Goal: Task Accomplishment & Management: Manage account settings

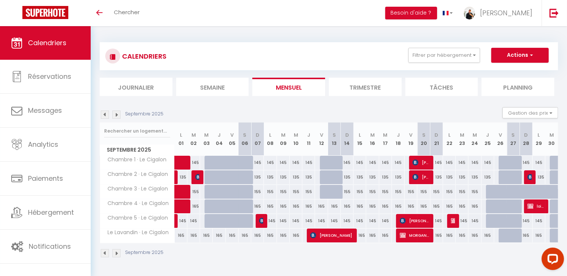
click at [321, 174] on div at bounding box center [326, 177] width 13 height 14
select select "1"
type input "Ven 12 Septembre 2025"
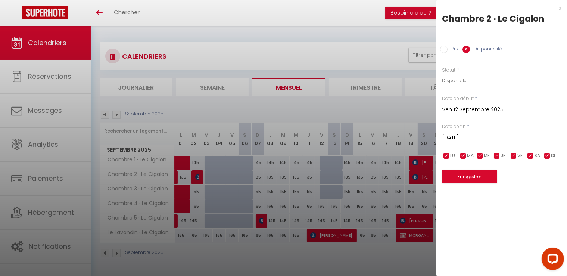
click at [466, 132] on div "Sam 13 Septembre 2025 < Sep 2025 > Dim Lun Mar Mer Jeu Ven Sam 1 2 3 4 5 6 7 8 …" at bounding box center [504, 136] width 125 height 13
click at [465, 135] on input "Sam 13 Septembre 2025" at bounding box center [504, 138] width 125 height 10
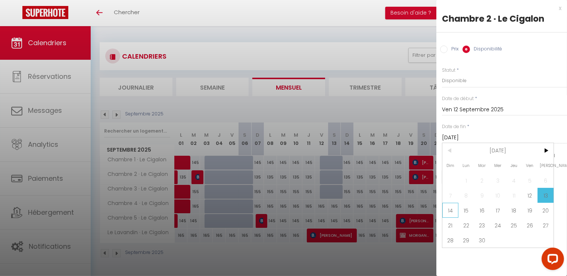
click at [453, 210] on span "14" at bounding box center [450, 210] width 16 height 15
type input "Dim 14 Septembre 2025"
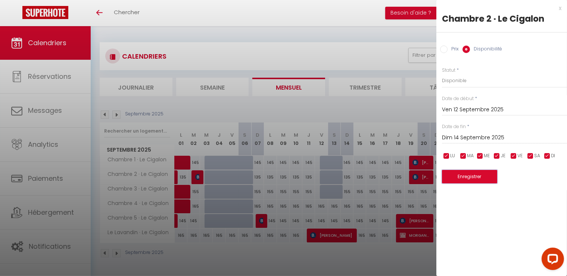
click at [466, 177] on button "Enregistrer" at bounding box center [469, 176] width 55 height 13
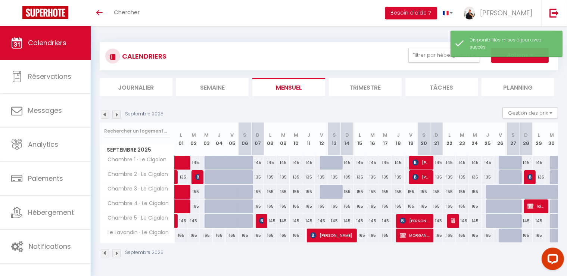
click at [321, 203] on div "165" at bounding box center [321, 206] width 13 height 14
select select "1"
type input "Ven 12 Septembre 2025"
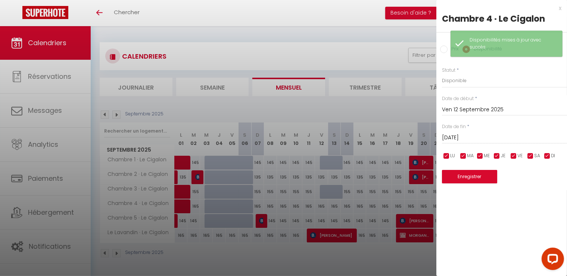
click at [471, 136] on input "Sam 13 Septembre 2025" at bounding box center [504, 138] width 125 height 10
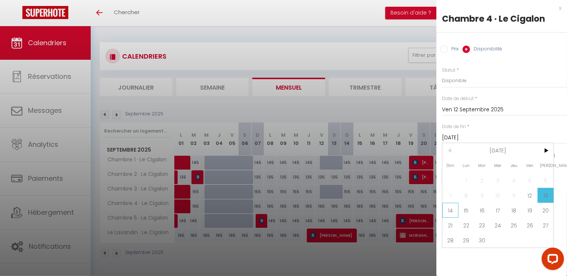
click at [451, 209] on span "14" at bounding box center [450, 210] width 16 height 15
type input "Dim 14 Septembre 2025"
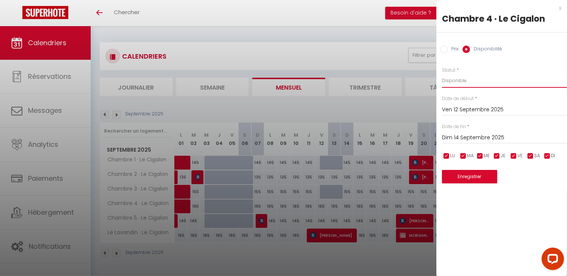
click at [449, 79] on select "Disponible Indisponible" at bounding box center [504, 81] width 125 height 14
select select "0"
click at [442, 74] on select "Disponible Indisponible" at bounding box center [504, 81] width 125 height 14
click at [475, 176] on button "Enregistrer" at bounding box center [469, 176] width 55 height 13
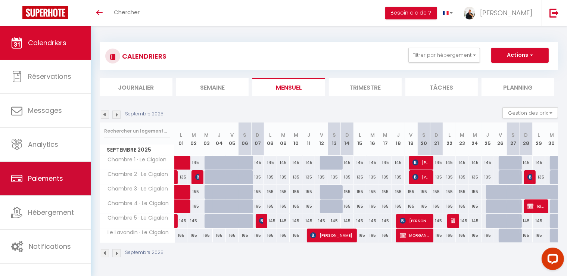
click at [69, 176] on link "Paiements" at bounding box center [45, 179] width 91 height 34
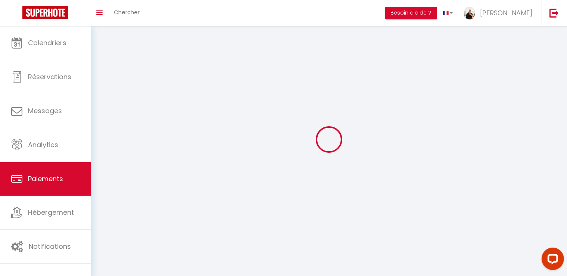
select select "2"
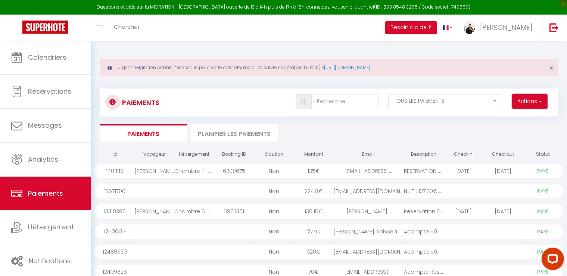
click at [530, 103] on button "Actions" at bounding box center [529, 101] width 35 height 15
click at [496, 115] on link "Créer nouveau lien paiement" at bounding box center [501, 118] width 92 height 10
select select
select select "other"
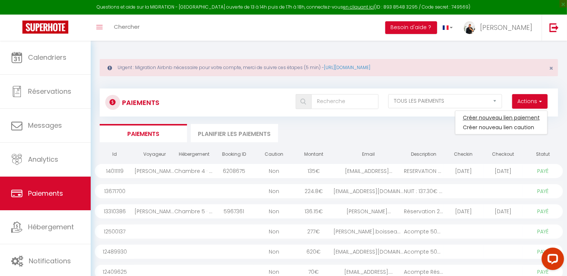
select select "14042"
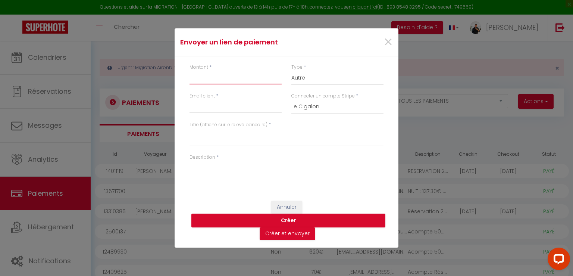
click at [238, 80] on input "Montant" at bounding box center [236, 77] width 92 height 13
type input "473.05"
click at [315, 79] on select "Nuits Frais de ménage Taxe de séjour Autre" at bounding box center [337, 78] width 92 height 14
select select "nights"
click at [291, 71] on select "Nuits Frais de ménage Taxe de séjour Autre" at bounding box center [337, 78] width 92 height 14
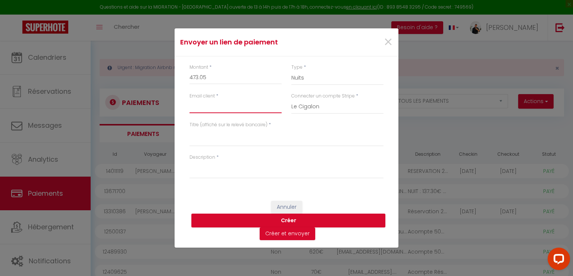
click at [213, 107] on input "Email client" at bounding box center [236, 106] width 92 height 13
paste input "m.astruc32@gmail.com"
type input "m.astruc32@gmail.com"
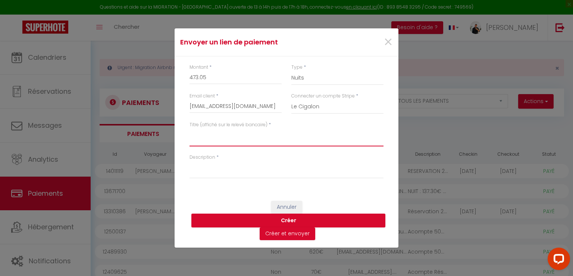
click at [222, 142] on textarea "Titre (affiché sur le relevé bancaire)" at bounding box center [287, 137] width 194 height 18
type textarea "A"
type textarea "Acompte Réservation CIG/2025/451"
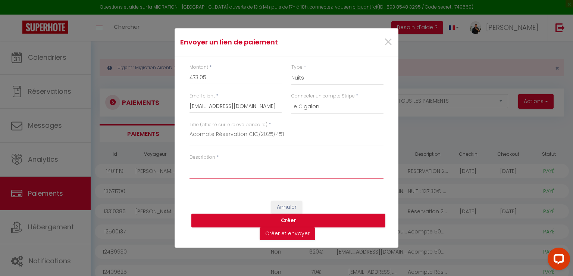
click at [230, 175] on textarea "Description" at bounding box center [287, 169] width 194 height 18
type textarea "Réservation 3 chambres 12-09 au 14-09"
click at [288, 221] on button "Créer" at bounding box center [288, 220] width 194 height 14
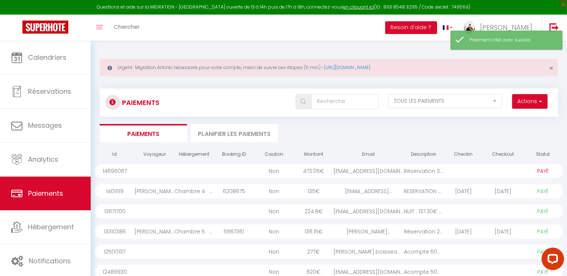
click at [397, 172] on div "m.astruc32@gmail.com" at bounding box center [369, 171] width 70 height 14
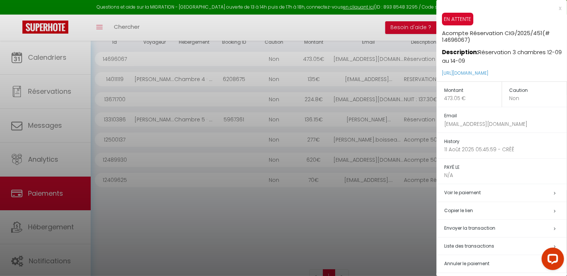
click at [480, 210] on h5 "Copier le lien" at bounding box center [505, 210] width 122 height 9
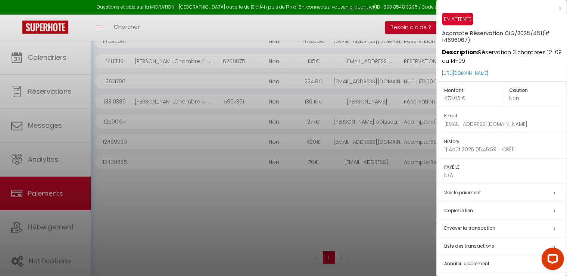
click at [361, 234] on div at bounding box center [283, 138] width 567 height 276
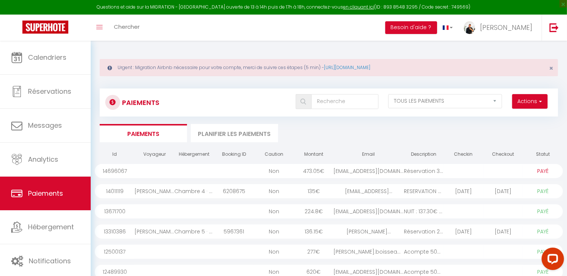
click at [527, 171] on select "PAYÉ EN ATTENTE" at bounding box center [542, 171] width 37 height 8
click at [289, 170] on div "Non" at bounding box center [274, 171] width 40 height 14
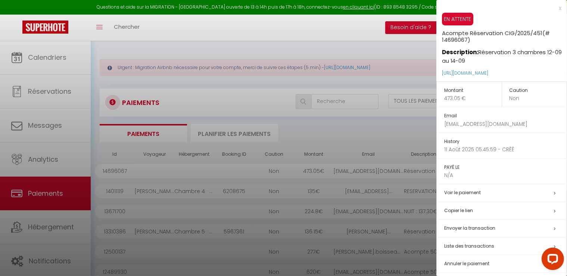
click at [468, 225] on span "Envoyer la transaction" at bounding box center [469, 228] width 51 height 6
type input "m.astruc32@gmail.com"
type input "Acompte Réservation CIG/2025/451 - Réservation 3 chambres 12-09 au 14-09"
type textarea "Bonjour, Nous vous invitons à cliquer sur le lien ci-dessous pour effectuer le …"
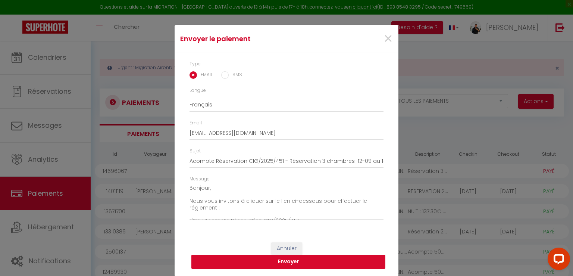
click at [281, 263] on button "Envoyer" at bounding box center [288, 262] width 194 height 14
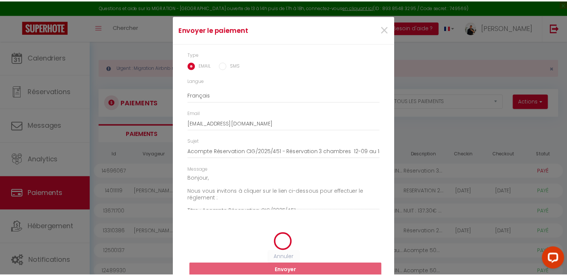
scroll to position [4, 0]
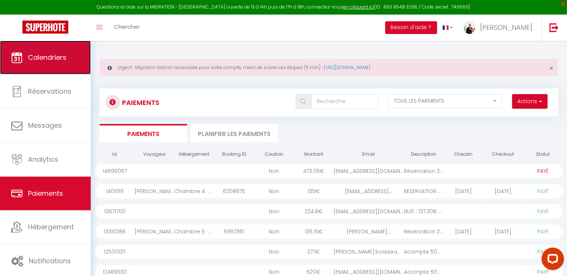
click at [45, 58] on span "Calendriers" at bounding box center [47, 57] width 38 height 9
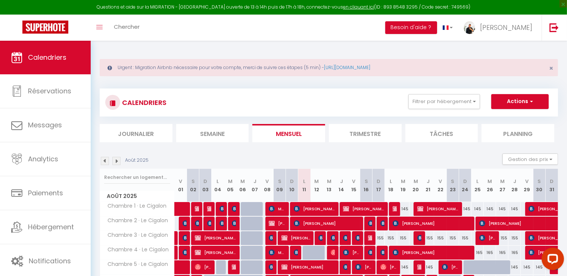
click at [115, 161] on img at bounding box center [116, 161] width 8 height 8
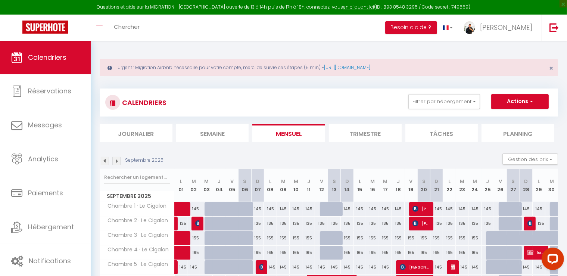
click at [104, 160] on img at bounding box center [105, 161] width 8 height 8
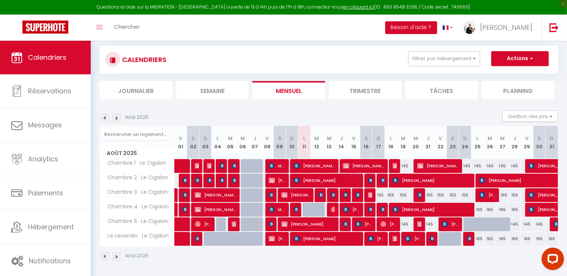
scroll to position [43, 0]
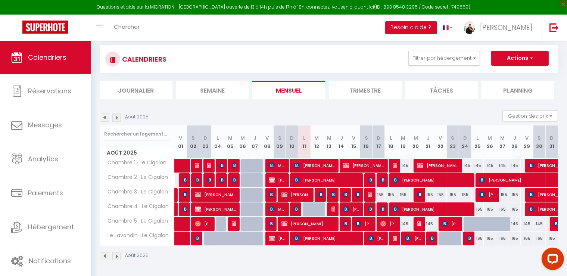
click at [381, 196] on div "155" at bounding box center [378, 195] width 12 height 14
type input "155"
type input "Dim 17 Août 2025"
type input "Lun 18 Août 2025"
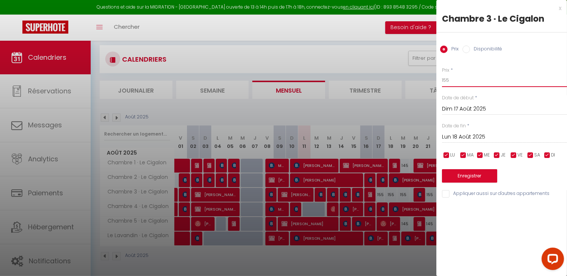
click at [446, 79] on input "155" at bounding box center [504, 80] width 125 height 13
type input "135"
click at [466, 169] on button "Enregistrer" at bounding box center [469, 175] width 55 height 13
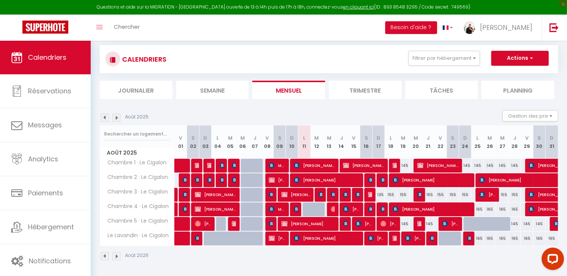
click at [119, 118] on img at bounding box center [116, 117] width 8 height 8
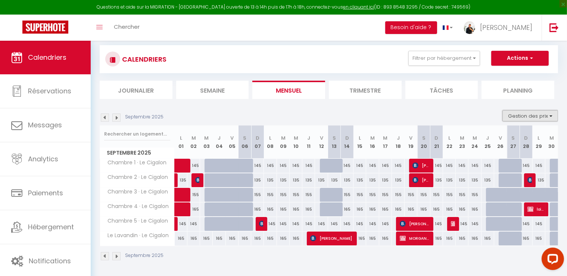
click at [521, 115] on button "Gestion des prix" at bounding box center [530, 115] width 56 height 11
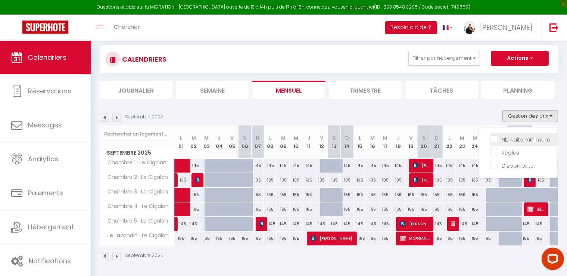
click at [496, 141] on input "Nb Nuits minimum" at bounding box center [523, 138] width 67 height 7
checkbox input "true"
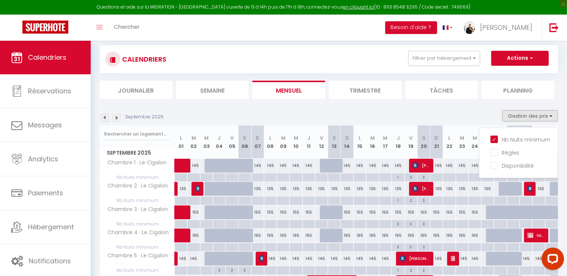
click at [403, 107] on section "Septembre 2025 Gestion des prix Nb Nuits minimum Règles Disponibilité Septembre…" at bounding box center [329, 212] width 458 height 218
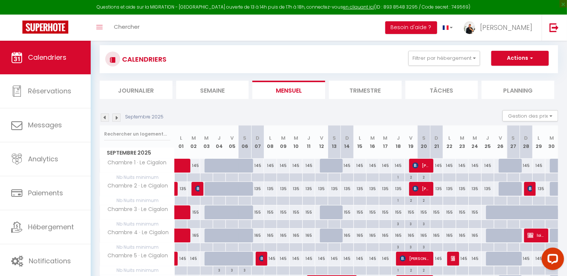
click at [118, 117] on img at bounding box center [116, 117] width 8 height 8
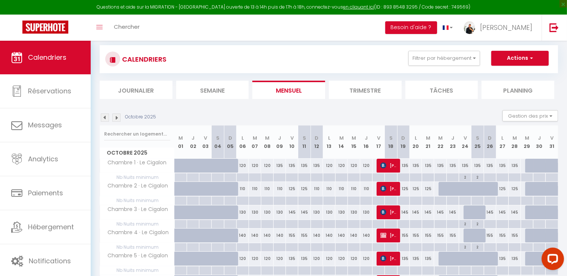
click at [104, 117] on img at bounding box center [105, 117] width 8 height 8
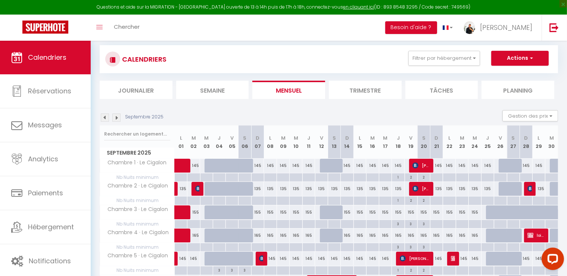
click at [116, 116] on img at bounding box center [116, 117] width 8 height 8
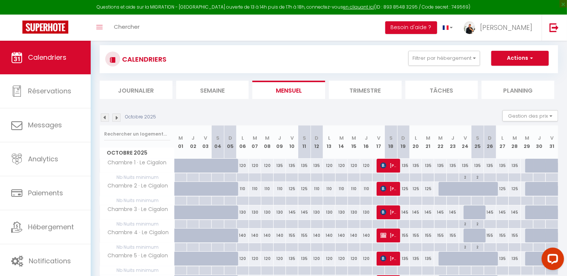
click at [528, 91] on li "Planning" at bounding box center [517, 90] width 73 height 18
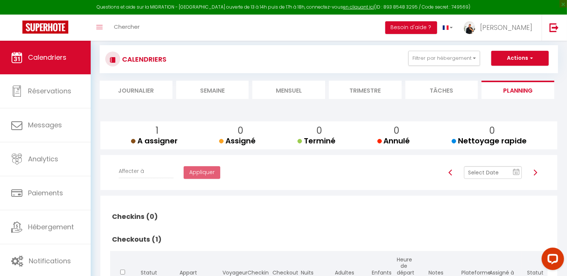
click at [463, 92] on li "Tâches" at bounding box center [441, 90] width 73 height 18
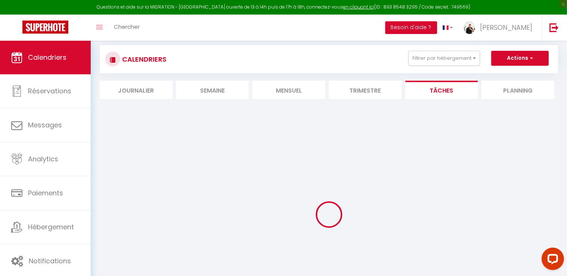
select select
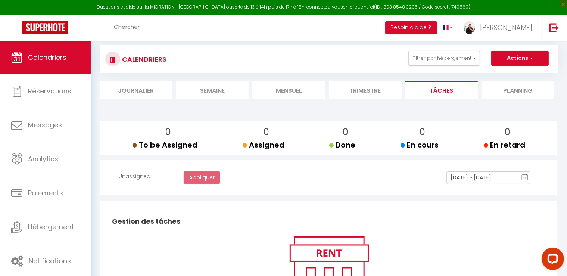
click at [538, 86] on li "Planning" at bounding box center [517, 90] width 73 height 18
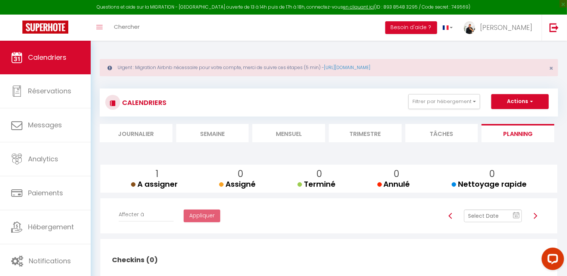
click at [277, 135] on li "Mensuel" at bounding box center [288, 133] width 73 height 18
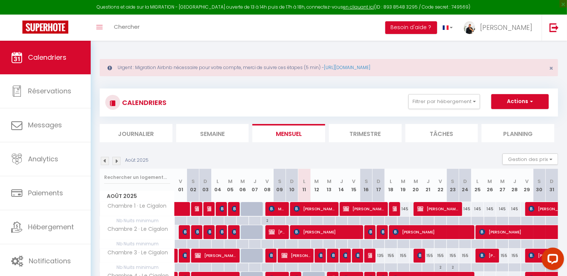
click at [116, 163] on img at bounding box center [116, 161] width 8 height 8
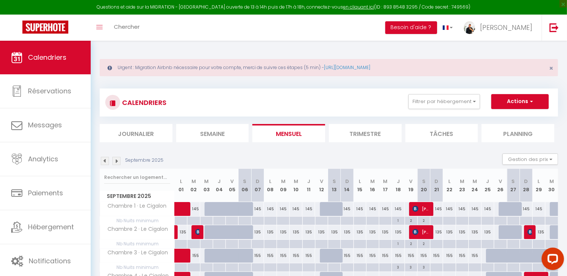
click at [116, 163] on img at bounding box center [116, 161] width 8 height 8
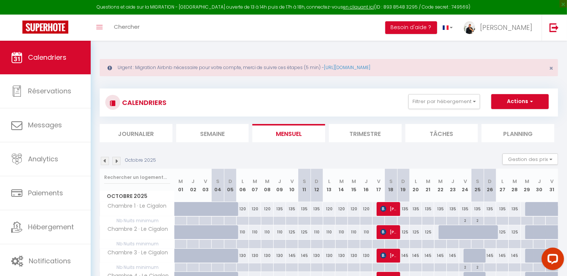
click at [116, 163] on img at bounding box center [116, 161] width 8 height 8
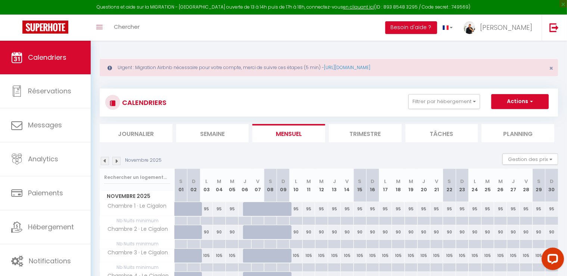
click at [107, 163] on img at bounding box center [105, 161] width 8 height 8
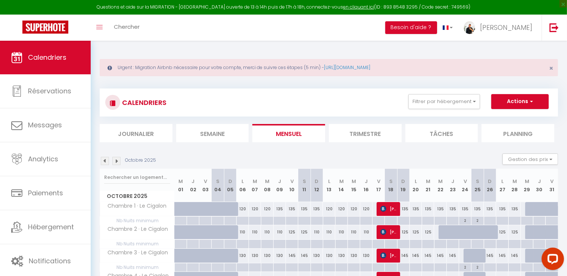
click at [107, 163] on img at bounding box center [105, 161] width 8 height 8
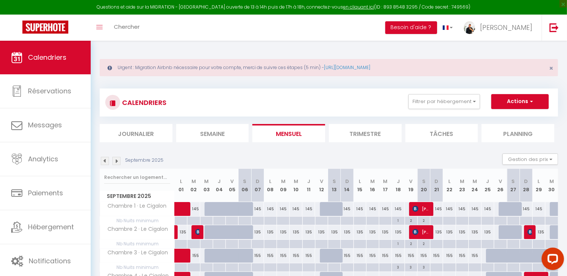
click at [107, 163] on img at bounding box center [105, 161] width 8 height 8
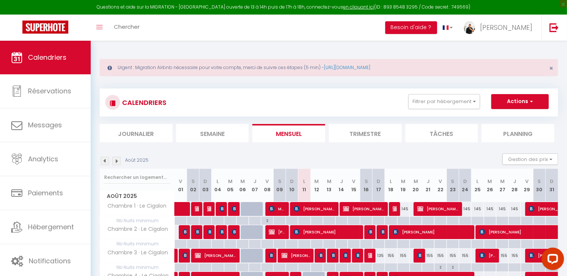
click at [107, 163] on img at bounding box center [105, 161] width 8 height 8
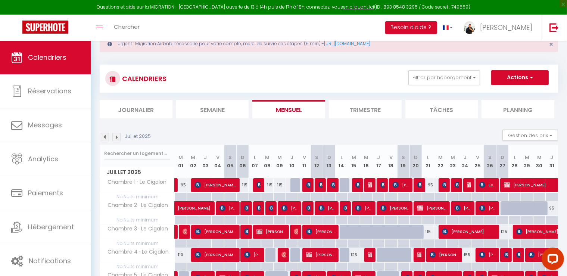
scroll to position [37, 0]
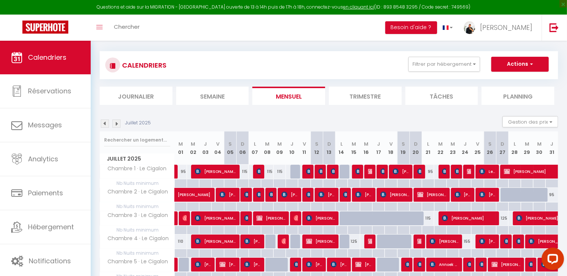
click at [120, 128] on div "Juillet 2025 Gestion des prix Nb Nuits minimum Règles Disponibilité" at bounding box center [329, 123] width 458 height 15
click at [116, 123] on img at bounding box center [116, 123] width 8 height 8
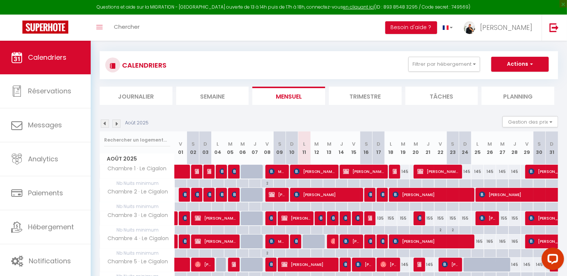
click at [118, 122] on img at bounding box center [116, 123] width 8 height 8
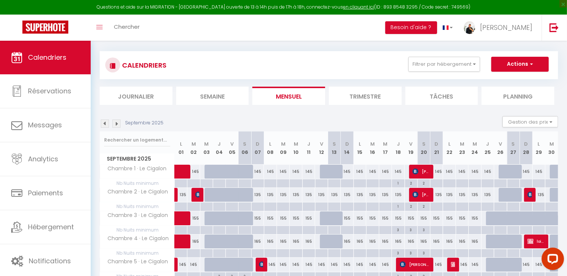
click at [118, 122] on img at bounding box center [116, 123] width 8 height 8
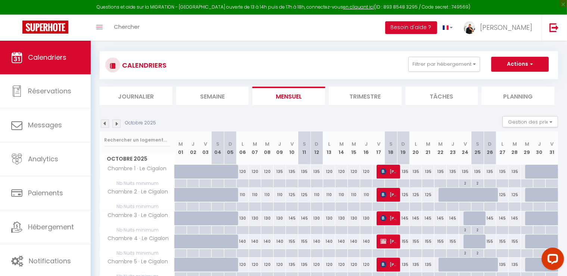
click at [118, 122] on img at bounding box center [116, 123] width 8 height 8
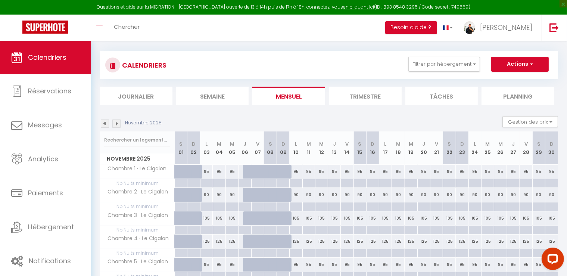
click at [118, 122] on img at bounding box center [116, 123] width 8 height 8
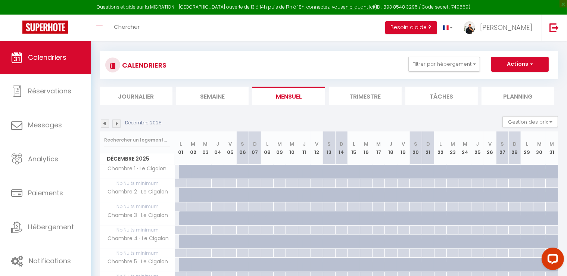
click at [118, 122] on img at bounding box center [116, 123] width 8 height 8
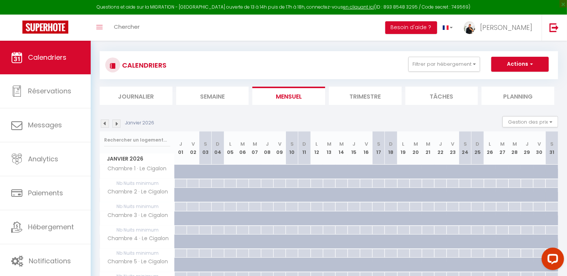
click at [118, 121] on img at bounding box center [116, 123] width 8 height 8
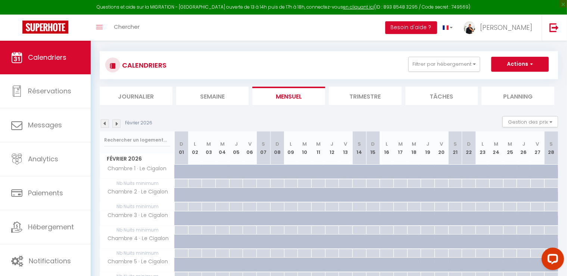
click at [106, 123] on img at bounding box center [105, 123] width 8 height 8
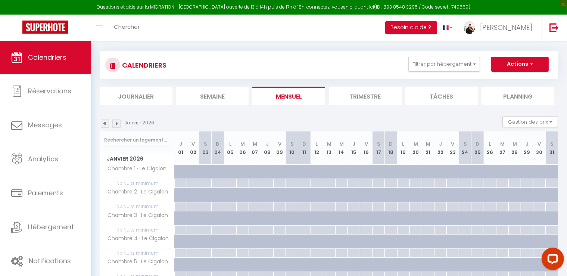
click at [106, 123] on img at bounding box center [105, 123] width 8 height 8
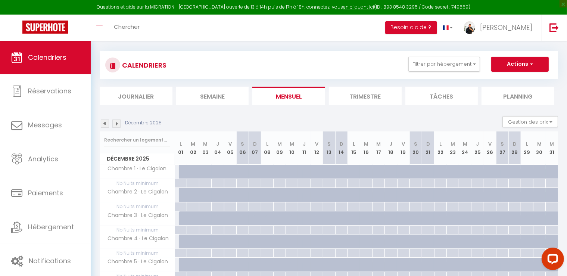
click at [106, 123] on img at bounding box center [105, 123] width 8 height 8
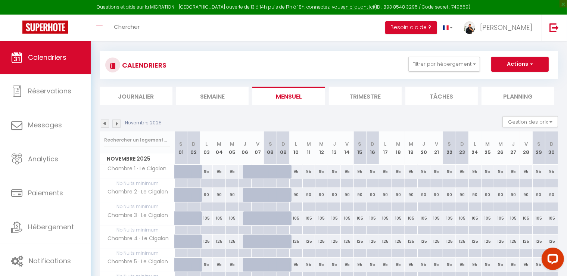
click at [116, 122] on img at bounding box center [116, 123] width 8 height 8
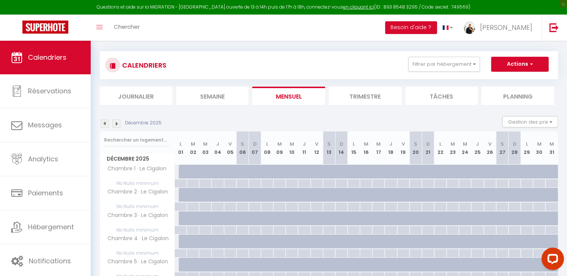
click at [116, 122] on img at bounding box center [116, 123] width 8 height 8
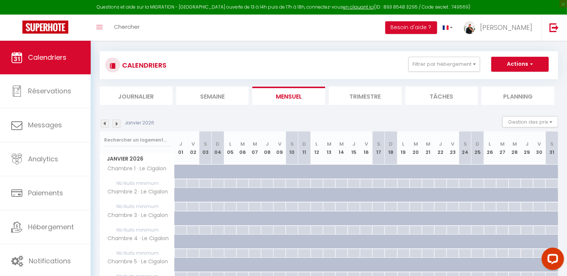
click at [116, 122] on img at bounding box center [116, 123] width 8 height 8
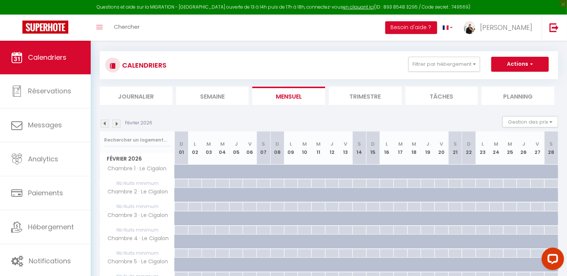
click at [116, 122] on img at bounding box center [116, 123] width 8 height 8
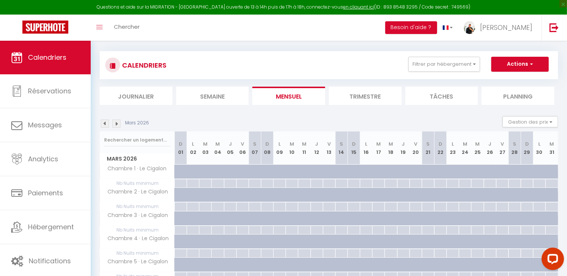
click at [116, 122] on img at bounding box center [116, 123] width 8 height 8
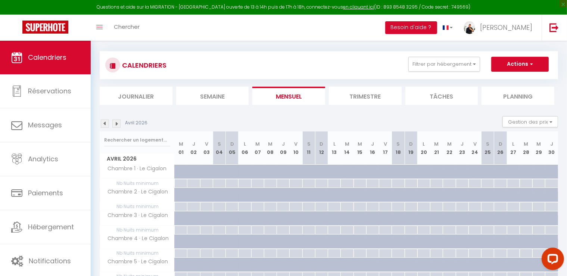
click at [116, 122] on img at bounding box center [116, 123] width 8 height 8
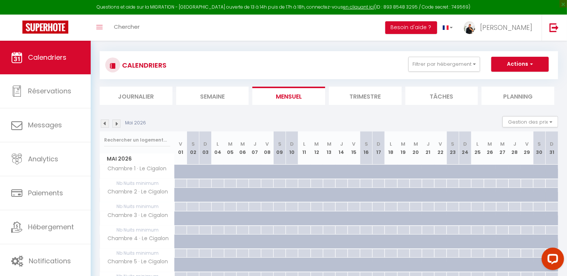
click at [116, 122] on img at bounding box center [116, 123] width 8 height 8
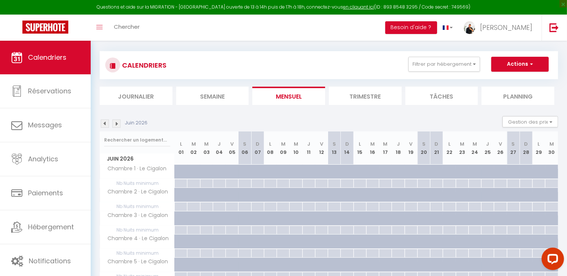
click at [116, 122] on img at bounding box center [116, 123] width 8 height 8
select select
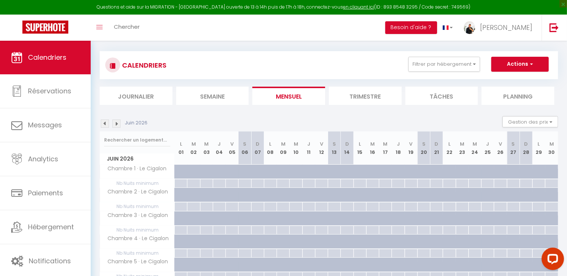
select select
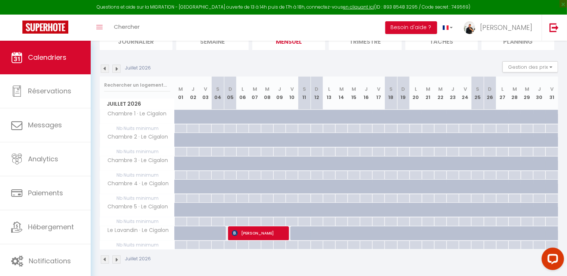
scroll to position [95, 0]
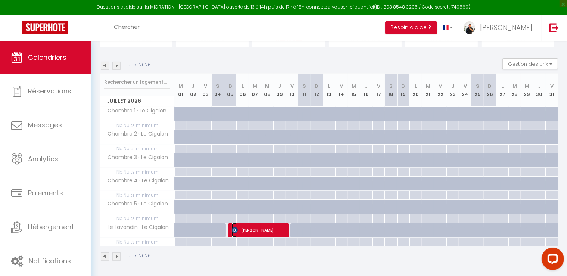
click at [237, 227] on img at bounding box center [235, 230] width 6 height 6
select select "KO"
select select "0"
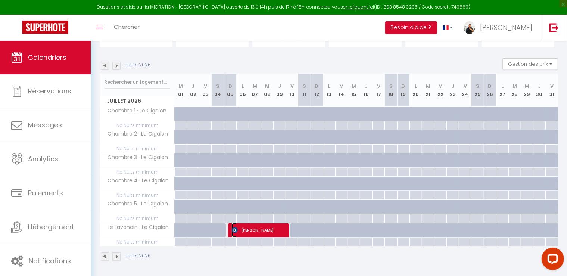
select select "1"
select select
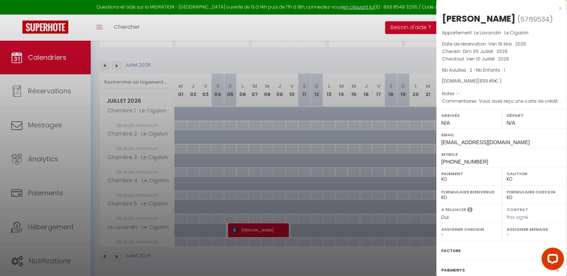
click at [292, 56] on div at bounding box center [283, 138] width 567 height 276
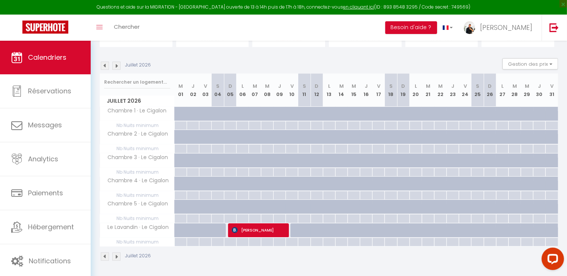
click at [205, 115] on div at bounding box center [210, 118] width 12 height 14
type input "145"
type input "Ven 03 Juillet 2026"
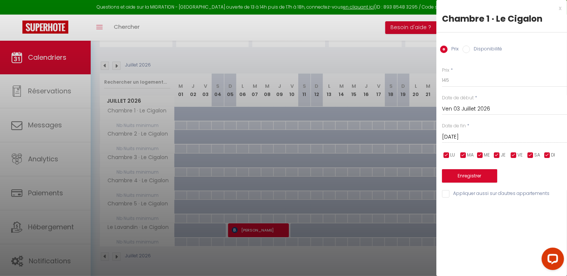
click at [475, 136] on input "[PERSON_NAME] 04 Juillet 2026" at bounding box center [504, 137] width 125 height 10
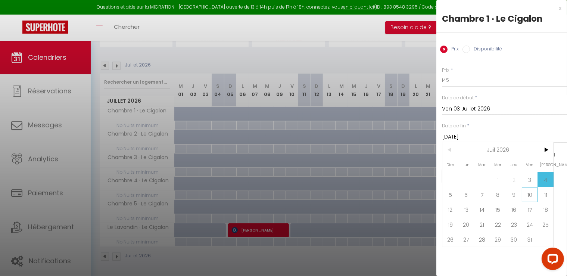
click at [531, 195] on span "10" at bounding box center [530, 194] width 16 height 15
type input "Ven 10 Juillet 2026"
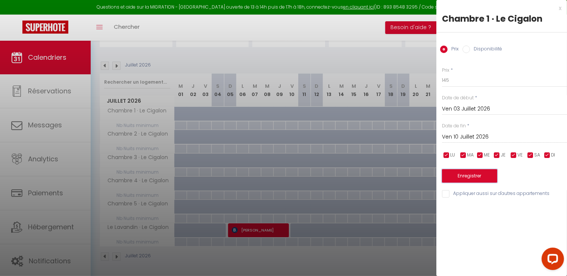
click at [473, 175] on button "Enregistrer" at bounding box center [469, 175] width 55 height 13
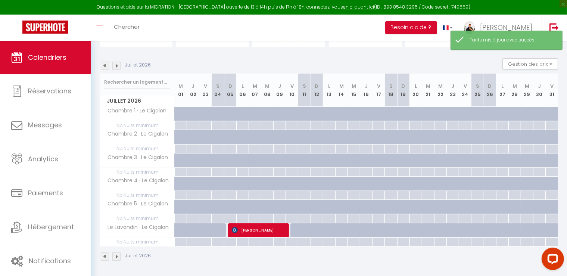
click at [204, 114] on div at bounding box center [210, 118] width 12 height 14
type input "145"
type input "Ven 03 Juillet 2026"
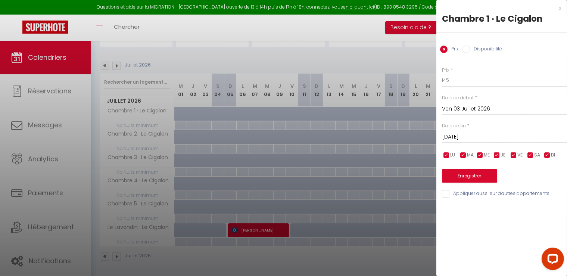
click at [475, 134] on input "[PERSON_NAME] 04 Juillet 2026" at bounding box center [504, 137] width 125 height 10
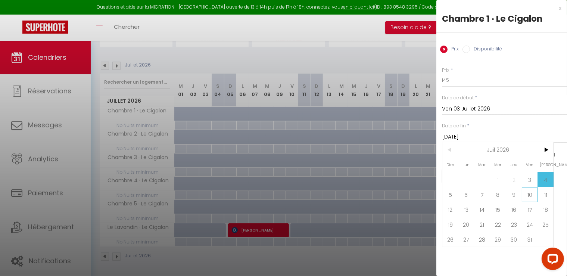
click at [530, 191] on span "10" at bounding box center [530, 194] width 16 height 15
type input "Ven 10 Juillet 2026"
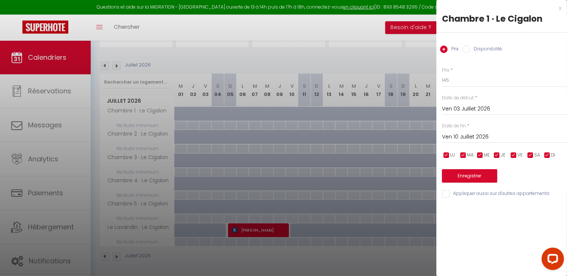
click at [476, 47] on label "Disponibilité" at bounding box center [486, 50] width 32 height 8
click at [470, 47] on input "Disponibilité" at bounding box center [465, 49] width 7 height 7
radio input "true"
radio input "false"
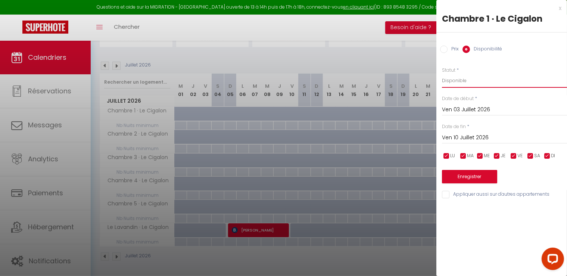
click at [458, 82] on select "Disponible Indisponible" at bounding box center [504, 81] width 125 height 14
click at [442, 74] on select "Disponible Indisponible" at bounding box center [504, 81] width 125 height 14
click at [478, 175] on button "Enregistrer" at bounding box center [469, 176] width 55 height 13
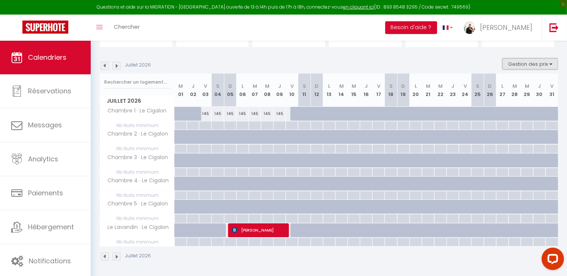
click at [542, 62] on button "Gestion des prix" at bounding box center [530, 63] width 56 height 11
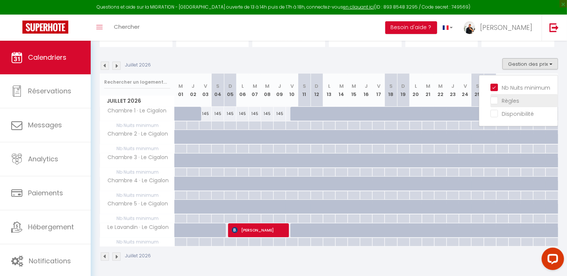
click at [496, 97] on input "Règles" at bounding box center [523, 99] width 67 height 7
checkbox input "true"
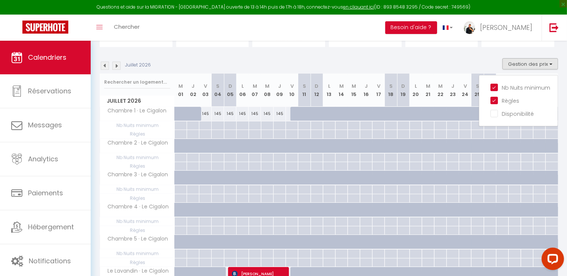
click at [206, 130] on div at bounding box center [205, 125] width 12 height 9
type input "Ven 03 Juillet 2026"
type input "[PERSON_NAME] 04 Juillet 2026"
select select
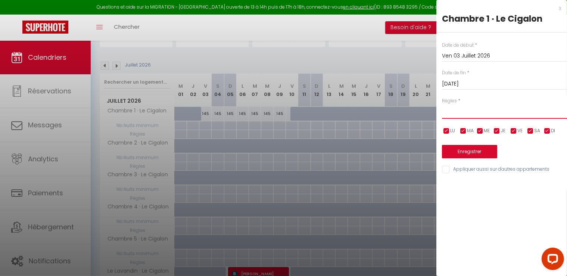
click at [483, 115] on select "Aucun No Checkin No Checkout Pas d'arrivée / Pas de départ" at bounding box center [504, 111] width 125 height 14
click at [276, 177] on div at bounding box center [283, 138] width 567 height 276
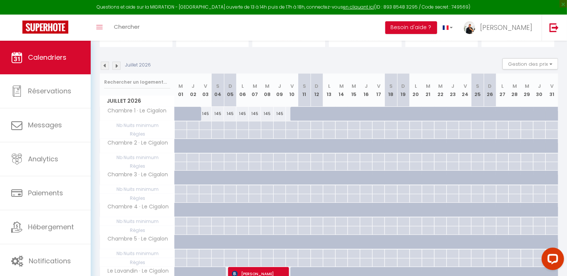
click at [216, 125] on div at bounding box center [217, 125] width 12 height 9
type input "[PERSON_NAME] 04 Juillet 2026"
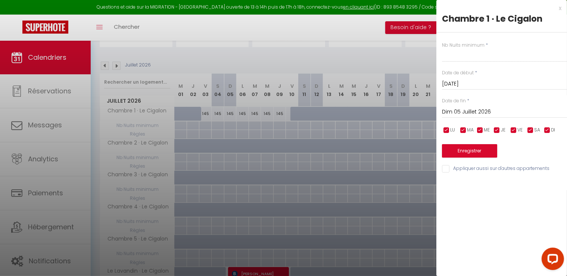
click at [496, 112] on input "Dim 05 Juillet 2026" at bounding box center [504, 112] width 125 height 10
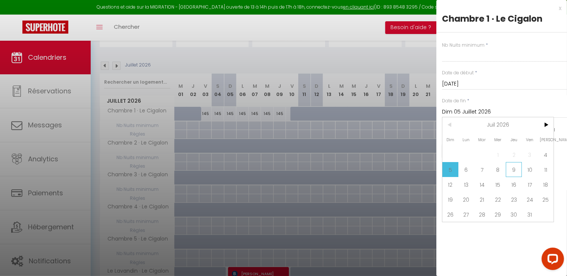
click at [513, 172] on span "9" at bounding box center [514, 169] width 16 height 15
type input "Jeu 09 Juillet 2026"
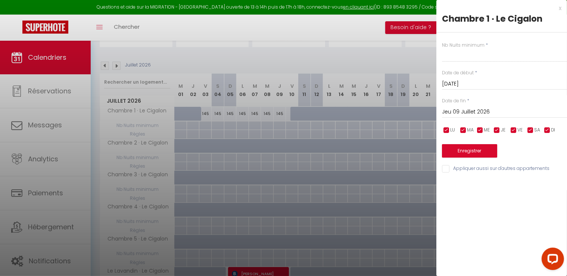
click at [557, 9] on div "x" at bounding box center [498, 8] width 125 height 9
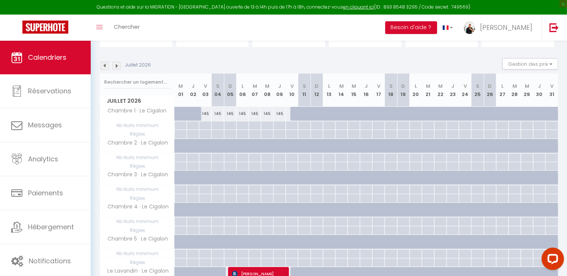
click at [218, 130] on div at bounding box center [217, 125] width 12 height 9
type input "[PERSON_NAME] 04 Juillet 2026"
type input "Dim 05 Juillet 2026"
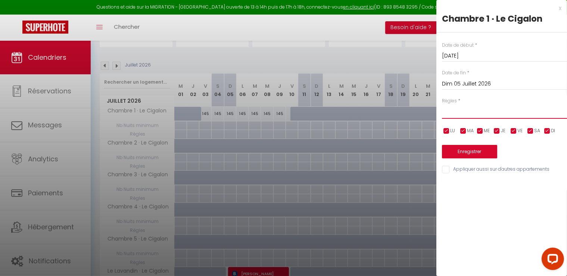
click at [472, 110] on select "Aucun No Checkin No Checkout Pas d'arrivée / Pas de départ" at bounding box center [504, 111] width 125 height 14
select select "3"
click at [442, 104] on select "Aucun No Checkin No Checkout Pas d'arrivée / Pas de départ" at bounding box center [504, 111] width 125 height 14
click at [473, 86] on input "Dim 05 Juillet 2026" at bounding box center [504, 84] width 125 height 10
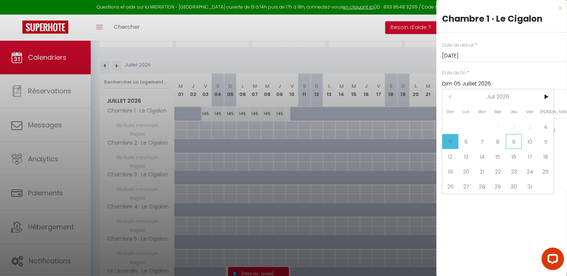
click at [511, 141] on span "9" at bounding box center [514, 141] width 16 height 15
type input "Jeu 09 Juillet 2026"
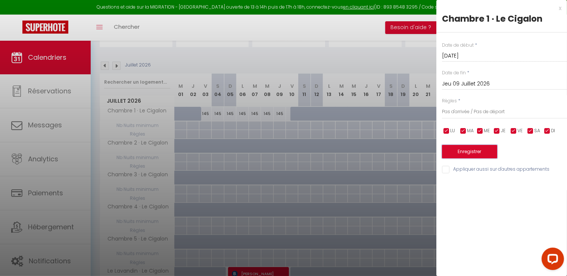
click at [472, 151] on button "Enregistrer" at bounding box center [469, 151] width 55 height 13
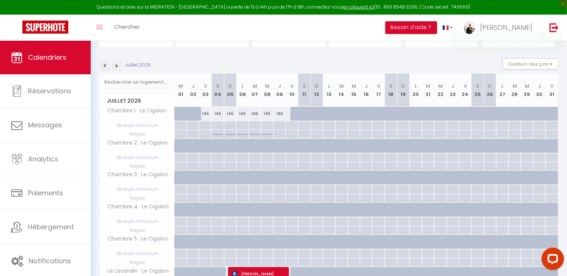
click at [280, 130] on div at bounding box center [279, 125] width 12 height 9
type input "Jeu 09 Juillet 2026"
type input "Ven 10 Juillet 2026"
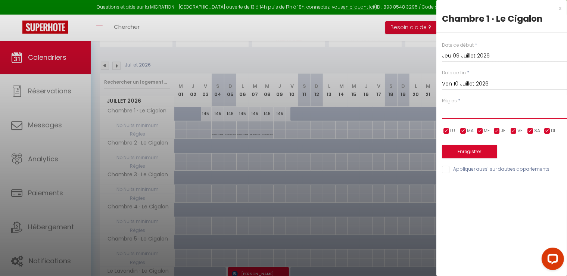
click at [483, 112] on select "Aucun No Checkin No Checkout Pas d'arrivée / Pas de départ" at bounding box center [504, 111] width 125 height 14
select select "3"
click at [442, 104] on select "Aucun No Checkin No Checkout Pas d'arrivée / Pas de départ" at bounding box center [504, 111] width 125 height 14
click at [474, 154] on button "Enregistrer" at bounding box center [469, 151] width 55 height 13
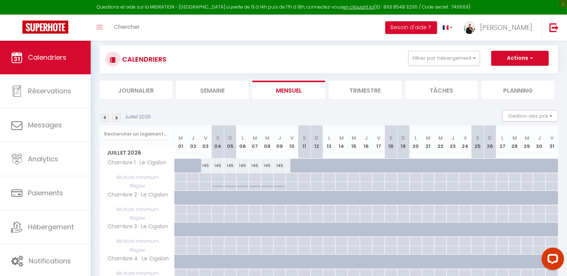
scroll to position [0, 0]
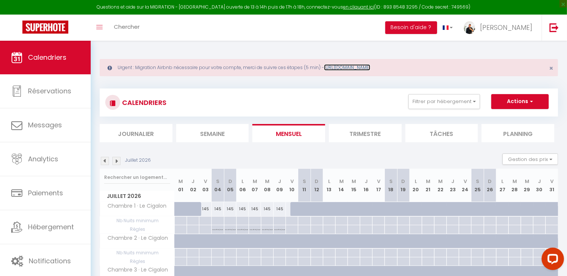
click at [343, 67] on link "https://superhote.com/migration-airbnb" at bounding box center [347, 67] width 46 height 6
click at [93, 28] on link "Toggle menubar" at bounding box center [100, 28] width 18 height 26
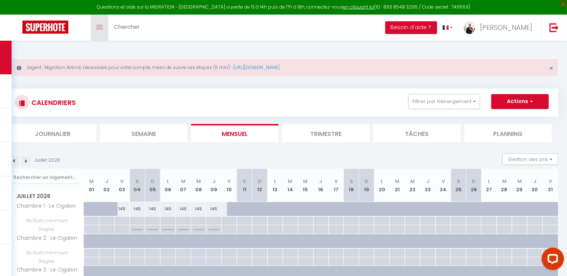
click at [95, 22] on link "Toggle menubar" at bounding box center [100, 28] width 18 height 26
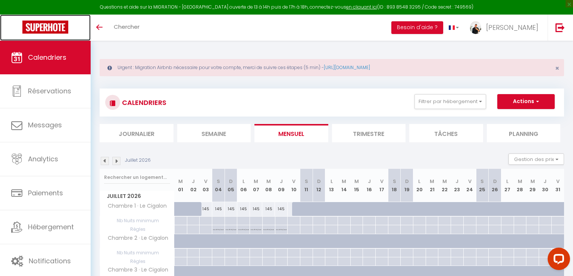
click at [48, 31] on img at bounding box center [45, 27] width 46 height 13
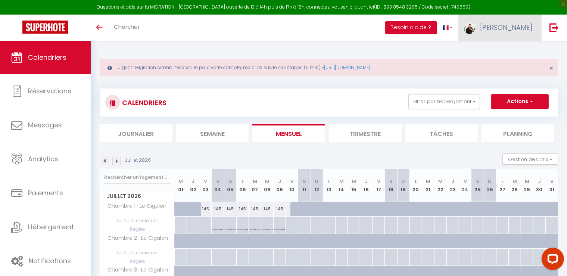
click at [518, 34] on link "[PERSON_NAME]" at bounding box center [499, 28] width 83 height 26
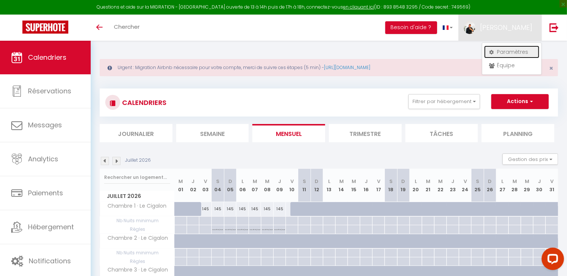
click at [511, 47] on link "Paramètres" at bounding box center [511, 52] width 55 height 13
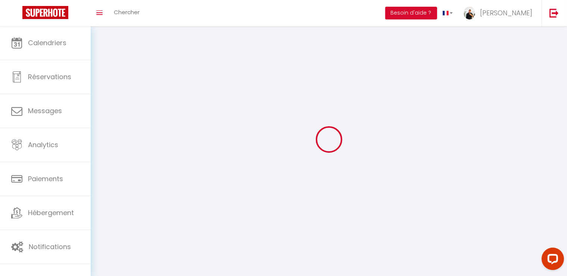
type input "[PERSON_NAME]"
type input "0671183560"
type input "[STREET_ADDRESS]"
type input "83330"
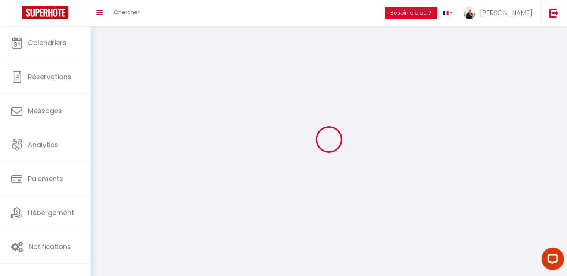
type input "Le Beausset"
select select "28"
type input "Di2iqiRYrAfBqIaRGZz0Y6lZk"
type input "LJnCAbC4yDh5r4nM8fhEaemmD"
select select "fr"
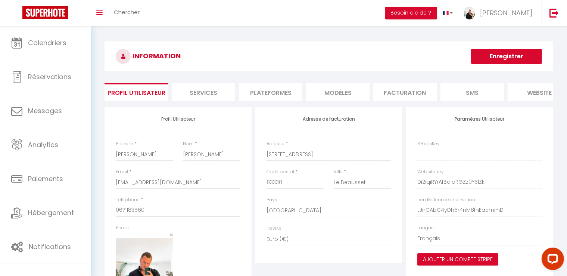
type input "Di2iqiRYrAfBqIaRGZz0Y6lZk"
type input "LJnCAbC4yDh5r4nM8fhEaemmD"
type input "[URL][DOMAIN_NAME]"
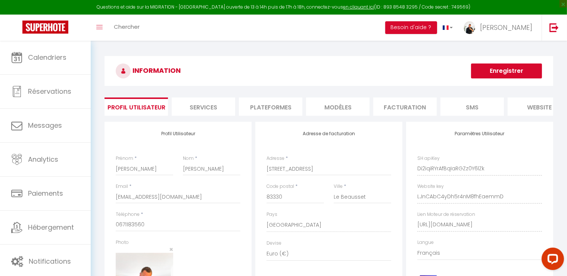
click at [284, 108] on li "Plateformes" at bounding box center [270, 106] width 63 height 18
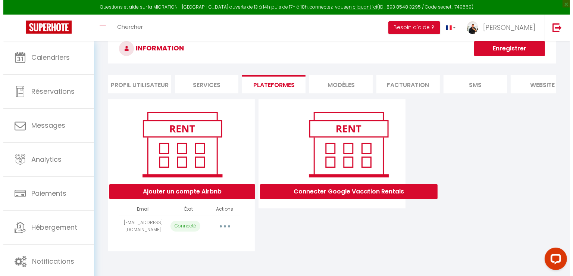
scroll to position [40, 0]
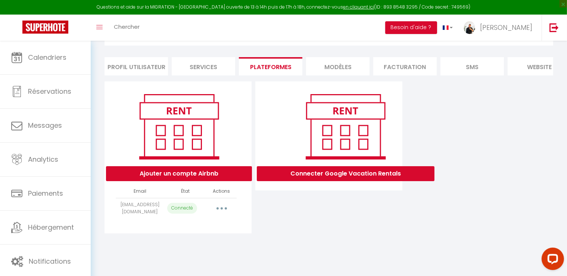
click at [227, 214] on button "button" at bounding box center [221, 208] width 21 height 12
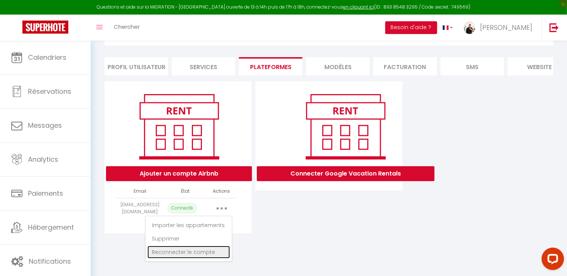
click at [179, 258] on link "Reconnecter le compte" at bounding box center [188, 252] width 82 height 13
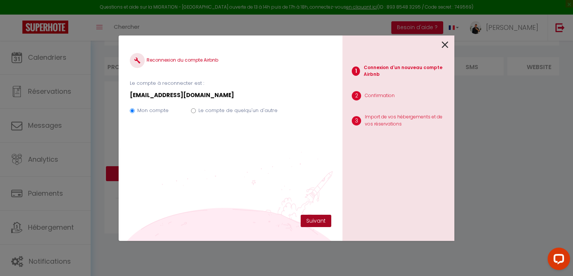
click at [308, 221] on button "Suivant" at bounding box center [316, 221] width 31 height 13
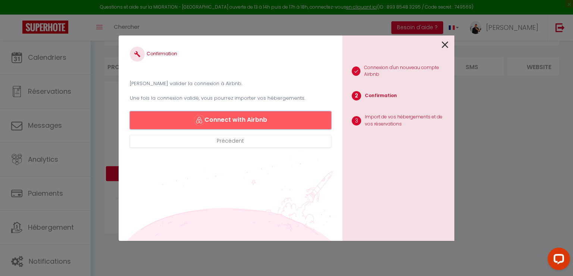
click at [254, 121] on button "Connect with Airbnb" at bounding box center [231, 120] width 202 height 18
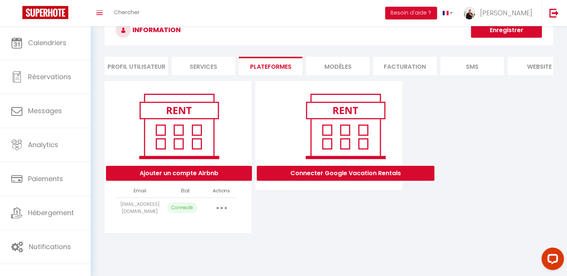
select select
select select "66438"
select select "66439"
select select "66440"
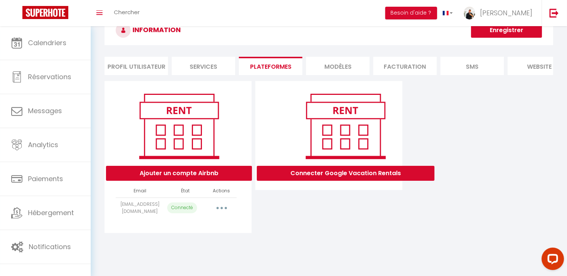
select select "66441"
select select "66442"
select select "66475"
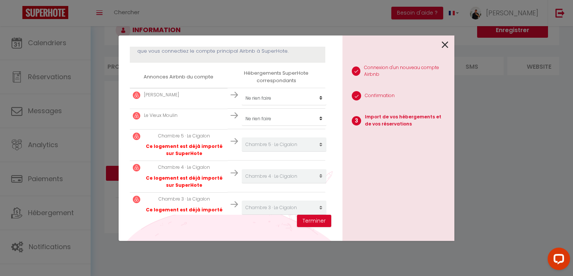
scroll to position [149, 0]
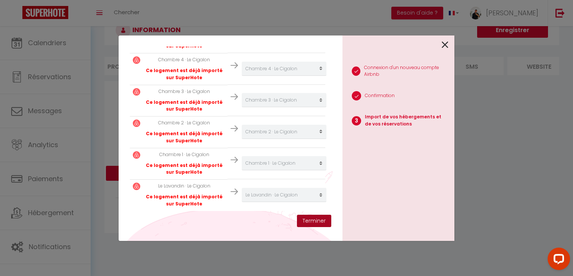
click at [303, 219] on button "Terminer" at bounding box center [314, 221] width 34 height 13
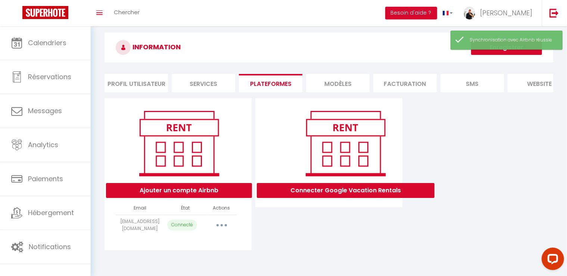
scroll to position [0, 0]
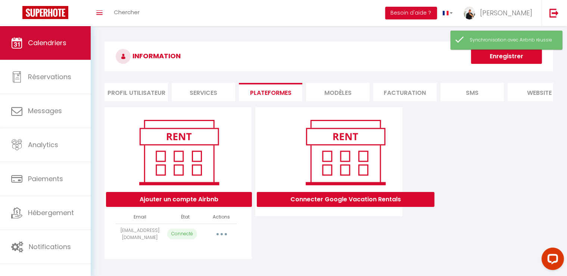
click at [55, 41] on span "Calendriers" at bounding box center [47, 42] width 38 height 9
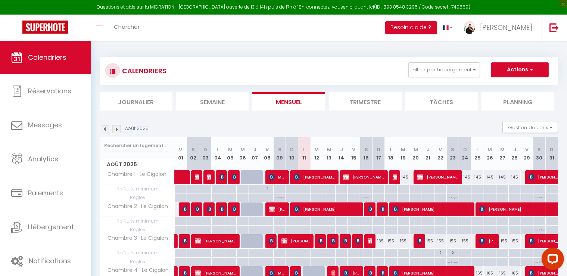
click at [117, 131] on img at bounding box center [116, 129] width 8 height 8
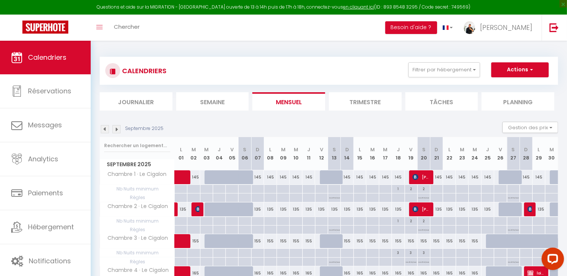
click at [117, 131] on img at bounding box center [116, 129] width 8 height 8
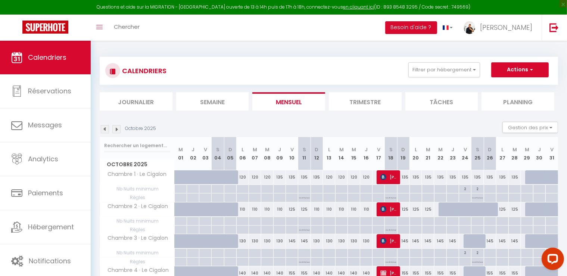
click at [117, 131] on img at bounding box center [116, 129] width 8 height 8
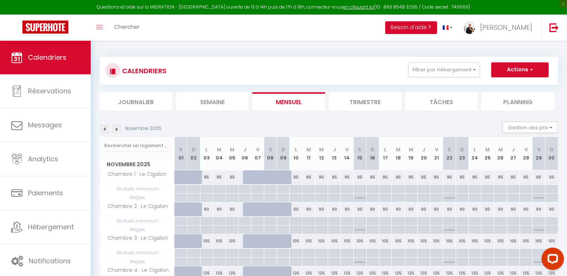
click at [117, 131] on img at bounding box center [116, 129] width 8 height 8
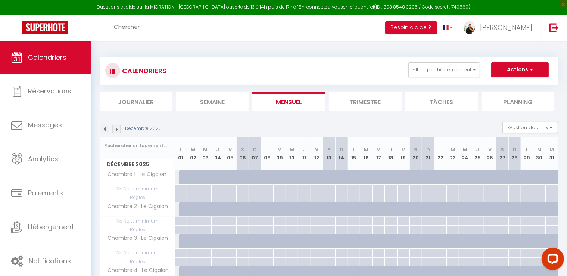
click at [117, 131] on img at bounding box center [116, 129] width 8 height 8
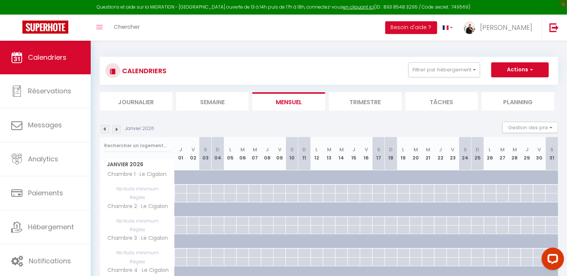
click at [117, 131] on img at bounding box center [116, 129] width 8 height 8
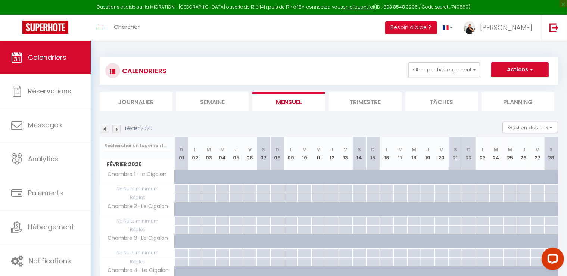
click at [117, 131] on img at bounding box center [116, 129] width 8 height 8
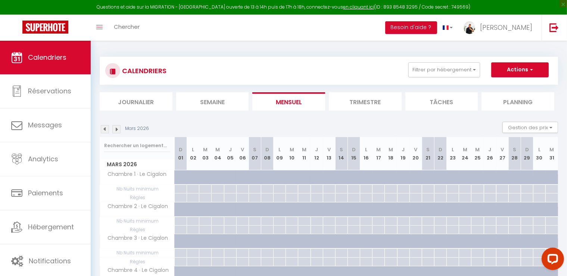
click at [117, 131] on img at bounding box center [116, 129] width 8 height 8
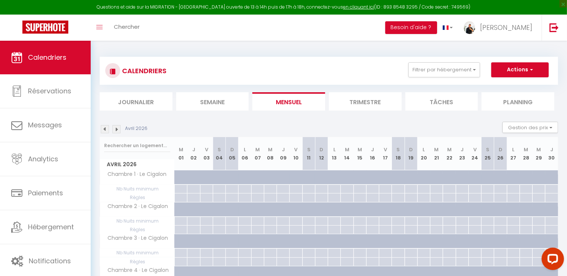
click at [117, 131] on img at bounding box center [116, 129] width 8 height 8
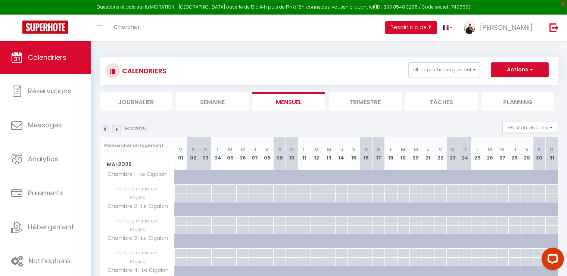
click at [117, 131] on img at bounding box center [116, 129] width 8 height 8
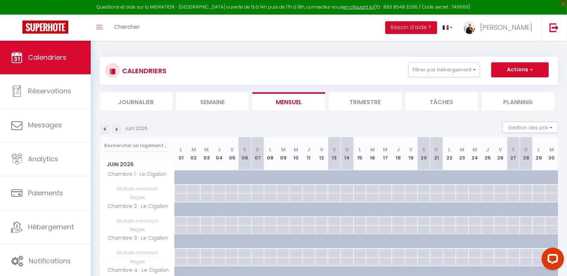
click at [117, 131] on img at bounding box center [116, 129] width 8 height 8
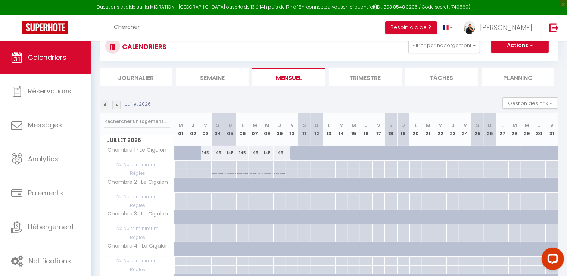
scroll to position [37, 0]
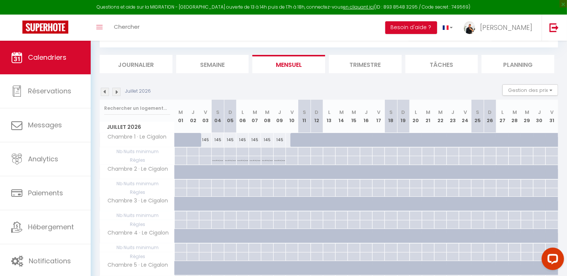
click at [206, 175] on div at bounding box center [210, 176] width 12 height 14
type input "135"
type input "Ven 03 Juillet 2026"
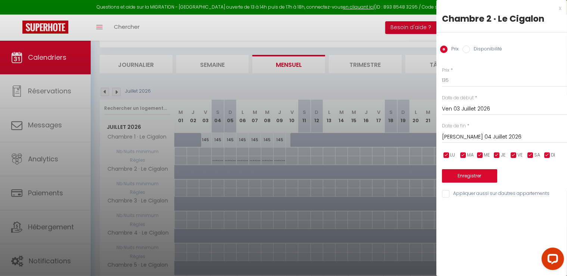
click at [478, 140] on input "[PERSON_NAME] 04 Juillet 2026" at bounding box center [504, 137] width 125 height 10
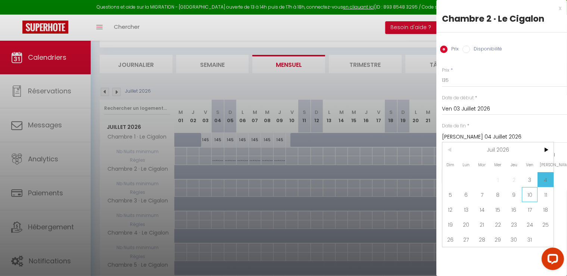
click at [530, 193] on span "10" at bounding box center [530, 194] width 16 height 15
type input "Ven 10 Juillet 2026"
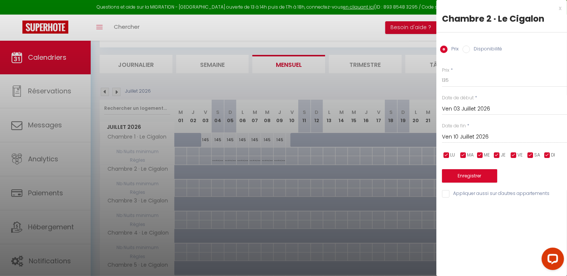
click at [465, 50] on input "Disponibilité" at bounding box center [465, 49] width 7 height 7
radio input "true"
radio input "false"
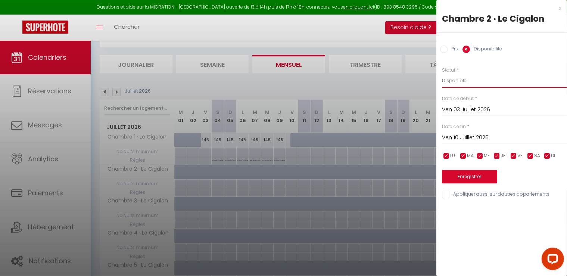
click at [455, 84] on select "Disponible Indisponible" at bounding box center [504, 81] width 125 height 14
click at [449, 193] on input "Appliquer aussi sur d'autres appartements" at bounding box center [504, 194] width 125 height 7
checkbox input "true"
click at [461, 177] on button "Enregistrer" at bounding box center [469, 176] width 55 height 13
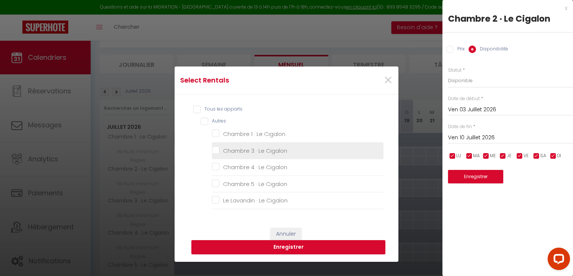
click at [213, 151] on Cigalon "Chambre 3 · Le Cigalon" at bounding box center [298, 150] width 172 height 7
checkbox Cigalon "true"
checkbox Cigalon "false"
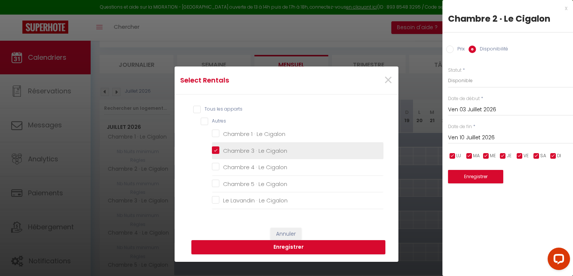
checkbox Cigalon "false"
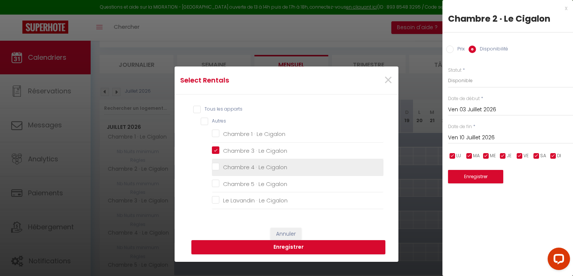
click at [214, 169] on Cigalon "Chambre 4 · Le Cigalon" at bounding box center [298, 166] width 172 height 7
checkbox Cigalon "true"
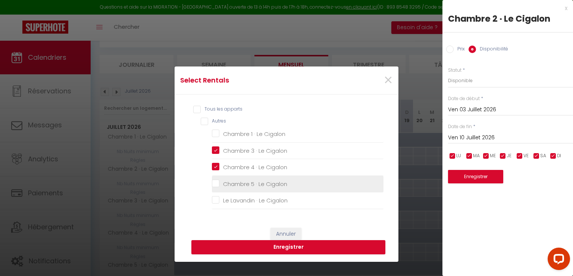
checkbox Cigalon "false"
click at [218, 182] on Cigalon "Chambre 5 · Le Cigalon" at bounding box center [298, 183] width 172 height 7
checkbox Cigalon "true"
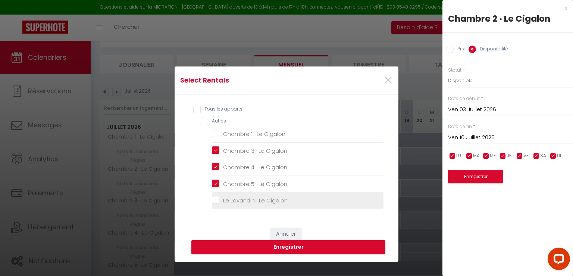
checkbox Cigalon "false"
click at [212, 197] on Cigalon "Le Lavandin · Le Cigalon" at bounding box center [298, 200] width 172 height 7
checkbox Cigalon "true"
checkbox Cigalon "false"
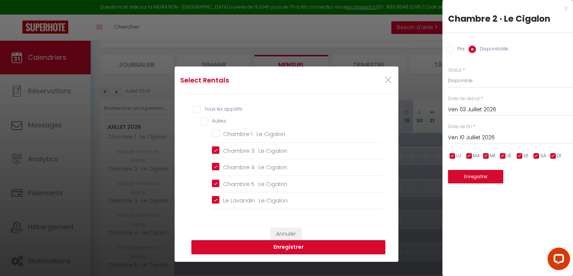
click at [282, 246] on button "Enregistrer" at bounding box center [288, 247] width 194 height 14
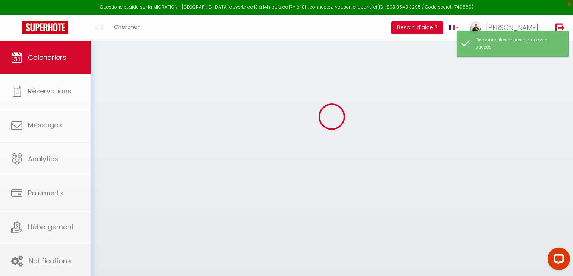
select select
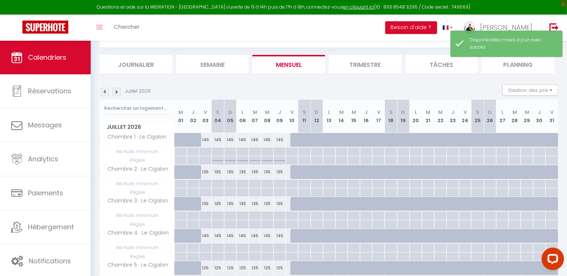
click at [217, 188] on div at bounding box center [217, 183] width 12 height 9
type input "[PERSON_NAME] 04 Juillet 2026"
type input "Dim 05 Juillet 2026"
select select
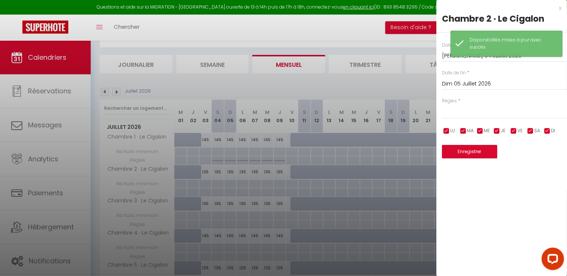
click at [468, 84] on input "Dim 05 Juillet 2026" at bounding box center [504, 84] width 125 height 10
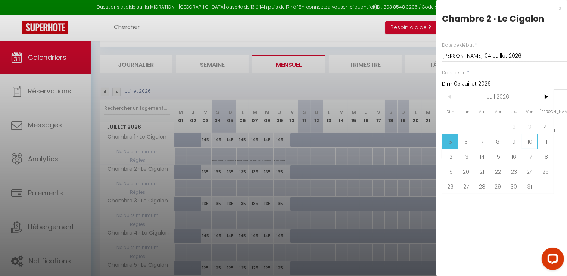
click at [530, 144] on span "10" at bounding box center [530, 141] width 16 height 15
type input "Ven 10 Juillet 2026"
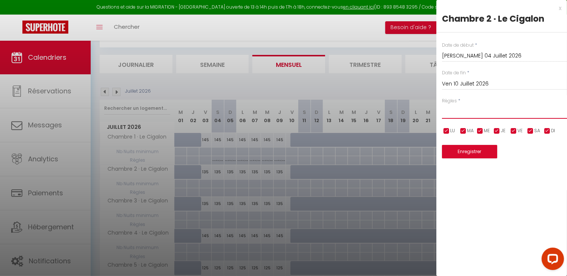
click at [457, 113] on select "Aucun No Checkin No Checkout Pas d'arrivée / Pas de départ" at bounding box center [504, 111] width 125 height 14
select select "3"
click at [442, 104] on select "Aucun No Checkin No Checkout Pas d'arrivée / Pas de départ" at bounding box center [504, 111] width 125 height 14
click at [476, 153] on button "Enregistrer" at bounding box center [469, 151] width 55 height 13
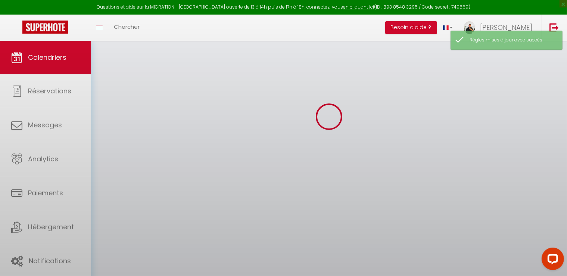
select select
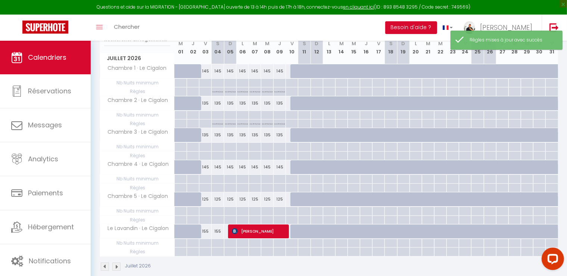
scroll to position [112, 0]
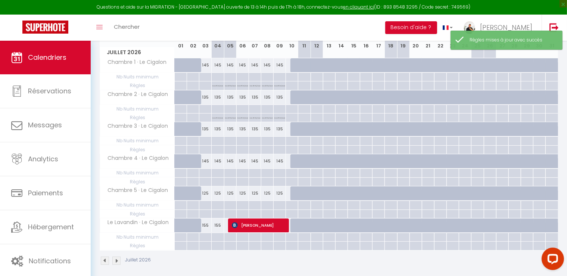
click at [217, 145] on div at bounding box center [217, 141] width 12 height 9
type input "[PERSON_NAME] 04 Juillet 2026"
type input "Dim 05 Juillet 2026"
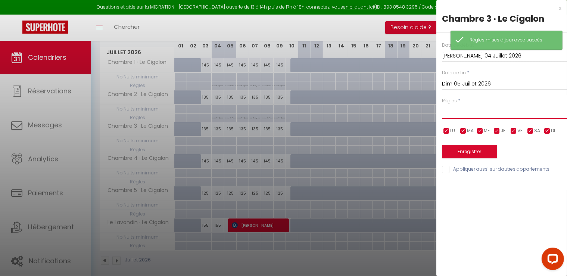
click at [459, 114] on select "Aucun No Checkin No Checkout Pas d'arrivée / Pas de départ" at bounding box center [504, 111] width 125 height 14
select select "3"
click at [442, 104] on select "Aucun No Checkin No Checkout Pas d'arrivée / Pas de départ" at bounding box center [504, 111] width 125 height 14
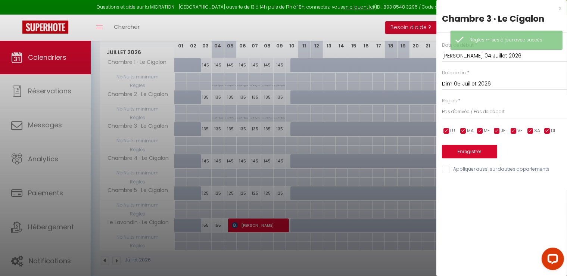
click at [479, 89] on div "Dim 05 Juillet 2026 < Juil 2026 > Dim Lun Mar Mer Jeu Ven Sam 1 2 3 4 5 6 7 8 9…" at bounding box center [504, 83] width 125 height 13
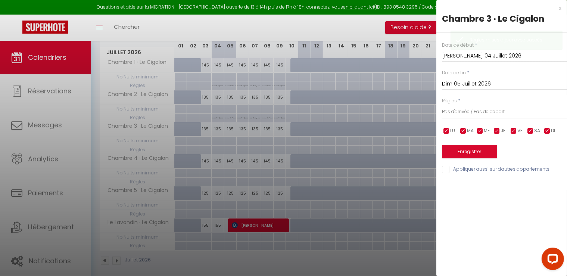
click at [480, 84] on input "Dim 05 Juillet 2026" at bounding box center [504, 84] width 125 height 10
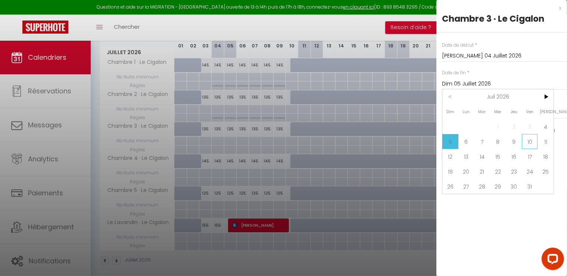
click at [528, 145] on span "10" at bounding box center [530, 141] width 16 height 15
type input "Ven 10 Juillet 2026"
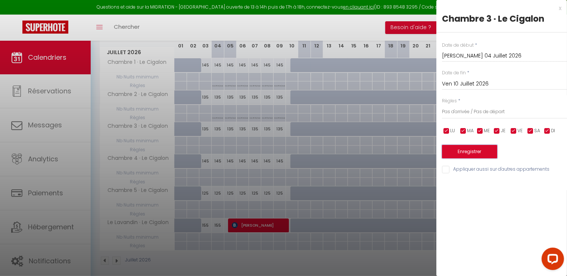
click at [465, 150] on button "Enregistrer" at bounding box center [469, 151] width 55 height 13
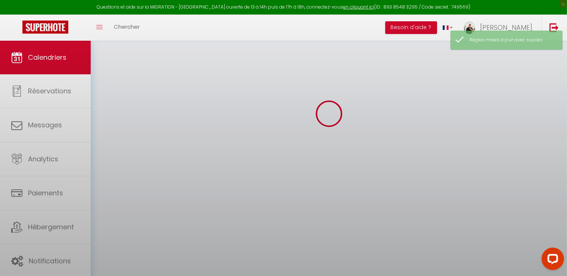
select select
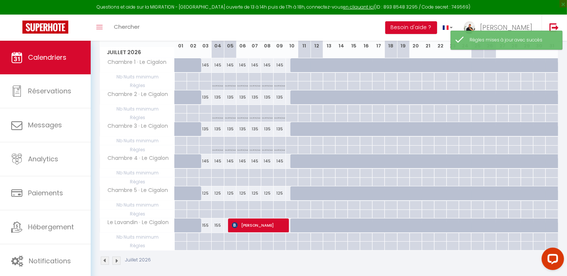
click at [215, 177] on div at bounding box center [217, 173] width 12 height 9
type input "[PERSON_NAME] 04 Juillet 2026"
type input "Dim 05 Juillet 2026"
select select
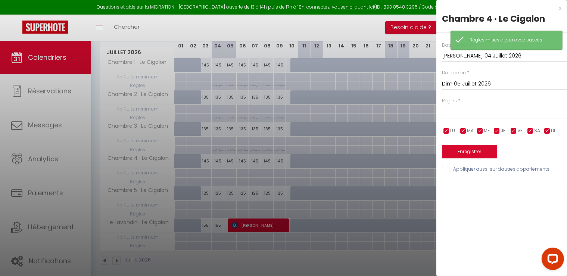
click at [469, 82] on input "Dim 05 Juillet 2026" at bounding box center [504, 84] width 125 height 10
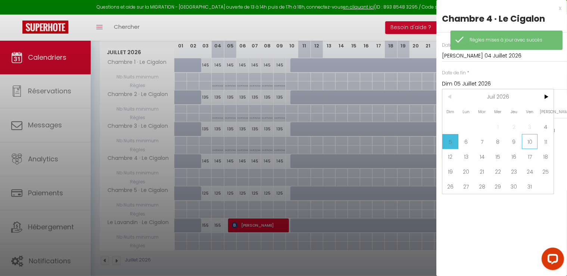
click at [528, 138] on span "10" at bounding box center [530, 141] width 16 height 15
type input "Ven 10 Juillet 2026"
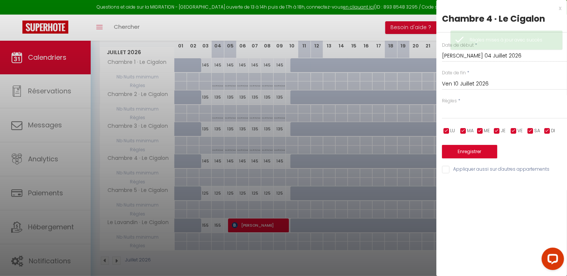
click at [453, 119] on div "Date de début * [PERSON_NAME] 04 Juillet 2026 < Juil 2026 > Dim Lun Mar Mer Jeu…" at bounding box center [501, 103] width 131 height 142
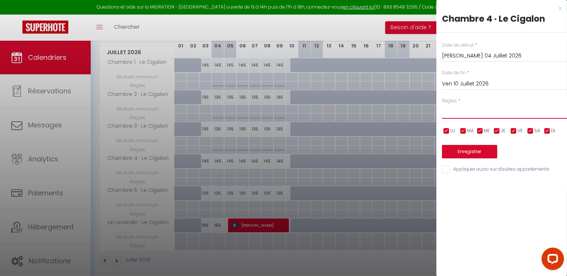
click at [456, 115] on select "Aucun No Checkin No Checkout Pas d'arrivée / Pas de départ" at bounding box center [504, 111] width 125 height 14
select select "3"
click at [442, 104] on select "Aucun No Checkin No Checkout Pas d'arrivée / Pas de départ" at bounding box center [504, 111] width 125 height 14
click at [465, 148] on button "Enregistrer" at bounding box center [469, 151] width 55 height 13
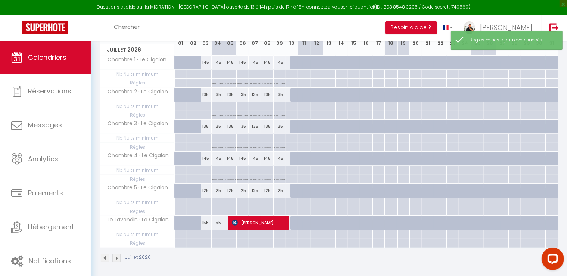
scroll to position [115, 0]
click at [215, 202] on div at bounding box center [217, 201] width 12 height 9
type input "[PERSON_NAME] 04 Juillet 2026"
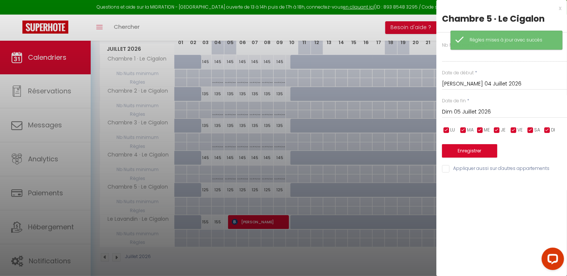
click at [493, 112] on input "Dim 05 Juillet 2026" at bounding box center [504, 112] width 125 height 10
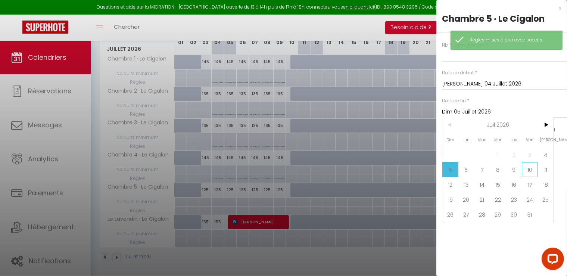
click at [530, 168] on span "10" at bounding box center [530, 169] width 16 height 15
type input "Ven 10 Juillet 2026"
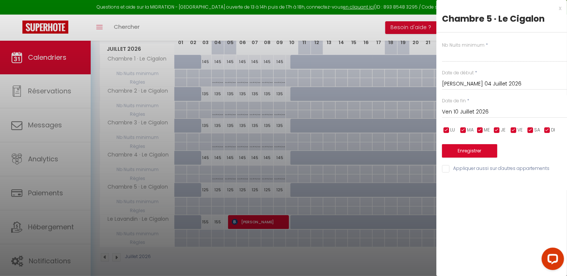
click at [561, 8] on div "x Chambre 5 · Le Cigalon Nb Nuits minimum * Date de début * [PERSON_NAME] 04 Ju…" at bounding box center [501, 90] width 131 height 181
click at [558, 10] on div "x" at bounding box center [498, 8] width 125 height 9
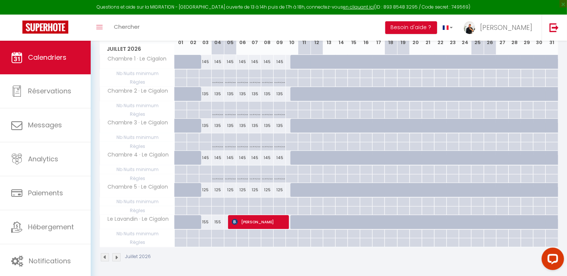
click at [216, 206] on div at bounding box center [217, 201] width 12 height 9
type input "[PERSON_NAME] 04 Juillet 2026"
type input "Dim 05 Juillet 2026"
select select
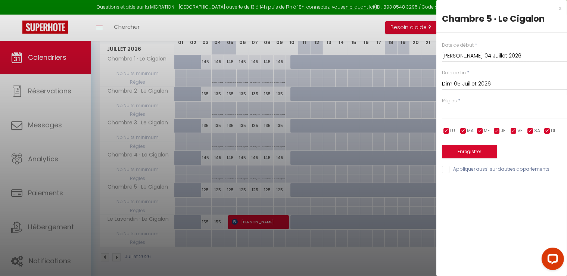
click at [472, 84] on input "Dim 05 Juillet 2026" at bounding box center [504, 84] width 125 height 10
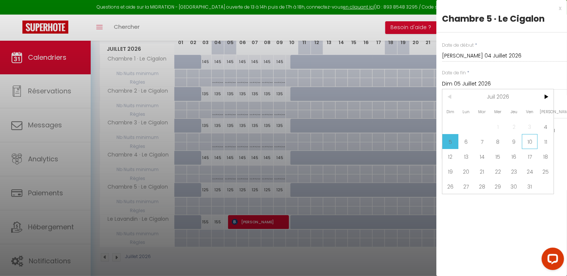
click at [530, 143] on span "10" at bounding box center [530, 141] width 16 height 15
type input "Ven 10 Juillet 2026"
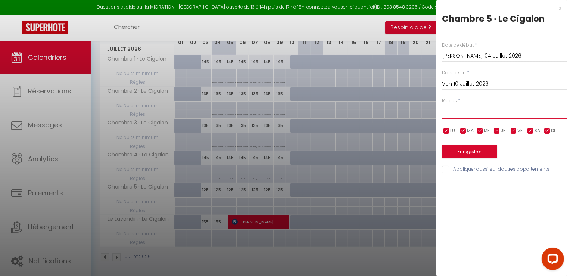
click at [464, 111] on select "Aucun No Checkin No Checkout Pas d'arrivée / Pas de départ" at bounding box center [504, 111] width 125 height 14
select select "3"
click at [442, 104] on select "Aucun No Checkin No Checkout Pas d'arrivée / Pas de départ" at bounding box center [504, 111] width 125 height 14
click at [463, 153] on button "Enregistrer" at bounding box center [469, 151] width 55 height 13
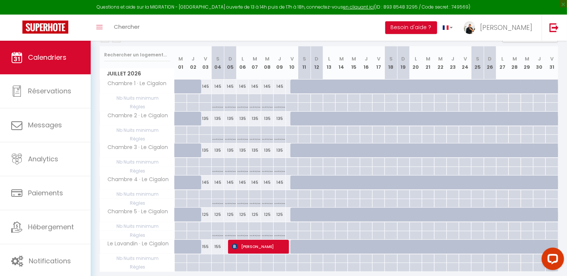
scroll to position [78, 0]
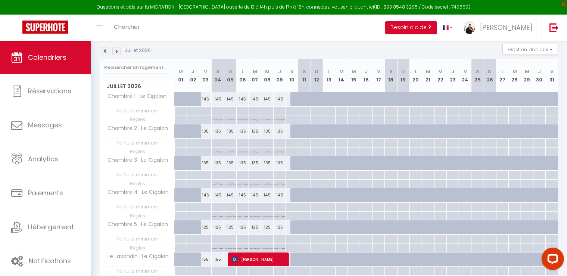
click at [341, 211] on div at bounding box center [341, 207] width 12 height 9
type input "[DATE] Juillet 2026"
type input "Mer 15 Juillet 2026"
select select
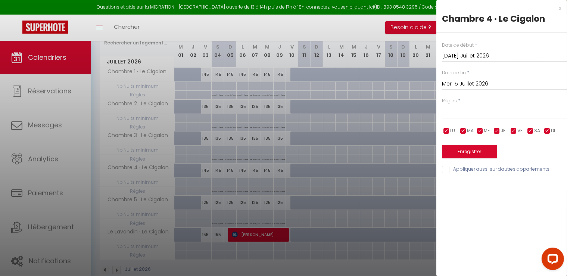
scroll to position [115, 0]
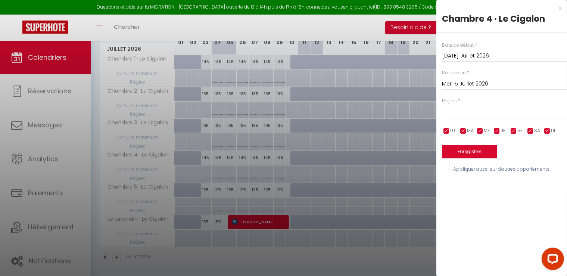
click at [560, 5] on div "x" at bounding box center [498, 8] width 125 height 9
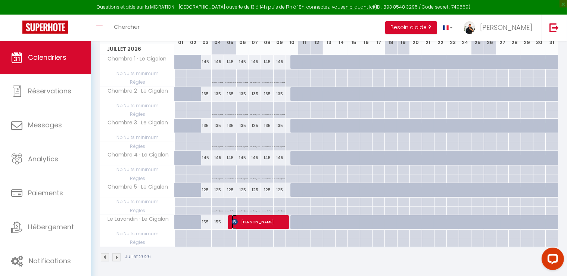
click at [284, 222] on span "[PERSON_NAME]" at bounding box center [258, 222] width 53 height 14
select select "KO"
select select "0"
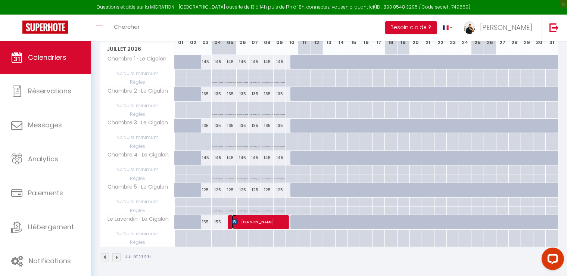
select select "1"
select select
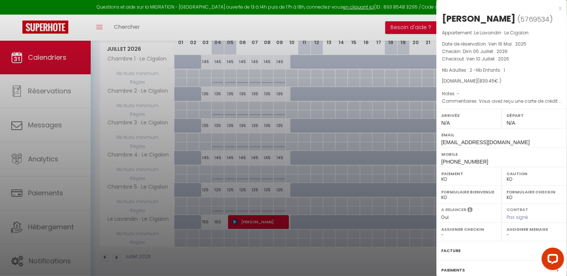
click at [554, 7] on div "x" at bounding box center [498, 8] width 125 height 9
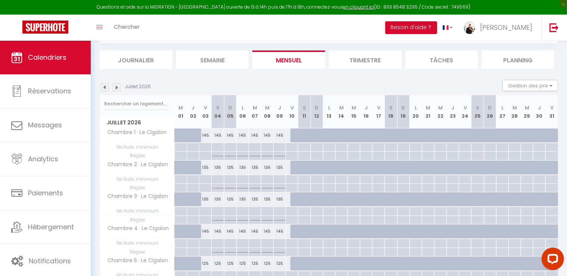
scroll to position [41, 0]
click at [290, 134] on div at bounding box center [296, 136] width 12 height 14
select select "1"
type input "Ven 10 Juillet 2026"
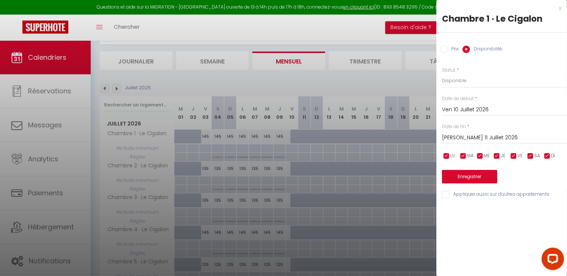
click at [454, 135] on input "[PERSON_NAME] 11 Juillet 2026" at bounding box center [504, 138] width 125 height 10
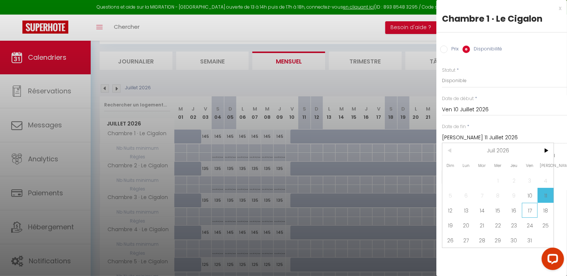
click at [529, 209] on span "17" at bounding box center [530, 210] width 16 height 15
type input "Ven 17 Juillet 2026"
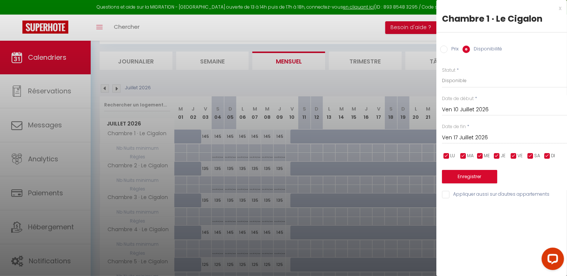
click at [447, 193] on input "Appliquer aussi sur d'autres appartements" at bounding box center [504, 194] width 125 height 7
checkbox input "true"
click at [453, 82] on select "Disponible Indisponible" at bounding box center [504, 81] width 125 height 14
click at [478, 177] on button "Enregistrer" at bounding box center [469, 176] width 55 height 13
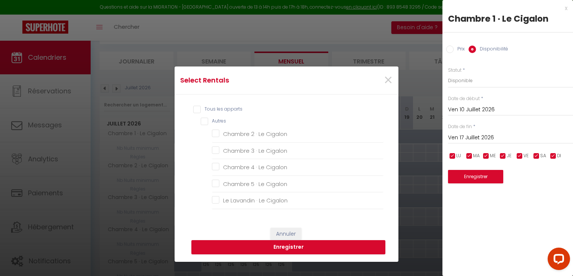
click at [193, 107] on input "Tous les apparts" at bounding box center [288, 109] width 190 height 7
checkbox input "true"
checkbox Cigalon "true"
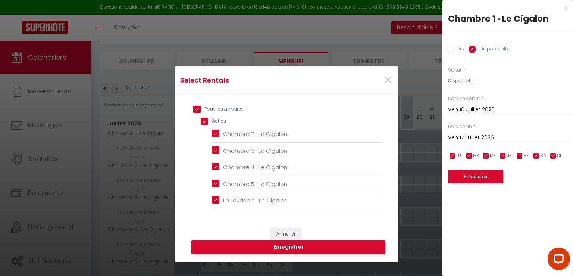
checkbox Cigalon "true"
click at [285, 250] on button "Enregistrer" at bounding box center [288, 247] width 194 height 14
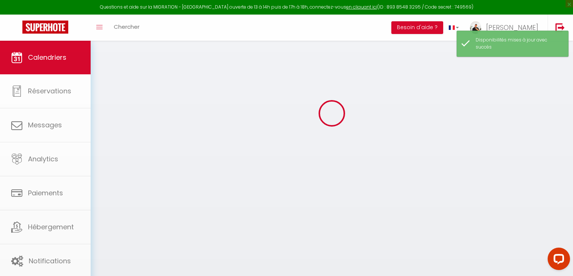
select select
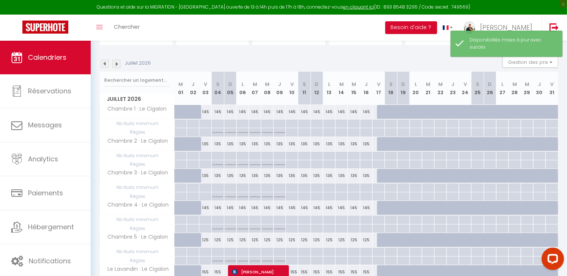
scroll to position [78, 0]
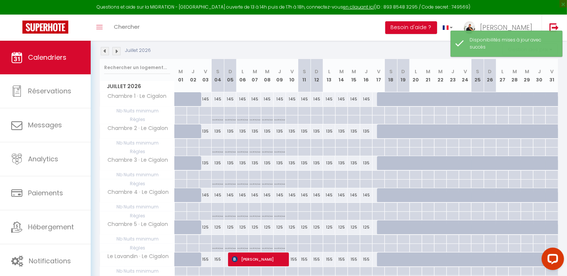
click at [306, 115] on div at bounding box center [304, 111] width 12 height 9
type input "[PERSON_NAME] 11 Juillet 2026"
type input "Dim 12 Juillet 2026"
select select
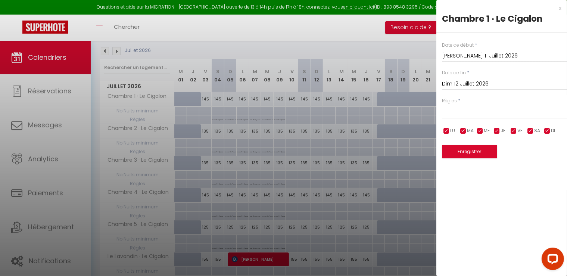
click at [460, 83] on input "Dim 12 Juillet 2026" at bounding box center [504, 84] width 125 height 10
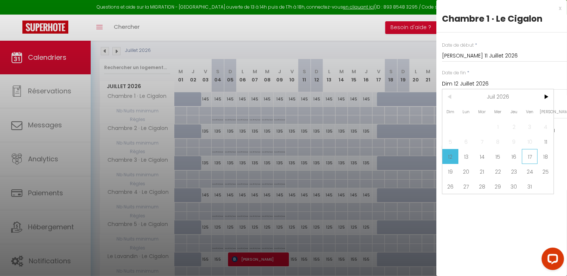
click at [524, 154] on span "17" at bounding box center [530, 156] width 16 height 15
type input "Ven 17 Juillet 2026"
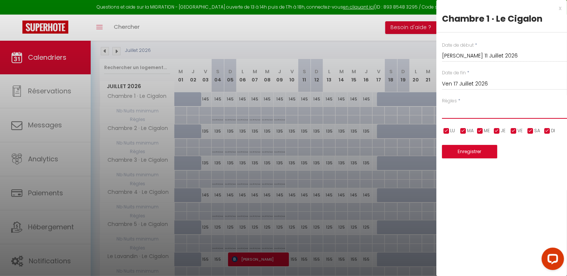
click at [450, 106] on select "Aucun No Checkin No Checkout Pas d'arrivée / Pas de départ" at bounding box center [504, 111] width 125 height 14
select select "3"
click at [442, 104] on select "Aucun No Checkin No Checkout Pas d'arrivée / Pas de départ" at bounding box center [504, 111] width 125 height 14
click at [457, 152] on button "Enregistrer" at bounding box center [469, 151] width 55 height 13
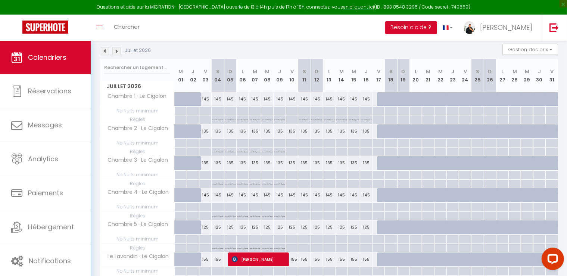
click at [307, 147] on div at bounding box center [304, 143] width 12 height 9
type input "[PERSON_NAME] 11 Juillet 2026"
type input "Dim 12 Juillet 2026"
select select
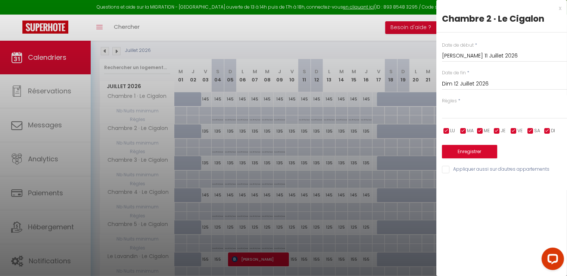
click at [461, 82] on input "Dim 12 Juillet 2026" at bounding box center [504, 84] width 125 height 10
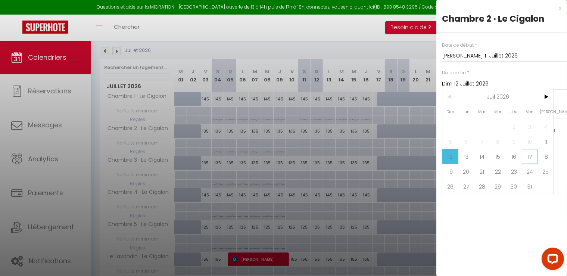
click at [524, 155] on span "17" at bounding box center [530, 156] width 16 height 15
type input "Ven 17 Juillet 2026"
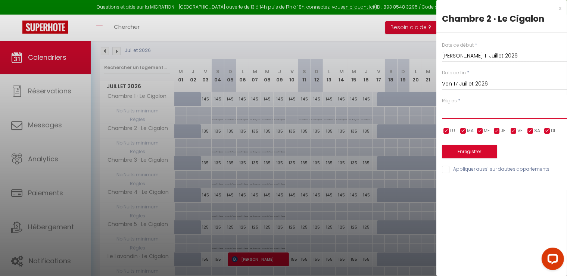
click at [463, 110] on select "Aucun No Checkin No Checkout Pas d'arrivée / Pas de départ" at bounding box center [504, 111] width 125 height 14
select select "3"
click at [442, 104] on select "Aucun No Checkin No Checkout Pas d'arrivée / Pas de départ" at bounding box center [504, 111] width 125 height 14
click at [467, 149] on button "Enregistrer" at bounding box center [469, 151] width 55 height 13
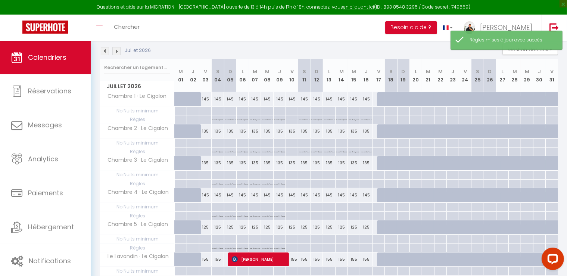
click at [304, 179] on div at bounding box center [304, 175] width 12 height 9
type input "[PERSON_NAME] 11 Juillet 2026"
type input "Dim 12 Juillet 2026"
select select
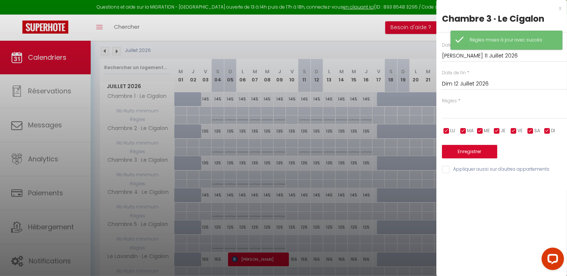
click at [469, 80] on input "Dim 12 Juillet 2026" at bounding box center [504, 84] width 125 height 10
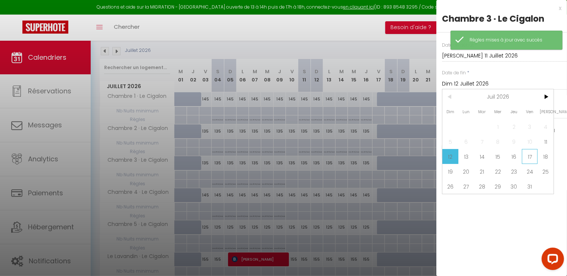
click at [524, 152] on span "17" at bounding box center [530, 156] width 16 height 15
type input "Ven 17 Juillet 2026"
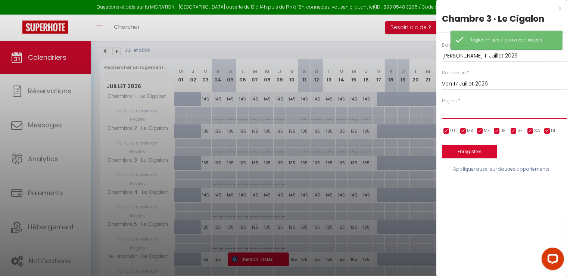
click at [482, 116] on select "Aucun No Checkin No Checkout Pas d'arrivée / Pas de départ" at bounding box center [504, 111] width 125 height 14
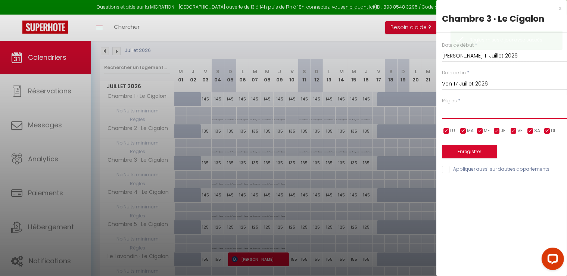
select select "3"
click at [442, 104] on select "Aucun No Checkin No Checkout Pas d'arrivée / Pas de départ" at bounding box center [504, 111] width 125 height 14
click at [472, 150] on button "Enregistrer" at bounding box center [469, 151] width 55 height 13
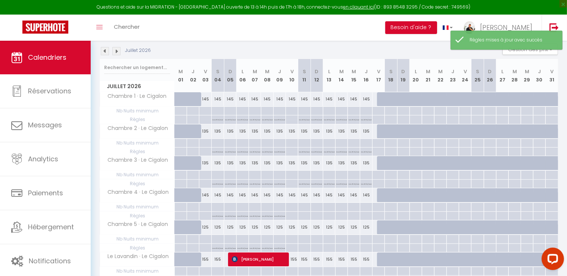
click at [303, 211] on div at bounding box center [304, 207] width 12 height 9
type input "[PERSON_NAME] 11 Juillet 2026"
type input "Dim 12 Juillet 2026"
select select
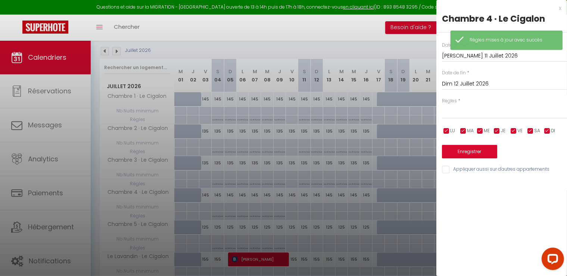
click at [469, 86] on input "Dim 12 Juillet 2026" at bounding box center [504, 84] width 125 height 10
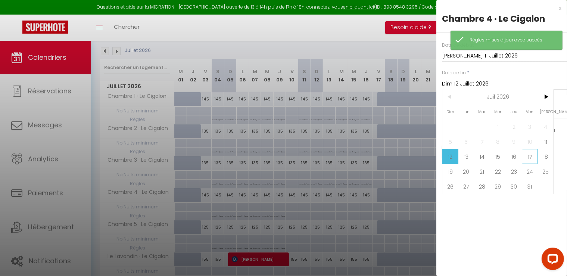
click at [534, 158] on span "17" at bounding box center [530, 156] width 16 height 15
type input "Ven 17 Juillet 2026"
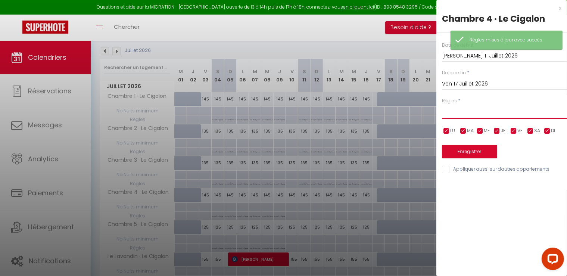
click at [461, 116] on select "Aucun No Checkin No Checkout Pas d'arrivée / Pas de départ" at bounding box center [504, 111] width 125 height 14
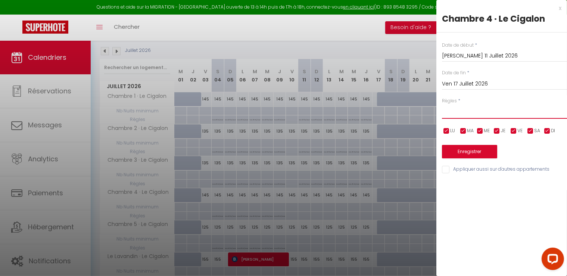
select select "3"
click at [442, 104] on select "Aucun No Checkin No Checkout Pas d'arrivée / Pas de départ" at bounding box center [504, 111] width 125 height 14
click at [460, 151] on button "Enregistrer" at bounding box center [469, 151] width 55 height 13
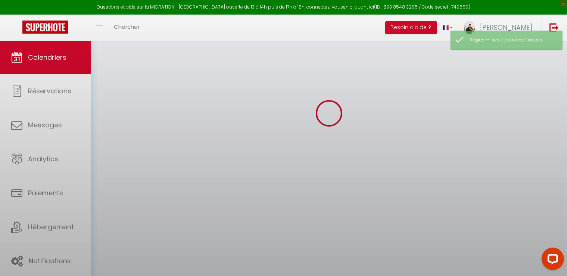
select select
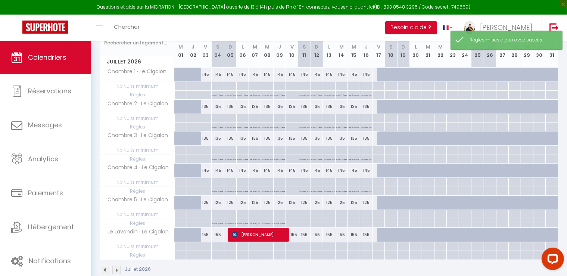
scroll to position [115, 0]
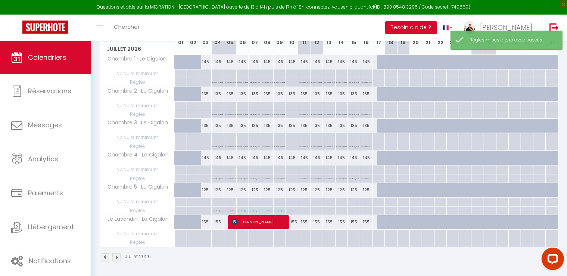
click at [305, 206] on div at bounding box center [304, 201] width 12 height 9
type input "[PERSON_NAME] 11 Juillet 2026"
type input "Dim 12 Juillet 2026"
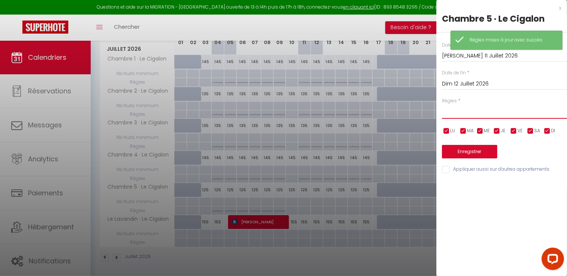
click at [471, 113] on select "Aucun No Checkin No Checkout Pas d'arrivée / Pas de départ" at bounding box center [504, 111] width 125 height 14
select select "3"
click at [442, 104] on select "Aucun No Checkin No Checkout Pas d'arrivée / Pas de départ" at bounding box center [504, 111] width 125 height 14
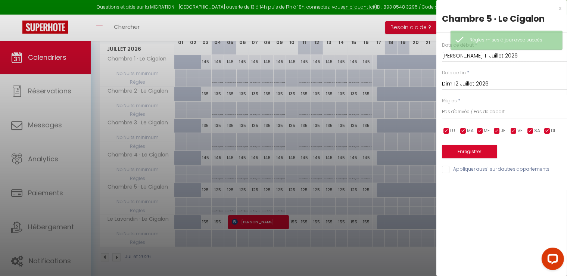
click at [469, 83] on input "Dim 12 Juillet 2026" at bounding box center [504, 84] width 125 height 10
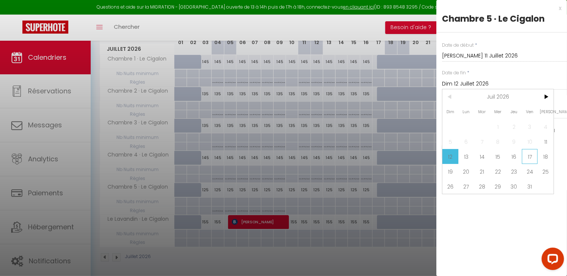
click at [526, 153] on span "17" at bounding box center [530, 156] width 16 height 15
type input "Ven 17 Juillet 2026"
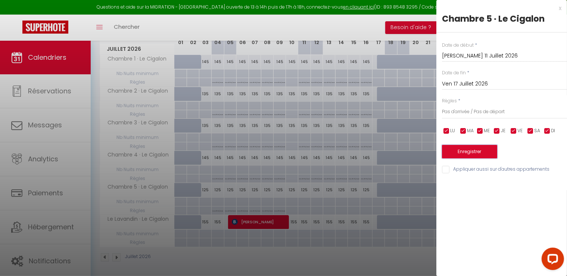
click at [485, 152] on button "Enregistrer" at bounding box center [469, 151] width 55 height 13
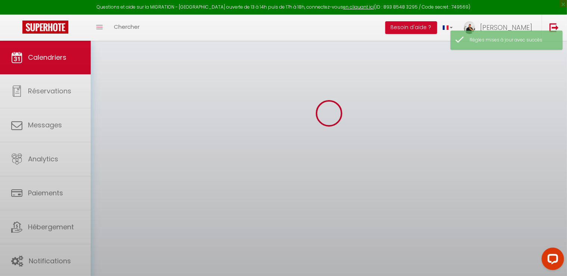
select select
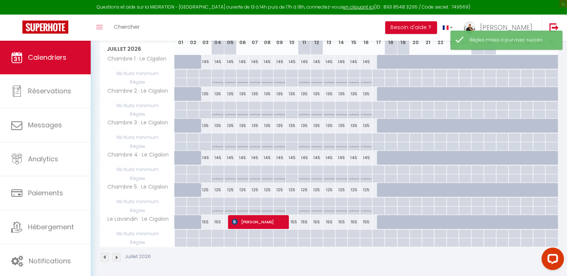
click at [306, 238] on div at bounding box center [304, 234] width 12 height 9
type input "[PERSON_NAME] 11 Juillet 2026"
type input "Dim 12 Juillet 2026"
select select
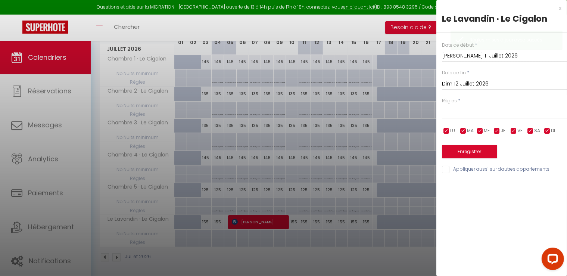
click at [461, 81] on input "Dim 12 Juillet 2026" at bounding box center [504, 84] width 125 height 10
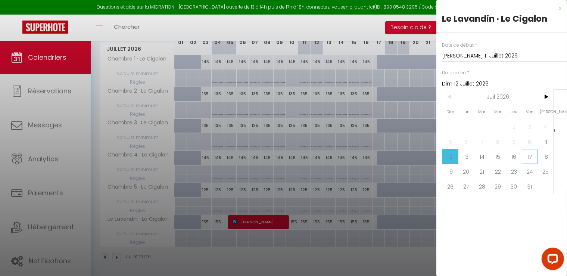
click at [529, 153] on span "17" at bounding box center [530, 156] width 16 height 15
type input "Ven 17 Juillet 2026"
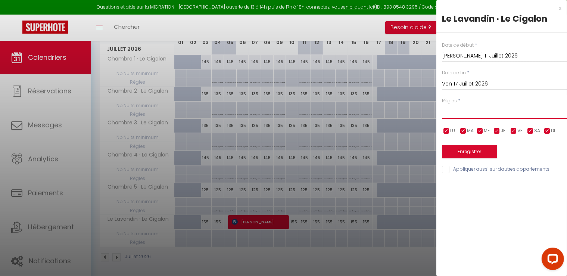
click at [456, 112] on select "Aucun No Checkin No Checkout Pas d'arrivée / Pas de départ" at bounding box center [504, 111] width 125 height 14
select select "3"
click at [442, 104] on select "Aucun No Checkin No Checkout Pas d'arrivée / Pas de départ" at bounding box center [504, 111] width 125 height 14
click at [474, 159] on div "Date de début * [PERSON_NAME] 11 Juillet 2026 < Juil 2026 > Dim Lun Mar Mer Jeu…" at bounding box center [501, 103] width 131 height 142
click at [474, 151] on button "Enregistrer" at bounding box center [469, 151] width 55 height 13
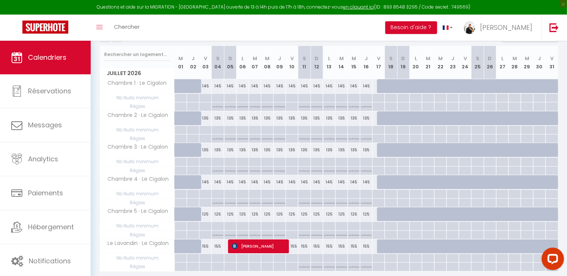
scroll to position [78, 0]
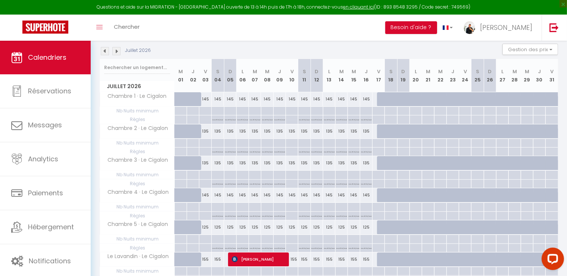
click at [375, 97] on div "145" at bounding box center [378, 99] width 13 height 14
select select "1"
type input "Ven 17 Juillet 2026"
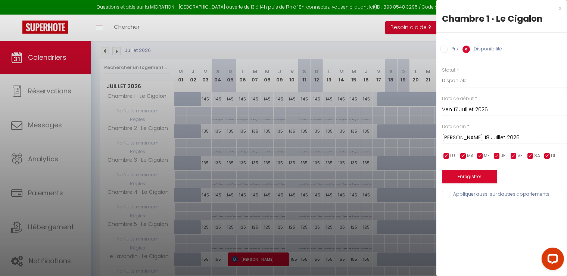
click at [457, 135] on input "[PERSON_NAME] 18 Juillet 2026" at bounding box center [504, 138] width 125 height 10
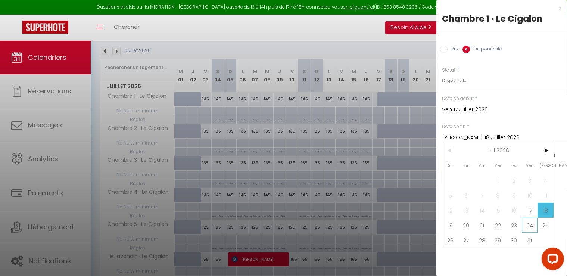
click at [528, 224] on span "24" at bounding box center [530, 225] width 16 height 15
type input "Ven 24 Juillet 2026"
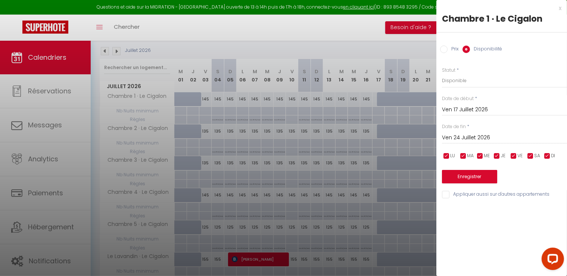
click at [450, 195] on input "Appliquer aussi sur d'autres appartements" at bounding box center [504, 194] width 125 height 7
checkbox input "true"
click at [449, 80] on select "Disponible Indisponible" at bounding box center [504, 81] width 125 height 14
click at [442, 74] on select "Disponible Indisponible" at bounding box center [504, 81] width 125 height 14
click at [466, 176] on button "Enregistrer" at bounding box center [469, 176] width 55 height 13
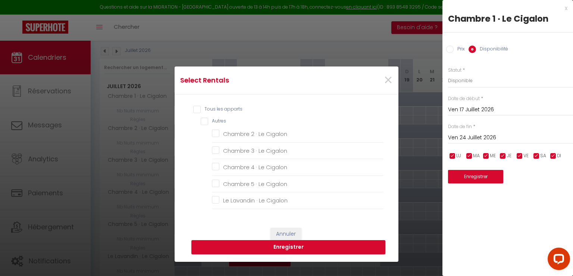
click at [193, 106] on input "Tous les apparts" at bounding box center [288, 109] width 190 height 7
checkbox input "true"
checkbox Cigalon "true"
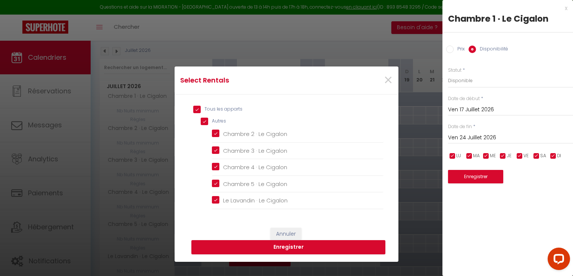
checkbox Cigalon "true"
click at [264, 241] on button "Enregistrer" at bounding box center [288, 247] width 194 height 14
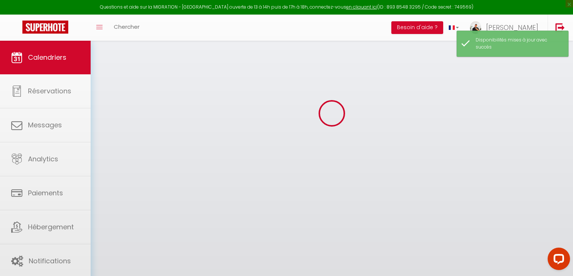
select select
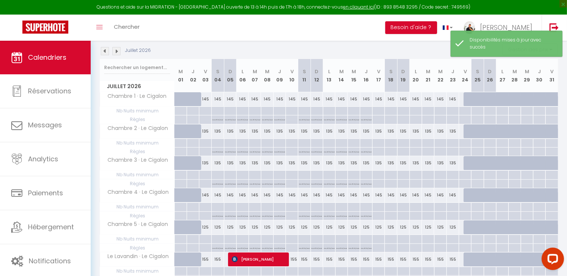
click at [378, 115] on div at bounding box center [378, 111] width 12 height 9
type input "Ven 17 Juillet 2026"
type input "[PERSON_NAME] 18 Juillet 2026"
select select
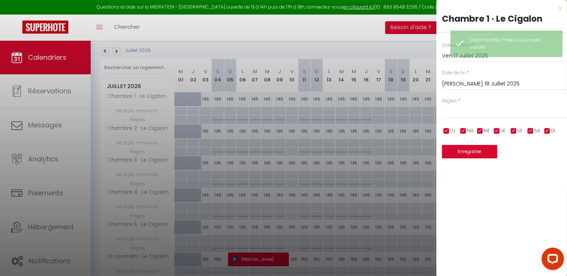
click at [473, 83] on input "[PERSON_NAME] 18 Juillet 2026" at bounding box center [504, 84] width 125 height 10
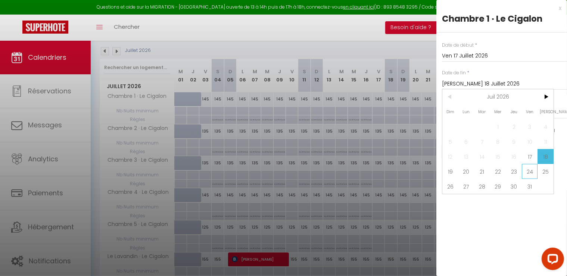
click at [525, 170] on span "24" at bounding box center [530, 171] width 16 height 15
type input "Ven 24 Juillet 2026"
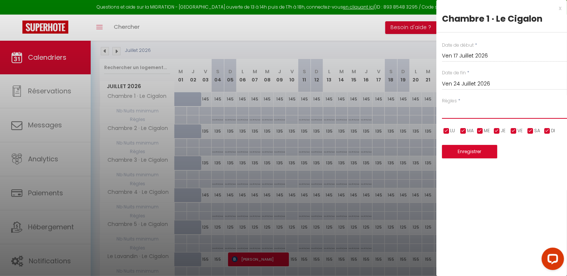
drag, startPoint x: 484, startPoint y: 112, endPoint x: 483, endPoint y: 115, distance: 4.2
click at [484, 112] on select "Aucun No Checkin No Checkout Pas d'arrivée / Pas de départ" at bounding box center [504, 111] width 125 height 14
select select "3"
click at [442, 104] on select "Aucun No Checkin No Checkout Pas d'arrivée / Pas de départ" at bounding box center [504, 111] width 125 height 14
click at [464, 151] on button "Enregistrer" at bounding box center [469, 151] width 55 height 13
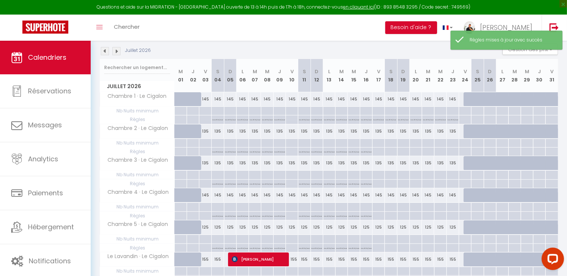
click at [377, 121] on p "No ch in/out" at bounding box center [378, 118] width 10 height 7
type input "Ven 17 Juillet 2026"
type input "[PERSON_NAME] 18 Juillet 2026"
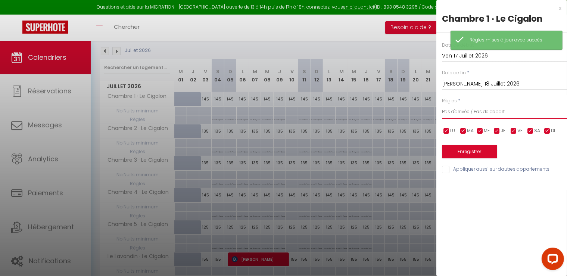
click at [461, 106] on select "Aucun No Checkin No Checkout Pas d'arrivée / Pas de départ" at bounding box center [504, 111] width 125 height 14
select select "0"
click at [442, 104] on select "Aucun No Checkin No Checkout Pas d'arrivée / Pas de départ" at bounding box center [504, 111] width 125 height 14
click at [460, 147] on button "Enregistrer" at bounding box center [469, 151] width 55 height 13
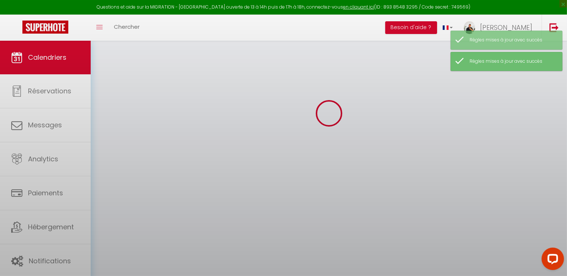
select select
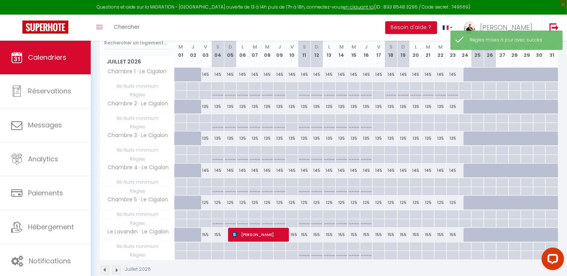
scroll to position [115, 0]
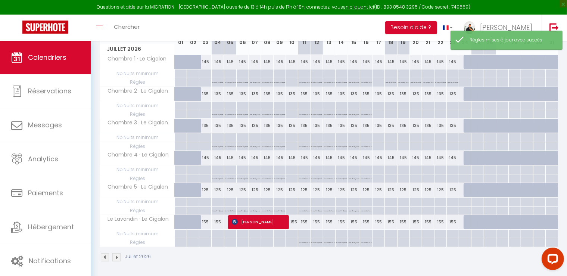
click at [391, 110] on div at bounding box center [390, 106] width 12 height 9
type input "[PERSON_NAME] 18 Juillet 2026"
type input "Dim 19 Juillet 2026"
select select
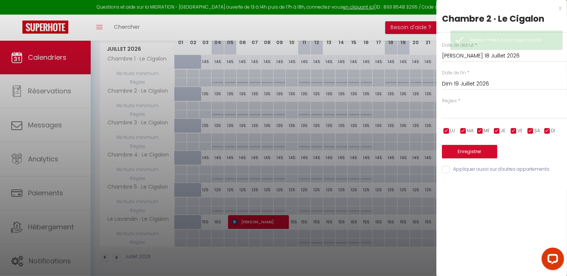
click at [462, 86] on input "Dim 19 Juillet 2026" at bounding box center [504, 84] width 125 height 10
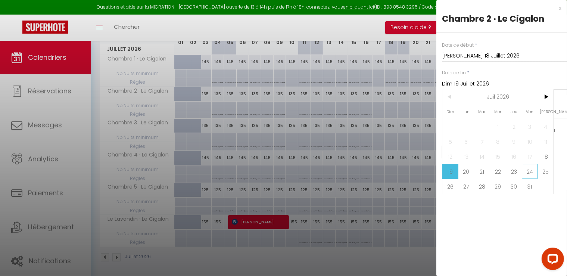
click at [534, 172] on span "24" at bounding box center [530, 171] width 16 height 15
type input "Ven 24 Juillet 2026"
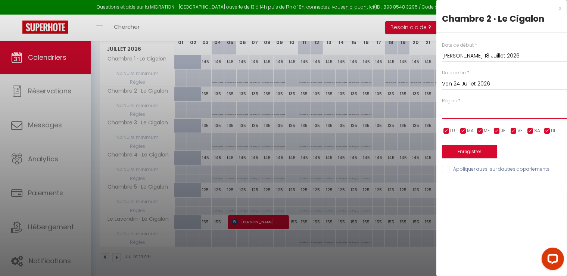
click at [455, 115] on select "Aucun No Checkin No Checkout Pas d'arrivée / Pas de départ" at bounding box center [504, 111] width 125 height 14
select select "3"
click at [442, 104] on select "Aucun No Checkin No Checkout Pas d'arrivée / Pas de départ" at bounding box center [504, 111] width 125 height 14
click at [458, 150] on button "Enregistrer" at bounding box center [469, 151] width 55 height 13
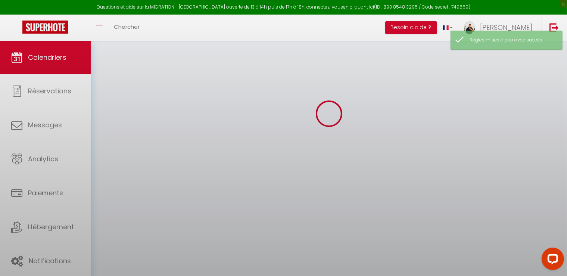
select select
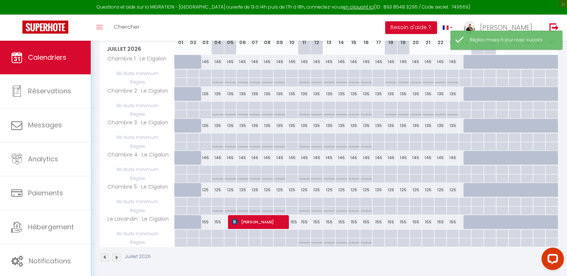
click at [392, 142] on div at bounding box center [390, 137] width 12 height 9
type input "[PERSON_NAME] 18 Juillet 2026"
type input "Dim 19 Juillet 2026"
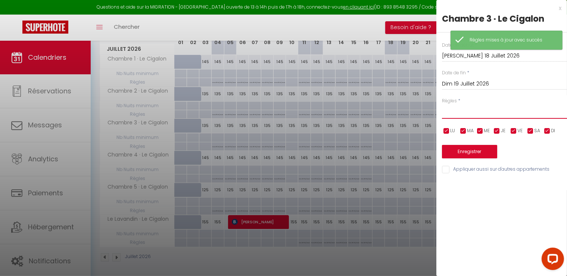
click at [458, 115] on select "Aucun No Checkin No Checkout Pas d'arrivée / Pas de départ" at bounding box center [504, 111] width 125 height 14
select select "3"
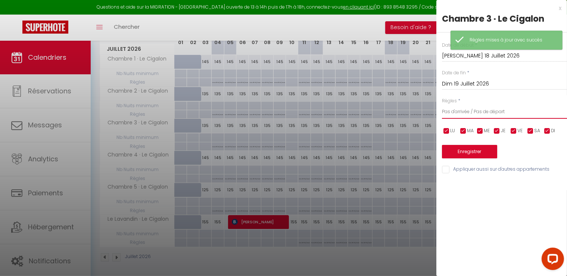
click at [442, 104] on select "Aucun No Checkin No Checkout Pas d'arrivée / Pas de départ" at bounding box center [504, 111] width 125 height 14
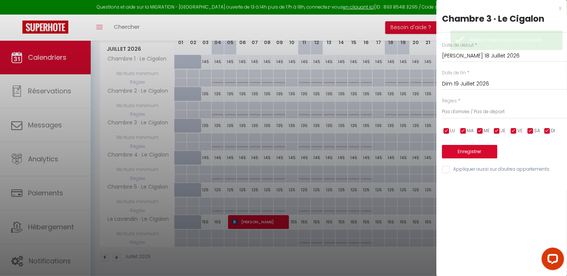
click at [462, 87] on input "Dim 19 Juillet 2026" at bounding box center [504, 84] width 125 height 10
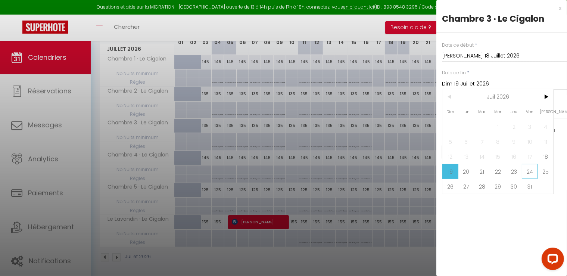
click at [530, 166] on span "24" at bounding box center [530, 171] width 16 height 15
type input "Ven 24 Juillet 2026"
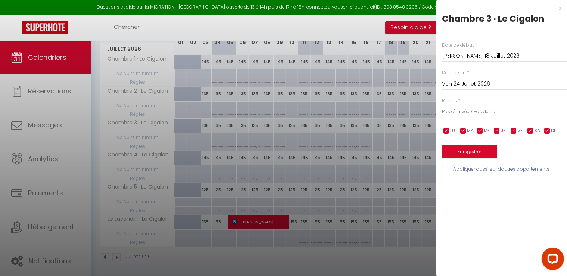
click at [446, 172] on input "Appliquer aussi sur d'autres appartements" at bounding box center [504, 169] width 125 height 7
checkbox input "true"
click at [466, 154] on button "Enregistrer" at bounding box center [469, 151] width 55 height 13
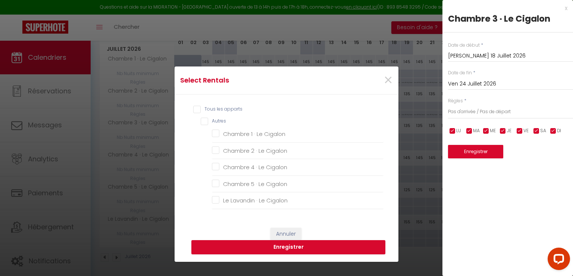
click at [194, 109] on input "Tous les apparts" at bounding box center [288, 109] width 190 height 7
checkbox input "true"
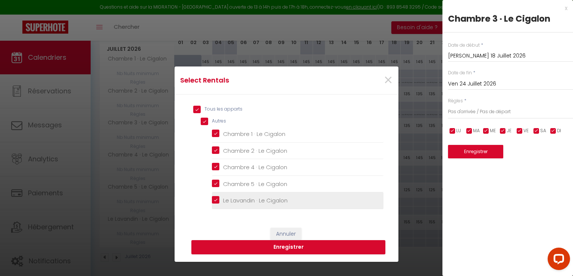
checkbox input "true"
checkbox Cigalon "true"
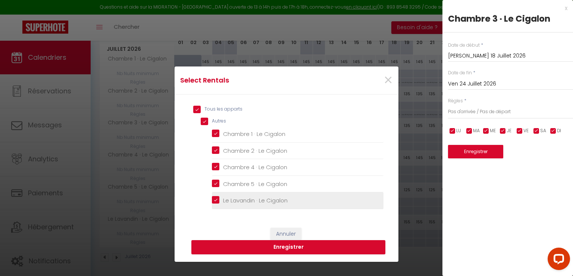
checkbox Cigalon "true"
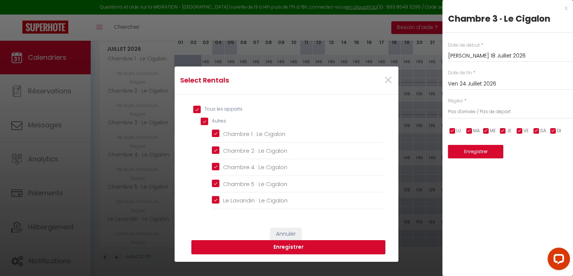
click at [268, 247] on button "Enregistrer" at bounding box center [288, 247] width 194 height 14
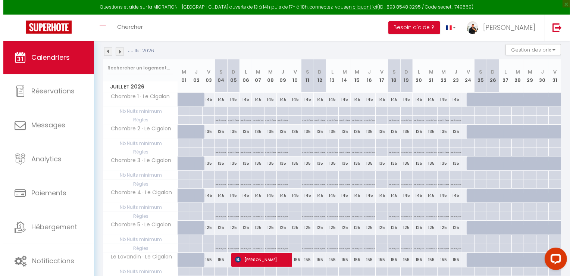
scroll to position [78, 0]
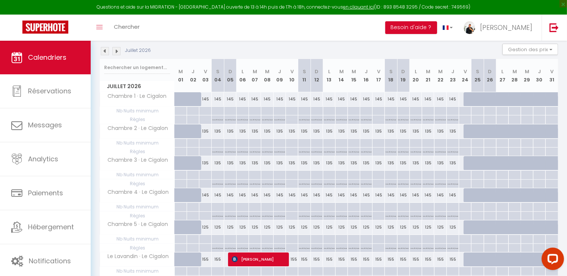
click at [465, 100] on div at bounding box center [469, 99] width 12 height 14
select select "1"
type input "Ven 24 Juillet 2026"
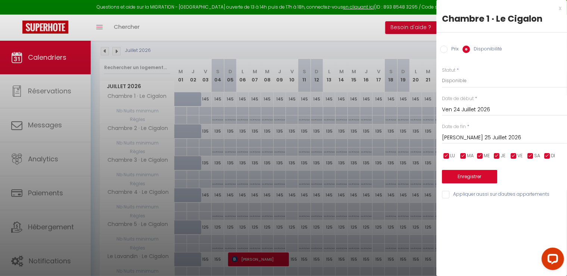
click at [470, 110] on input "Ven 24 Juillet 2026" at bounding box center [504, 110] width 125 height 10
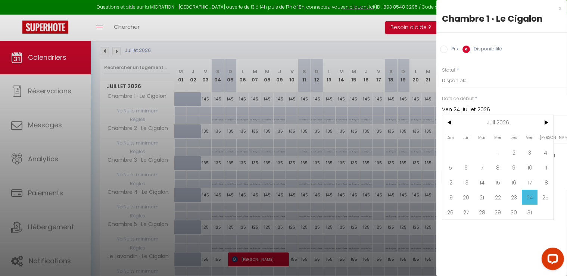
click at [470, 110] on input "Ven 24 Juillet 2026" at bounding box center [504, 110] width 125 height 10
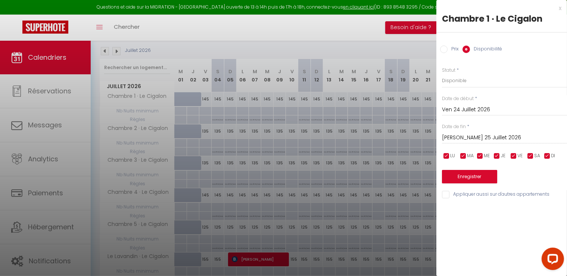
click at [466, 135] on input "[PERSON_NAME] 25 Juillet 2026" at bounding box center [504, 138] width 125 height 10
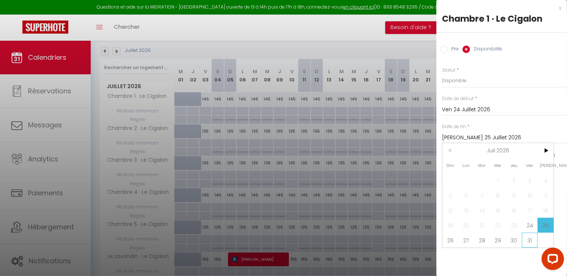
click at [525, 238] on span "31" at bounding box center [530, 239] width 16 height 15
type input "Ven 31 Juillet 2026"
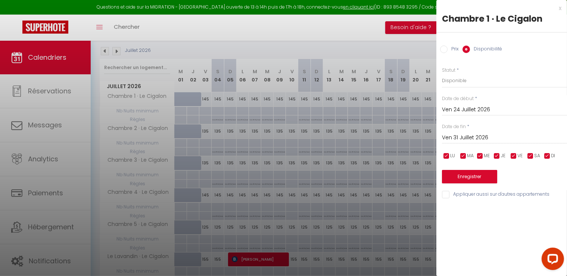
click at [447, 194] on input "Appliquer aussi sur d'autres appartements" at bounding box center [504, 194] width 125 height 7
checkbox input "true"
click at [465, 175] on button "Enregistrer" at bounding box center [469, 176] width 55 height 13
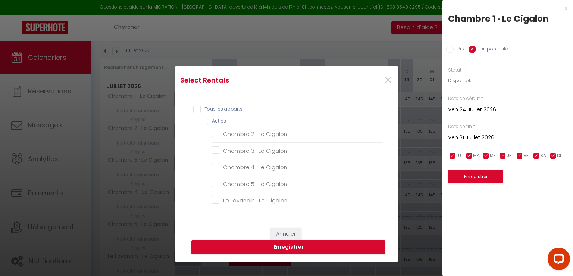
click at [194, 107] on input "Tous les apparts" at bounding box center [288, 109] width 190 height 7
checkbox input "true"
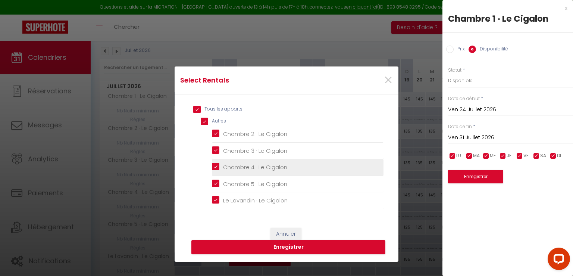
checkbox input "true"
checkbox Cigalon "true"
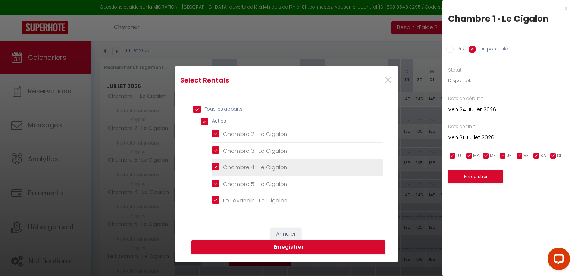
checkbox Cigalon "true"
click at [280, 244] on button "Enregistrer" at bounding box center [288, 247] width 194 height 14
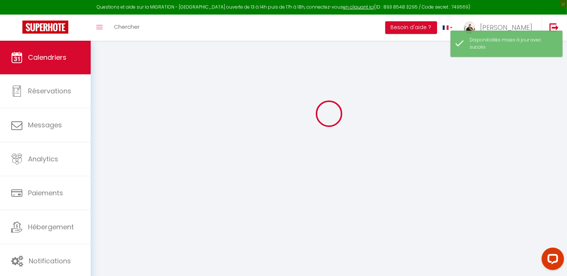
select select
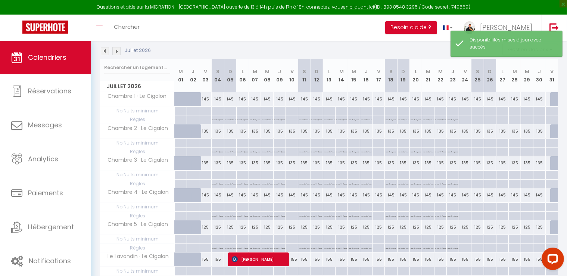
click at [477, 115] on div at bounding box center [477, 111] width 12 height 9
type input "[PERSON_NAME] 25 Juillet 2026"
type input "Dim 26 Juillet 2026"
select select
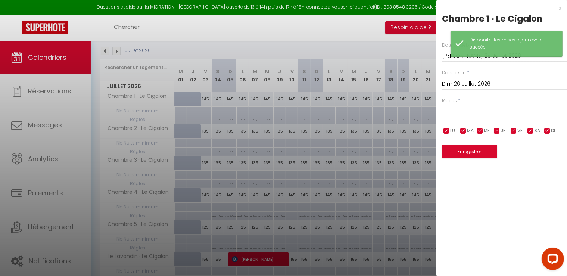
click at [475, 80] on input "Dim 26 Juillet 2026" at bounding box center [504, 84] width 125 height 10
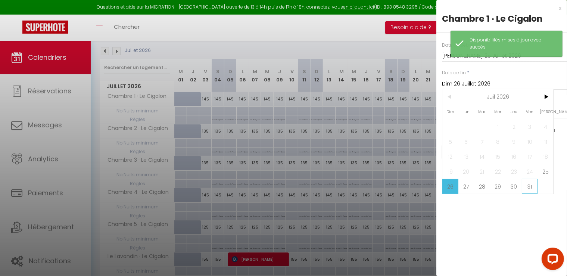
click at [528, 188] on span "31" at bounding box center [530, 186] width 16 height 15
type input "Ven 31 Juillet 2026"
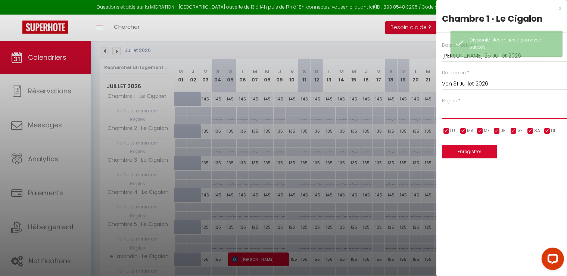
click at [467, 114] on select "Aucun No Checkin No Checkout Pas d'arrivée / Pas de départ" at bounding box center [504, 111] width 125 height 14
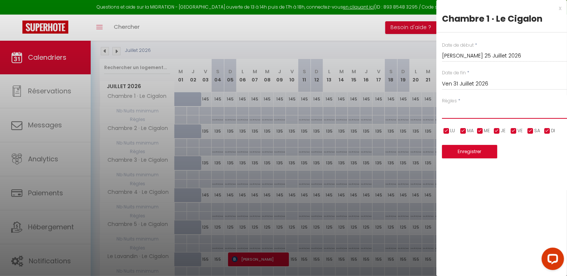
select select "3"
click at [442, 104] on select "Aucun No Checkin No Checkout Pas d'arrivée / Pas de départ" at bounding box center [504, 111] width 125 height 14
click at [464, 150] on button "Enregistrer" at bounding box center [469, 151] width 55 height 13
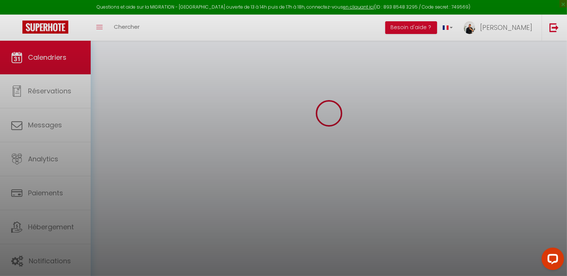
select select
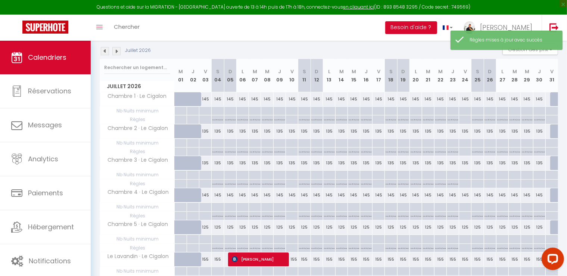
click at [479, 179] on div at bounding box center [477, 175] width 12 height 9
type input "[PERSON_NAME] 25 Juillet 2026"
type input "Dim 26 Juillet 2026"
select select
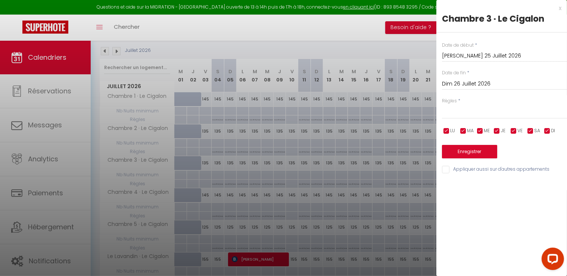
click at [463, 79] on input "Dim 26 Juillet 2026" at bounding box center [504, 84] width 125 height 10
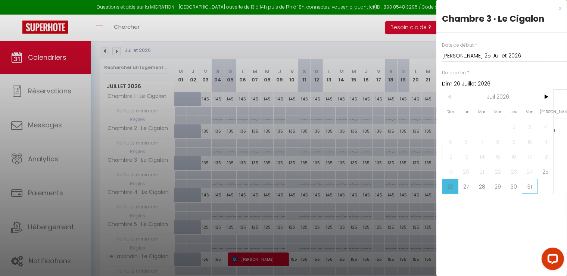
click at [524, 184] on span "31" at bounding box center [530, 186] width 16 height 15
type input "Ven 31 Juillet 2026"
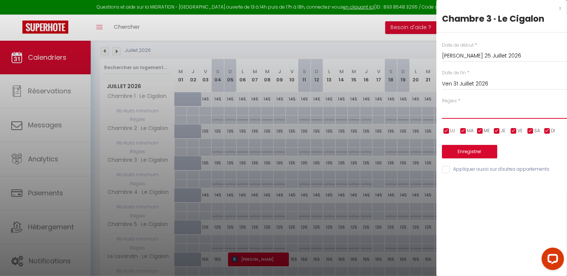
click at [456, 118] on select "Aucun No Checkin No Checkout Pas d'arrivée / Pas de départ" at bounding box center [504, 111] width 125 height 14
select select "3"
click at [442, 104] on select "Aucun No Checkin No Checkout Pas d'arrivée / Pas de départ" at bounding box center [504, 111] width 125 height 14
click at [445, 171] on input "Appliquer aussi sur d'autres appartements" at bounding box center [504, 169] width 125 height 7
checkbox input "true"
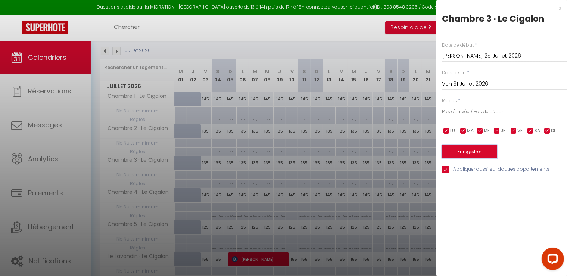
click at [460, 153] on button "Enregistrer" at bounding box center [469, 151] width 55 height 13
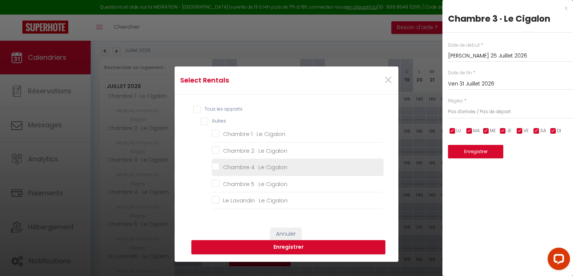
drag, startPoint x: 196, startPoint y: 111, endPoint x: 230, endPoint y: 162, distance: 61.6
click at [196, 111] on input "Tous les apparts" at bounding box center [288, 109] width 190 height 7
checkbox input "true"
checkbox Cigalon "true"
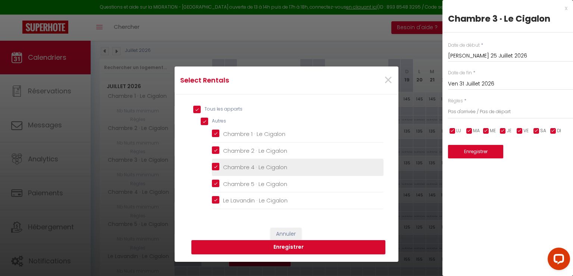
checkbox Cigalon "true"
click at [276, 247] on button "Enregistrer" at bounding box center [288, 247] width 194 height 14
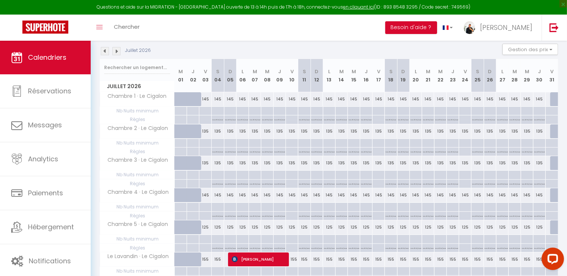
click at [116, 49] on img at bounding box center [116, 51] width 8 height 8
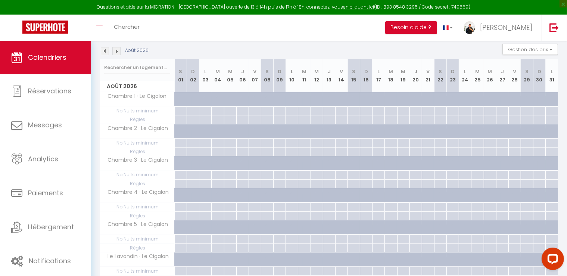
click at [179, 100] on div at bounding box center [185, 103] width 12 height 14
select select "1"
type input "[PERSON_NAME] 01 Août 2026"
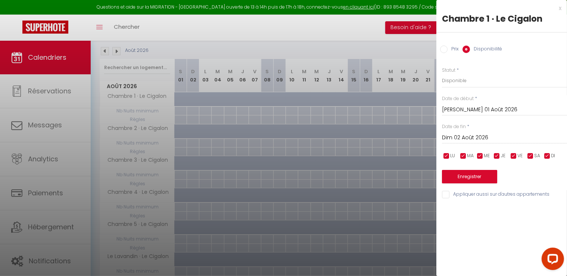
click at [473, 139] on input "Dim 02 Août 2026" at bounding box center [504, 138] width 125 height 10
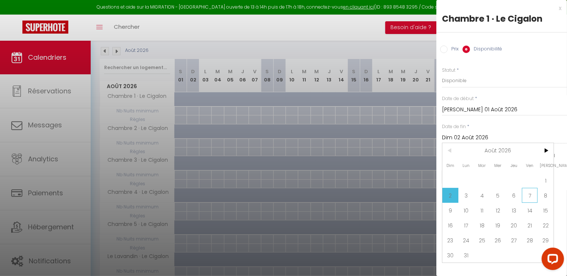
click at [531, 194] on span "7" at bounding box center [530, 195] width 16 height 15
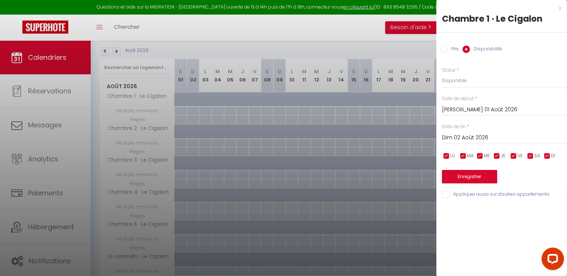
type input "Ven 07 Août 2026"
click at [448, 194] on input "Appliquer aussi sur d'autres appartements" at bounding box center [504, 194] width 125 height 7
checkbox input "true"
click at [460, 178] on button "Enregistrer" at bounding box center [469, 176] width 55 height 13
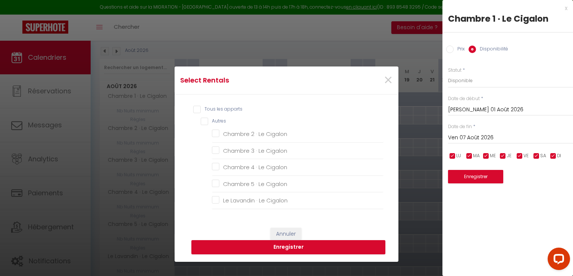
click at [193, 109] on input "Tous les apparts" at bounding box center [288, 109] width 190 height 7
checkbox input "true"
checkbox Cigalon "true"
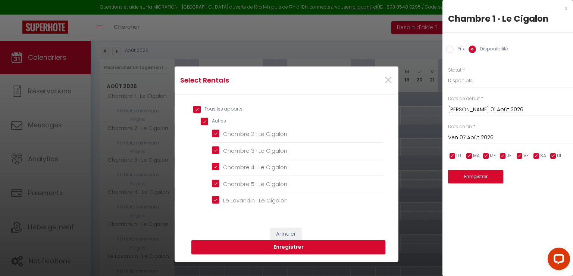
checkbox Cigalon "true"
click at [251, 246] on button "Enregistrer" at bounding box center [288, 247] width 194 height 14
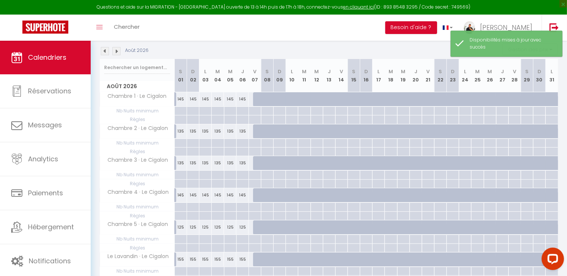
click at [105, 52] on img at bounding box center [105, 51] width 8 height 8
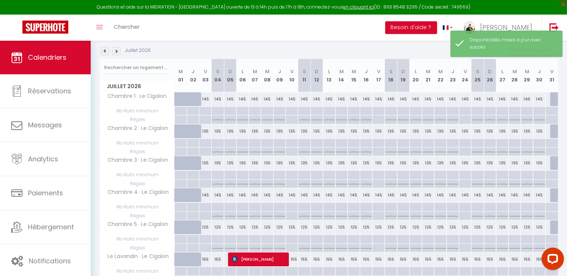
click at [554, 97] on div at bounding box center [556, 99] width 12 height 14
select select "1"
type input "Ven 31 Juillet 2026"
type input "[PERSON_NAME] 01 Août 2026"
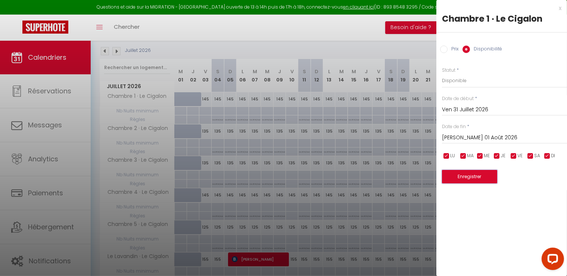
click at [467, 180] on button "Enregistrer" at bounding box center [469, 176] width 55 height 13
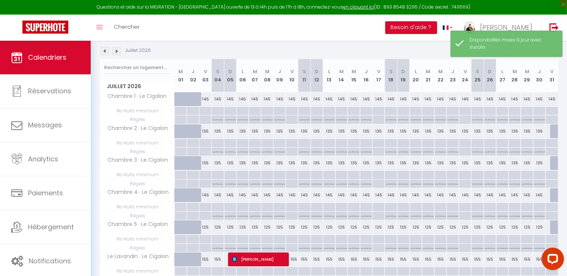
click at [552, 132] on div at bounding box center [556, 131] width 12 height 14
select select "1"
type input "Ven 31 Juillet 2026"
type input "[PERSON_NAME] 01 Août 2026"
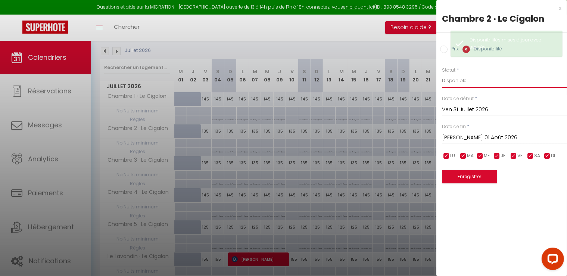
click at [455, 85] on select "Disponible Indisponible" at bounding box center [504, 81] width 125 height 14
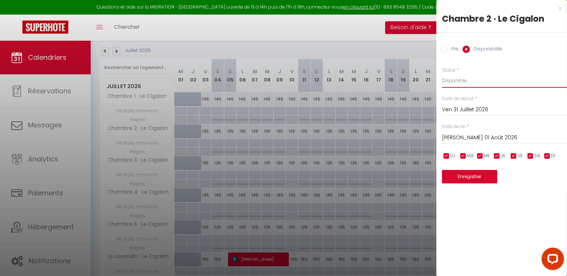
click at [442, 74] on select "Disponible Indisponible" at bounding box center [504, 81] width 125 height 14
click at [467, 180] on button "Enregistrer" at bounding box center [469, 176] width 55 height 13
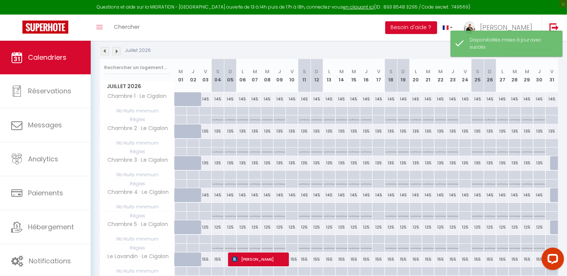
click at [551, 163] on div at bounding box center [556, 163] width 12 height 14
select select "1"
type input "Ven 31 Juillet 2026"
type input "[PERSON_NAME] 01 Août 2026"
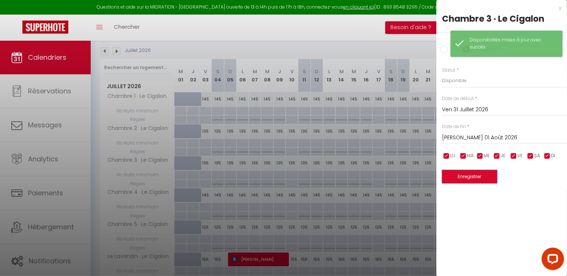
click at [474, 176] on button "Enregistrer" at bounding box center [469, 176] width 55 height 13
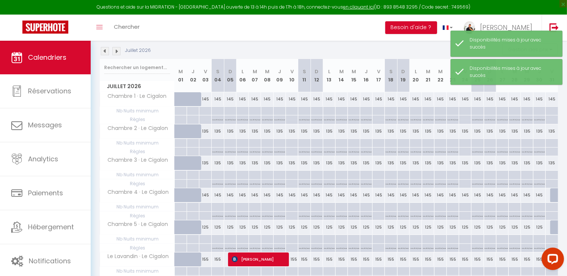
click at [553, 193] on div at bounding box center [556, 195] width 12 height 14
select select "1"
type input "Ven 31 Juillet 2026"
type input "[PERSON_NAME] 01 Août 2026"
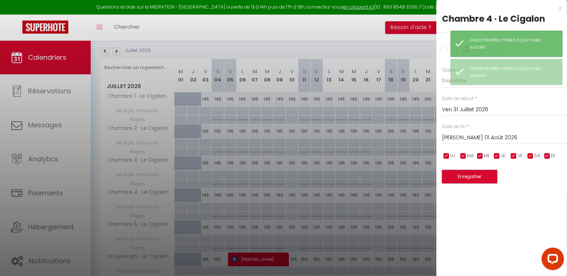
click at [478, 177] on button "Enregistrer" at bounding box center [469, 176] width 55 height 13
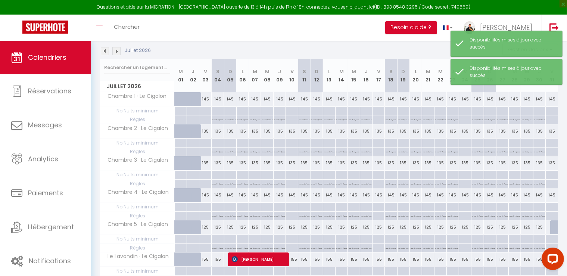
click at [554, 228] on div at bounding box center [556, 227] width 12 height 14
select select "1"
type input "Ven 31 Juillet 2026"
type input "[PERSON_NAME] 01 Août 2026"
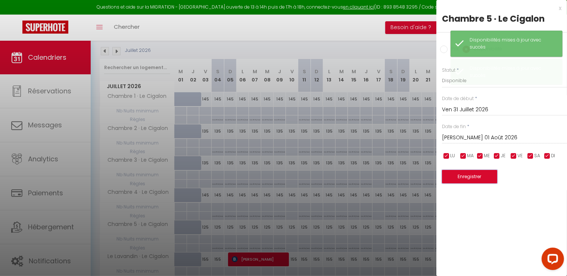
click at [485, 177] on button "Enregistrer" at bounding box center [469, 176] width 55 height 13
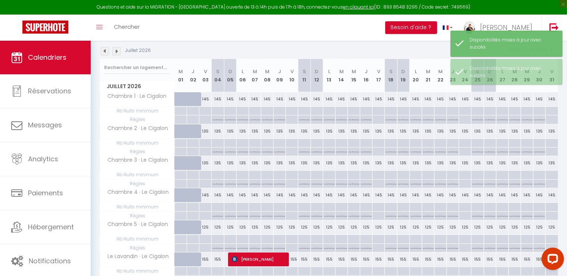
scroll to position [115, 0]
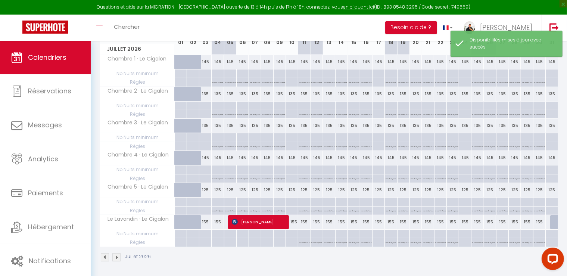
click at [553, 219] on div at bounding box center [556, 222] width 12 height 14
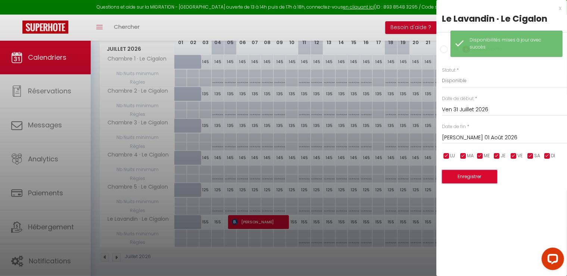
click at [461, 179] on button "Enregistrer" at bounding box center [469, 176] width 55 height 13
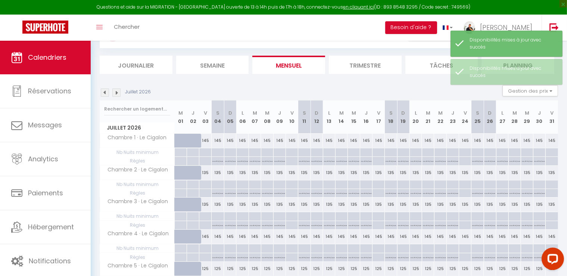
scroll to position [0, 0]
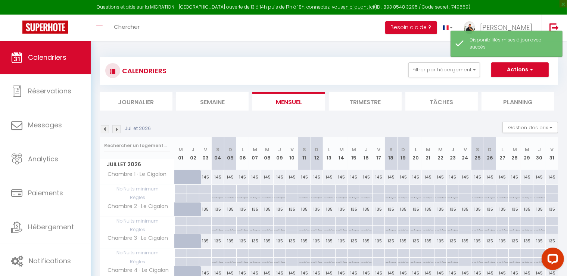
click at [115, 129] on img at bounding box center [116, 129] width 8 height 8
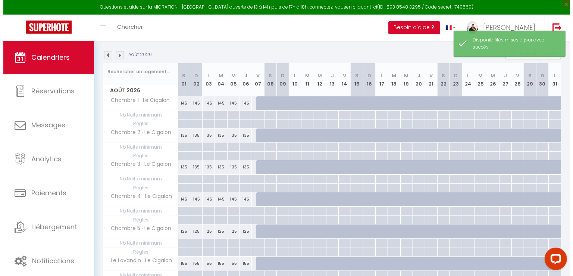
scroll to position [75, 0]
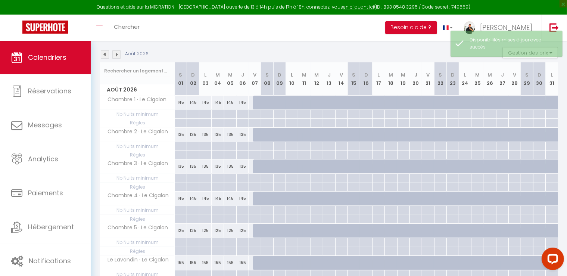
click at [179, 119] on div at bounding box center [180, 114] width 12 height 9
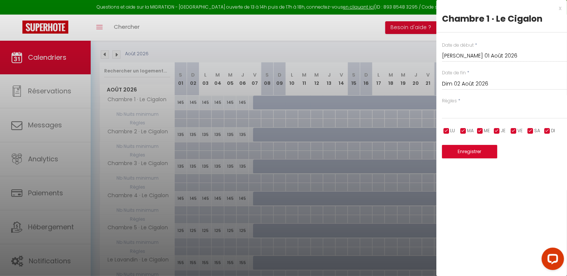
click at [486, 86] on input "Dim 02 Août 2026" at bounding box center [504, 84] width 125 height 10
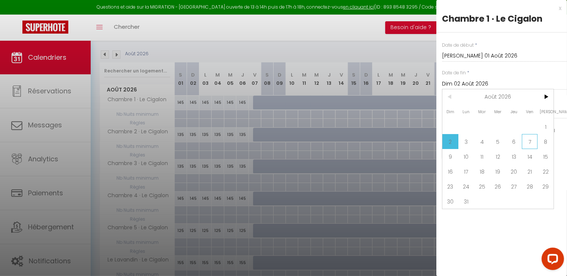
click at [531, 140] on span "7" at bounding box center [530, 141] width 16 height 15
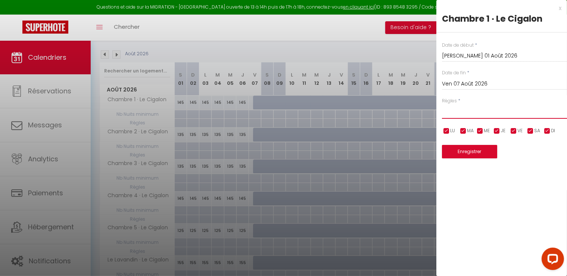
click at [457, 115] on select "Aucun No Checkin No Checkout Pas d'arrivée / Pas de départ" at bounding box center [504, 111] width 125 height 14
click at [442, 104] on select "Aucun No Checkin No Checkout Pas d'arrivée / Pas de départ" at bounding box center [504, 111] width 125 height 14
click at [466, 156] on button "Enregistrer" at bounding box center [469, 151] width 55 height 13
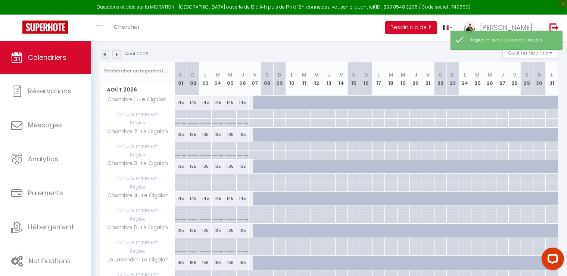
click at [177, 182] on div at bounding box center [180, 178] width 12 height 9
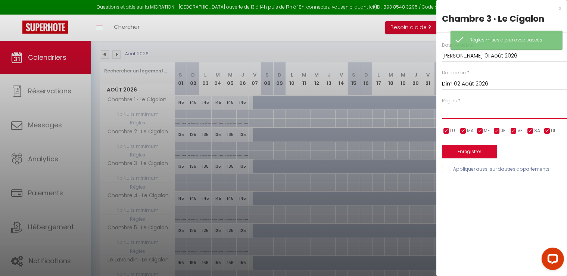
click at [469, 117] on select "Aucun No Checkin No Checkout Pas d'arrivée / Pas de départ" at bounding box center [504, 111] width 125 height 14
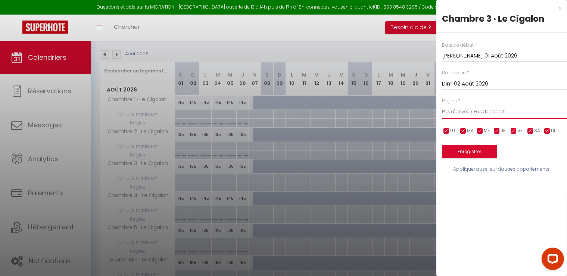
click at [442, 104] on select "Aucun No Checkin No Checkout Pas d'arrivée / Pas de départ" at bounding box center [504, 111] width 125 height 14
click at [471, 84] on input "Dim 02 Août 2026" at bounding box center [504, 84] width 125 height 10
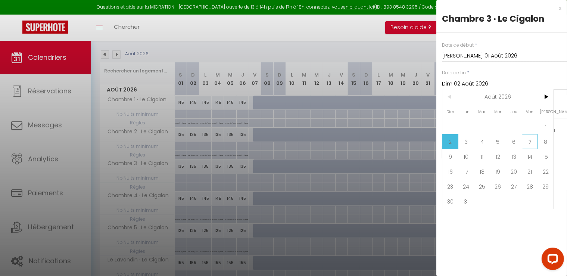
click at [529, 138] on span "7" at bounding box center [530, 141] width 16 height 15
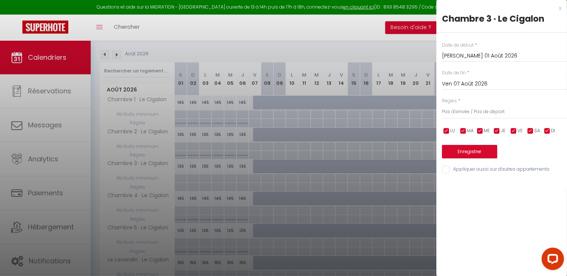
click at [447, 166] on input "Appliquer aussi sur d'autres appartements" at bounding box center [504, 169] width 125 height 7
click at [467, 147] on button "Enregistrer" at bounding box center [469, 151] width 55 height 13
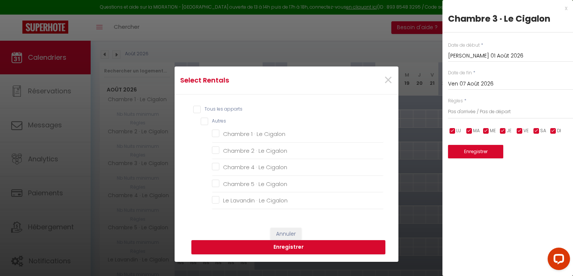
click at [190, 110] on div "Tous les apparts Autres Chambre 1 · Le Cigalon Chambre 2 · Le Cigalon Chambre 4…" at bounding box center [287, 157] width 194 height 111
click at [194, 110] on input "Tous les apparts" at bounding box center [288, 109] width 190 height 7
click at [257, 244] on button "Enregistrer" at bounding box center [288, 247] width 194 height 14
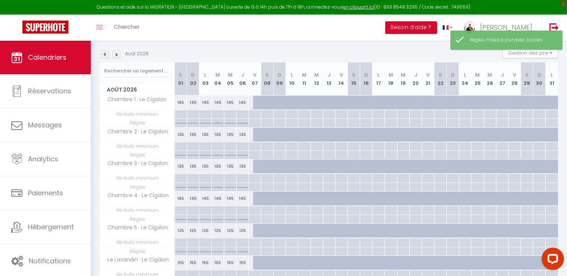
scroll to position [41, 0]
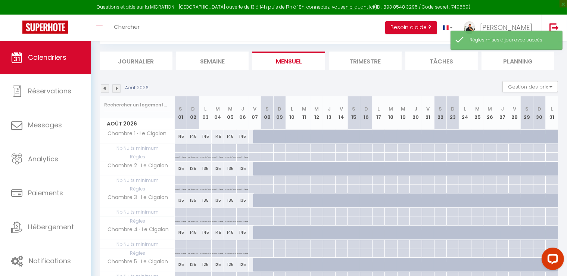
click at [257, 138] on div at bounding box center [259, 136] width 12 height 14
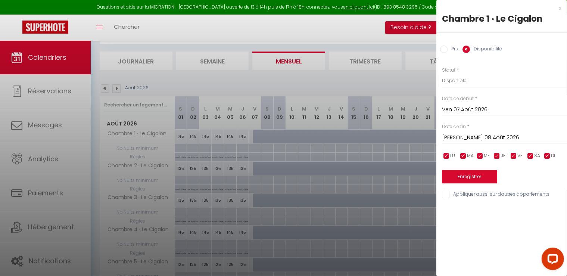
click at [560, 7] on div "x" at bounding box center [498, 8] width 125 height 9
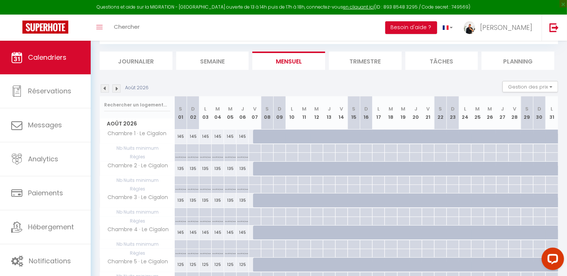
click at [254, 199] on div at bounding box center [259, 200] width 12 height 14
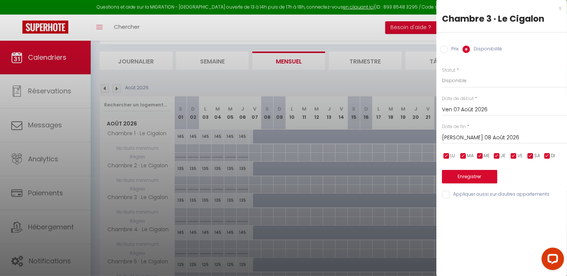
click at [463, 137] on input "[PERSON_NAME] 08 Août 2026" at bounding box center [504, 138] width 125 height 10
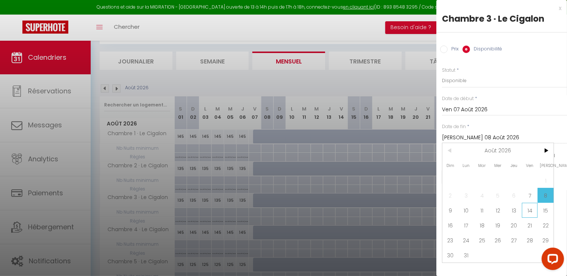
click at [533, 212] on span "14" at bounding box center [530, 210] width 16 height 15
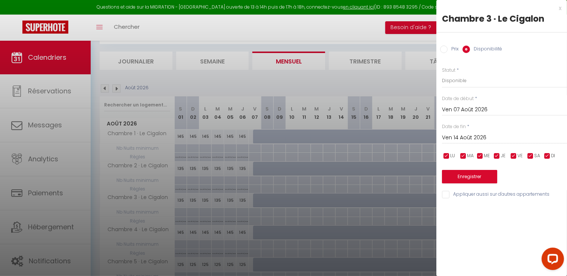
click at [448, 195] on input "Appliquer aussi sur d'autres appartements" at bounding box center [504, 194] width 125 height 7
click at [471, 175] on button "Enregistrer" at bounding box center [469, 176] width 55 height 13
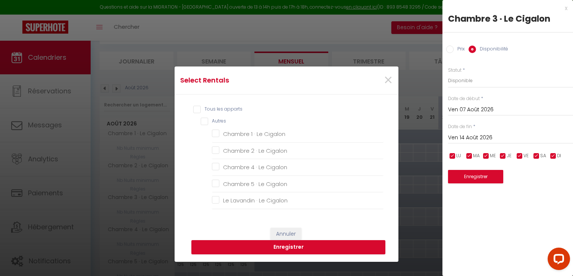
click at [193, 109] on input "Tous les apparts" at bounding box center [288, 109] width 190 height 7
click at [265, 249] on button "Enregistrer" at bounding box center [288, 247] width 194 height 14
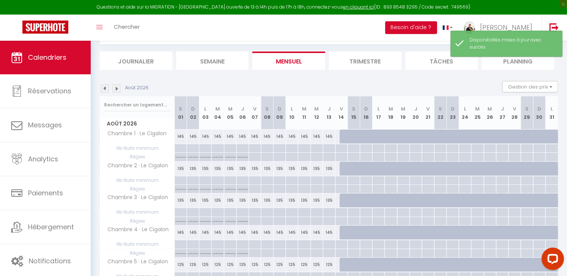
click at [267, 216] on div at bounding box center [267, 212] width 12 height 9
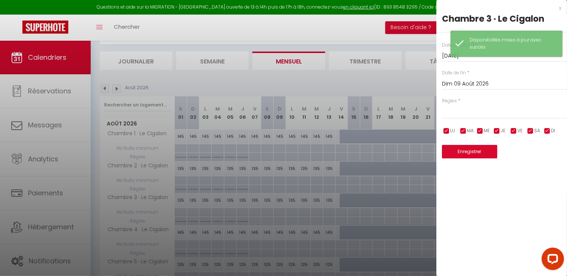
select select "3"
click at [442, 104] on select "Aucun No Checkin No Checkout Pas d'arrivée / Pas de départ" at bounding box center [504, 111] width 125 height 14
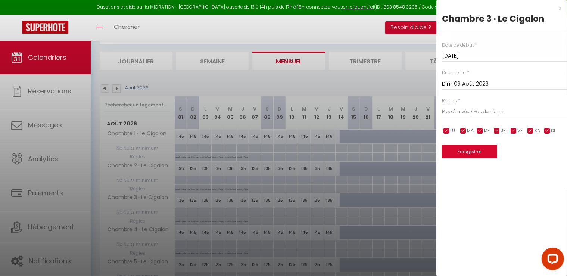
click at [467, 85] on input "Dim 09 Août 2026" at bounding box center [504, 84] width 125 height 10
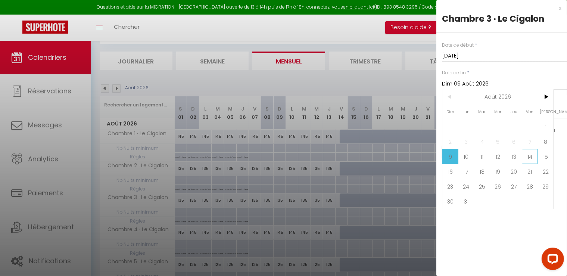
click at [531, 153] on span "14" at bounding box center [530, 156] width 16 height 15
type input "Ven 14 Août 2026"
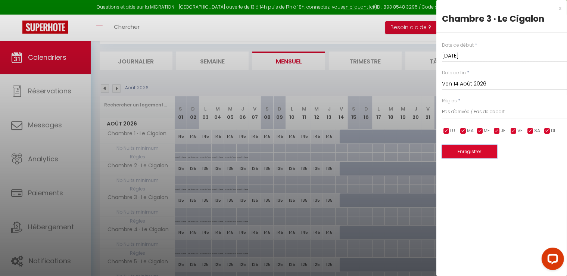
click at [464, 156] on button "Enregistrer" at bounding box center [469, 151] width 55 height 13
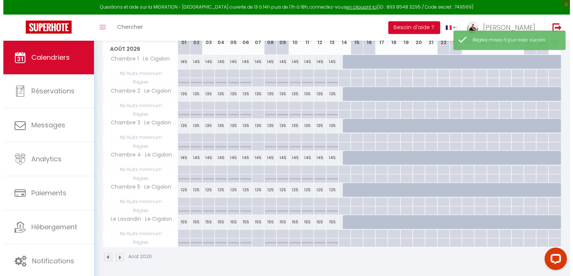
scroll to position [41, 0]
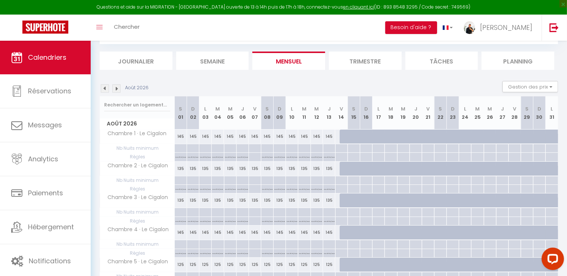
click at [343, 137] on div at bounding box center [346, 136] width 12 height 14
select select "1"
type input "Ven 14 Août 2026"
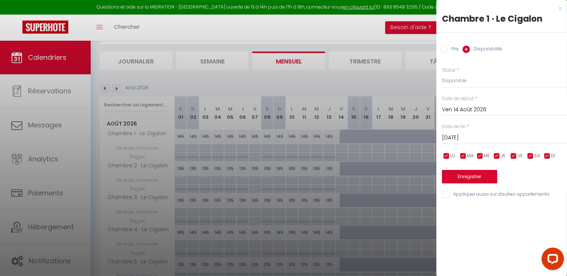
click at [454, 128] on label "Date de fin" at bounding box center [454, 126] width 24 height 7
click at [458, 134] on input "Sam 15 Août 2026" at bounding box center [504, 138] width 125 height 10
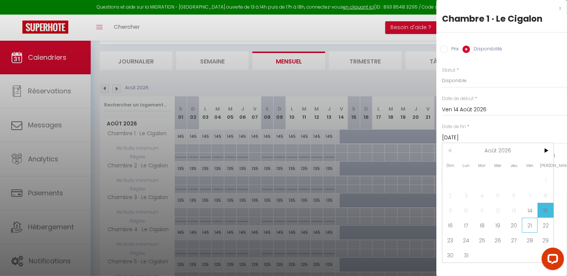
click at [530, 227] on span "21" at bounding box center [530, 225] width 16 height 15
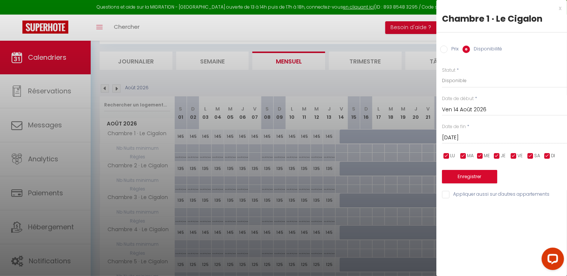
type input "Ven 21 Août 2026"
click at [446, 192] on input "Appliquer aussi sur d'autres appartements" at bounding box center [504, 194] width 125 height 7
checkbox input "true"
click at [454, 173] on button "Enregistrer" at bounding box center [469, 176] width 55 height 13
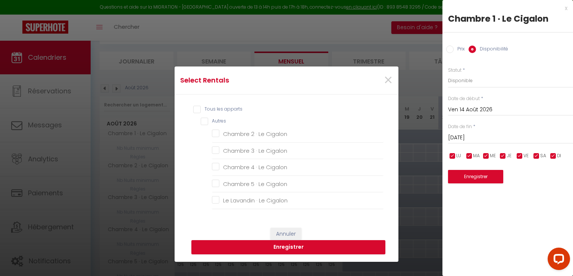
click at [193, 108] on input "Tous les apparts" at bounding box center [288, 109] width 190 height 7
checkbox input "true"
checkbox Cigalon "true"
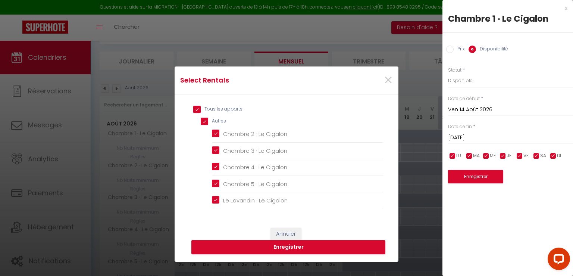
checkbox Cigalon "true"
click at [270, 244] on button "Enregistrer" at bounding box center [288, 247] width 194 height 14
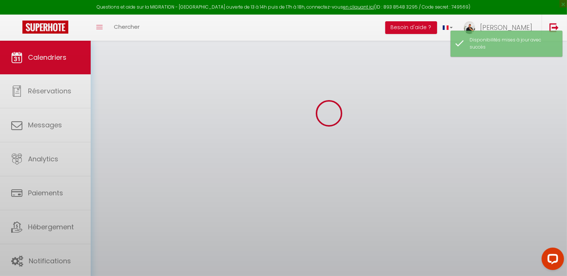
select select
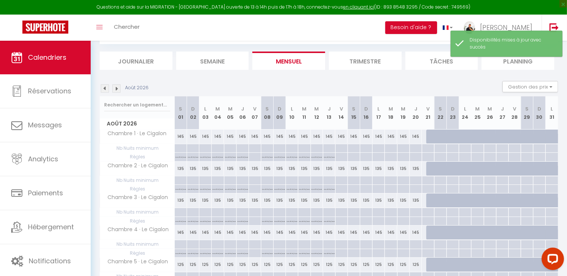
click at [354, 216] on div at bounding box center [353, 212] width 12 height 9
type input "Sam 15 Août 2026"
type input "Dim 16 Août 2026"
select select
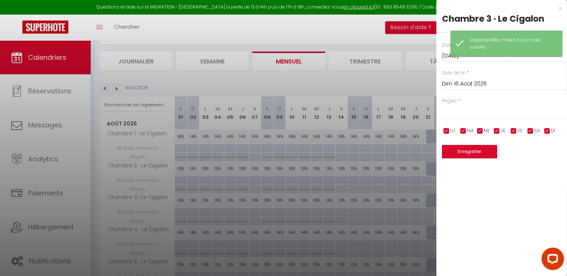
click at [455, 83] on input "Dim 16 Août 2026" at bounding box center [504, 84] width 125 height 10
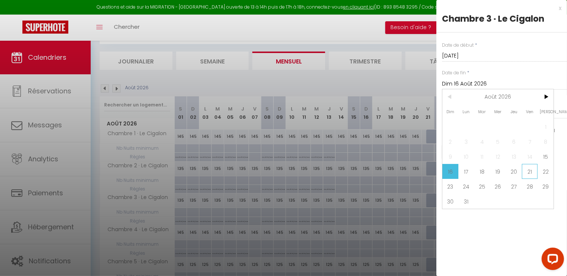
click at [530, 169] on span "21" at bounding box center [530, 171] width 16 height 15
type input "Ven 21 Août 2026"
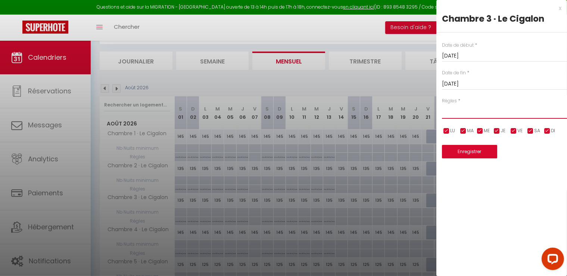
drag, startPoint x: 472, startPoint y: 112, endPoint x: 470, endPoint y: 115, distance: 4.6
click at [472, 112] on select "Aucun No Checkin No Checkout Pas d'arrivée / Pas de départ" at bounding box center [504, 111] width 125 height 14
select select "3"
click at [442, 104] on select "Aucun No Checkin No Checkout Pas d'arrivée / Pas de départ" at bounding box center [504, 111] width 125 height 14
click at [459, 153] on button "Enregistrer" at bounding box center [469, 151] width 55 height 13
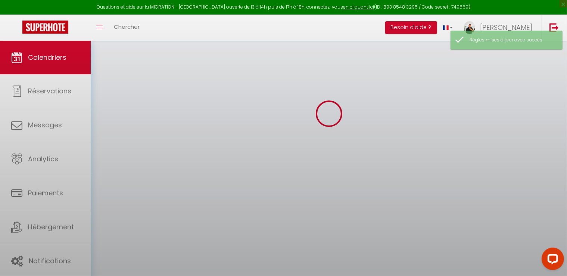
select select
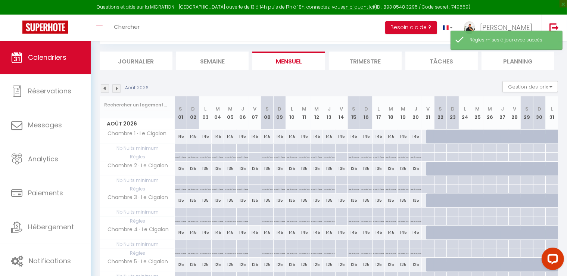
click at [427, 153] on div at bounding box center [428, 148] width 12 height 9
type input "Ven 21 Août 2026"
type input "Sam 22 Août 2026"
select select
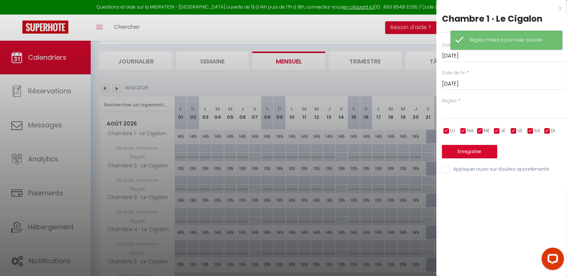
click at [560, 8] on div "x" at bounding box center [498, 8] width 125 height 9
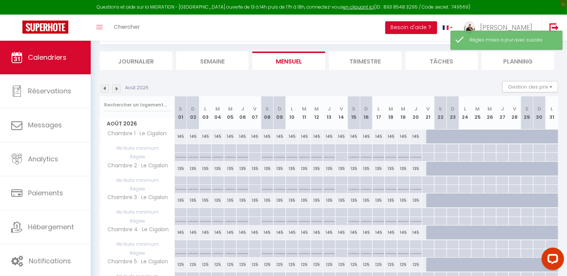
click at [430, 137] on div at bounding box center [432, 136] width 12 height 14
select select "1"
type input "Ven 21 Août 2026"
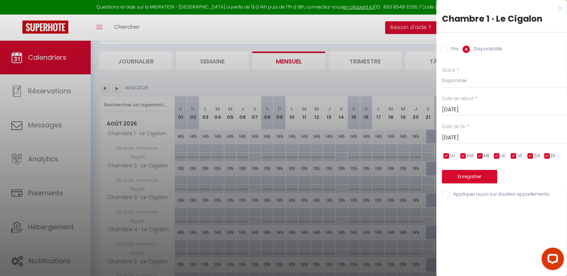
click at [457, 140] on input "Sam 22 Août 2026" at bounding box center [504, 138] width 125 height 10
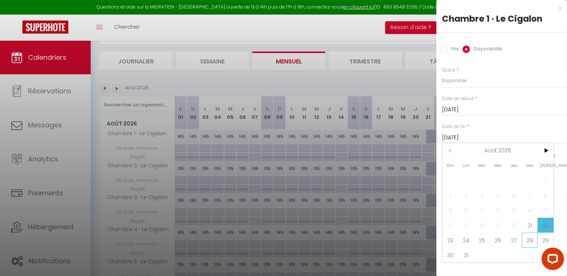
click at [527, 238] on span "28" at bounding box center [530, 239] width 16 height 15
type input "Ven 28 Août 2026"
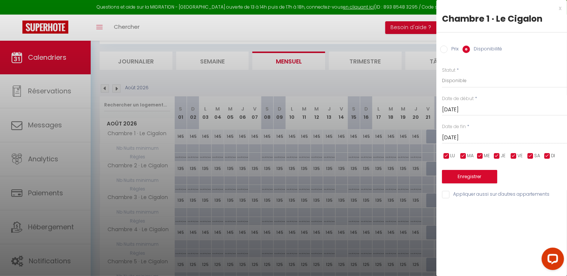
click at [444, 200] on div "x Chambre 1 · Le Cigalon Prix Disponibilité Prix * 145 Statut * Disponible Indi…" at bounding box center [501, 103] width 131 height 206
click at [447, 192] on input "Appliquer aussi sur d'autres appartements" at bounding box center [504, 194] width 125 height 7
checkbox input "true"
click at [471, 171] on button "Enregistrer" at bounding box center [469, 176] width 55 height 13
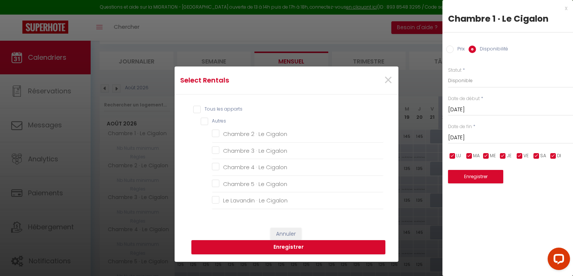
click at [193, 110] on input "Tous les apparts" at bounding box center [288, 109] width 190 height 7
checkbox input "true"
checkbox Cigalon "true"
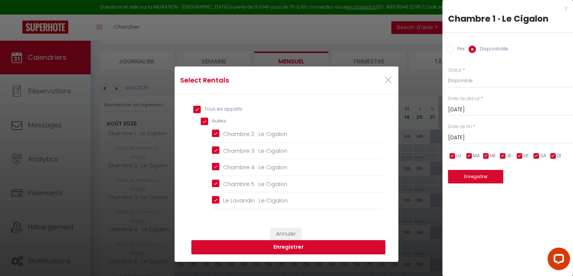
checkbox Cigalon "true"
click at [252, 243] on button "Enregistrer" at bounding box center [288, 247] width 194 height 14
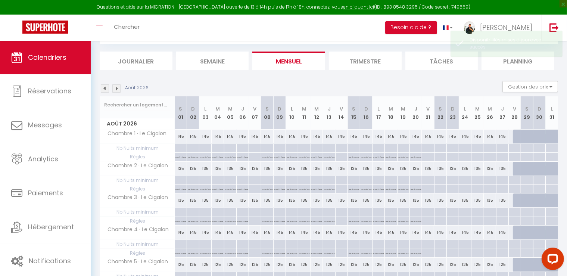
click at [440, 216] on div at bounding box center [440, 212] width 12 height 9
type input "Sam 22 Août 2026"
type input "Dim 23 Août 2026"
select select
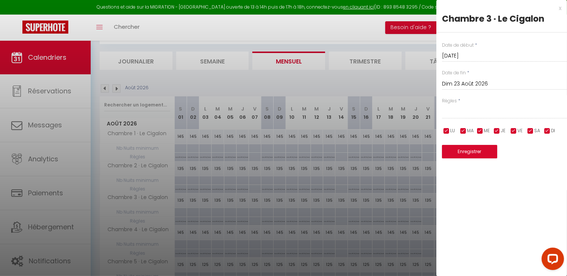
click at [465, 83] on input "Dim 23 Août 2026" at bounding box center [504, 84] width 125 height 10
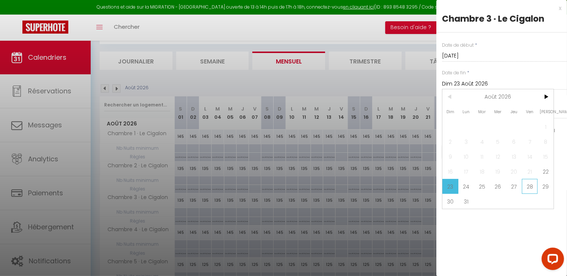
click at [528, 182] on span "28" at bounding box center [530, 186] width 16 height 15
type input "Ven 28 Août 2026"
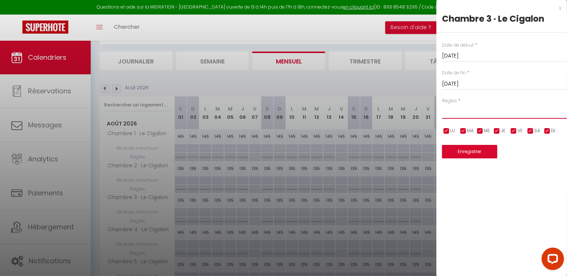
drag, startPoint x: 465, startPoint y: 111, endPoint x: 465, endPoint y: 116, distance: 5.2
click at [465, 111] on select "Aucun No Checkin No Checkout Pas d'arrivée / Pas de départ" at bounding box center [504, 111] width 125 height 14
select select "3"
click at [442, 104] on select "Aucun No Checkin No Checkout Pas d'arrivée / Pas de départ" at bounding box center [504, 111] width 125 height 14
click at [462, 152] on button "Enregistrer" at bounding box center [469, 151] width 55 height 13
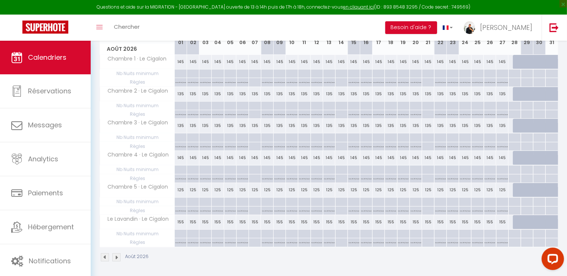
scroll to position [0, 0]
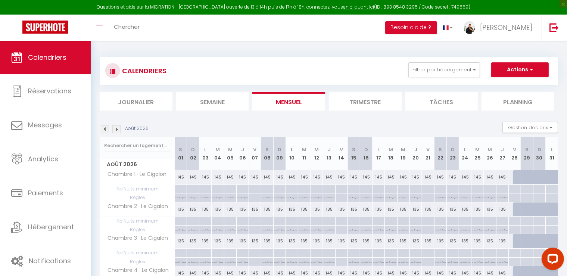
click at [104, 127] on img at bounding box center [105, 129] width 8 height 8
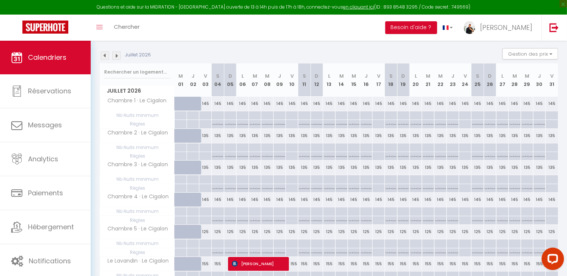
scroll to position [75, 0]
click at [205, 169] on div "135" at bounding box center [205, 166] width 12 height 14
select select "1"
type input "Ven 03 Juillet 2026"
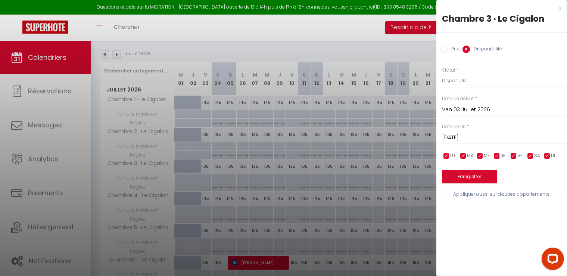
click at [468, 141] on input "[PERSON_NAME] 04 Juillet 2026" at bounding box center [504, 138] width 125 height 10
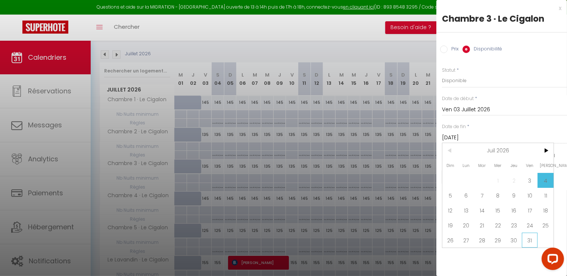
click at [531, 240] on span "31" at bounding box center [530, 239] width 16 height 15
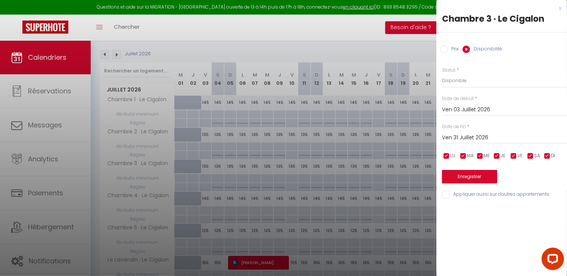
click at [471, 140] on input "Ven 31 Juillet 2026" at bounding box center [504, 138] width 125 height 10
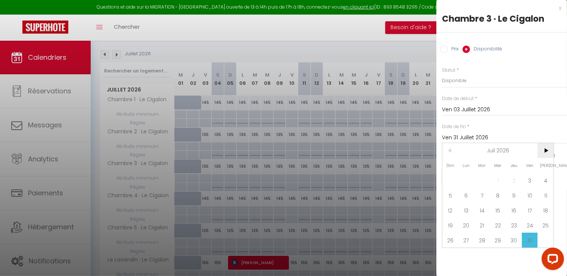
click at [544, 147] on span ">" at bounding box center [545, 150] width 16 height 15
click at [466, 250] on span "31" at bounding box center [466, 254] width 16 height 15
type input "Lun 31 Août 2026"
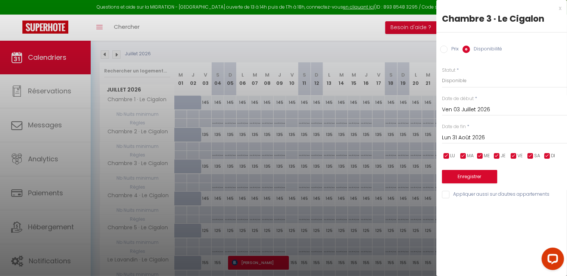
drag, startPoint x: 440, startPoint y: 46, endPoint x: 445, endPoint y: 48, distance: 5.2
click at [440, 46] on input "Prix" at bounding box center [443, 49] width 7 height 7
radio input "true"
radio input "false"
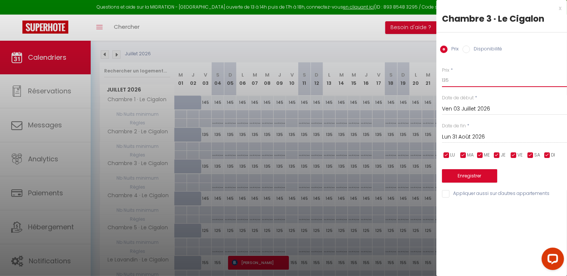
click at [457, 75] on input "135" at bounding box center [504, 80] width 125 height 13
type input "155"
click at [484, 173] on button "Enregistrer" at bounding box center [469, 175] width 55 height 13
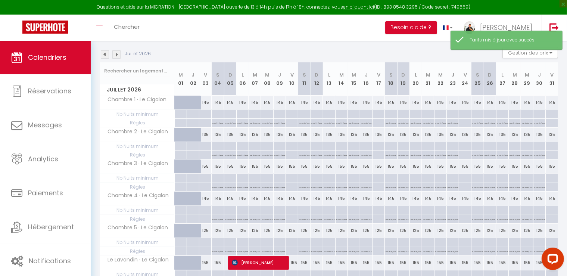
click at [119, 55] on img at bounding box center [116, 54] width 8 height 8
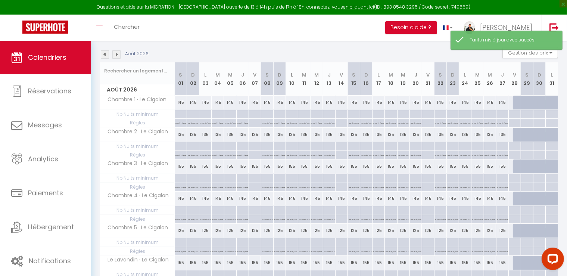
click at [103, 54] on img at bounding box center [105, 54] width 8 height 8
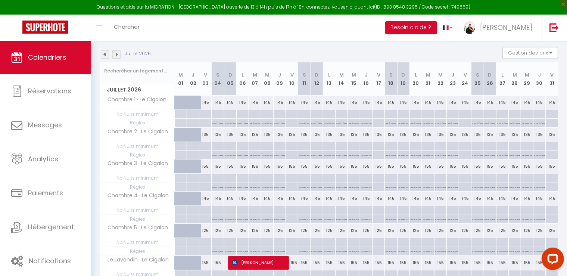
click at [181, 199] on div at bounding box center [185, 203] width 12 height 14
type input "145"
type input "Mer 01 Juillet 2026"
type input "Jeu 02 Juillet 2026"
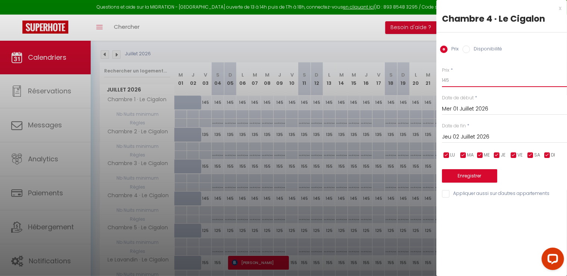
click at [452, 79] on input "145" at bounding box center [504, 80] width 125 height 13
type input "165"
click at [462, 136] on input "Jeu 02 Juillet 2026" at bounding box center [504, 137] width 125 height 10
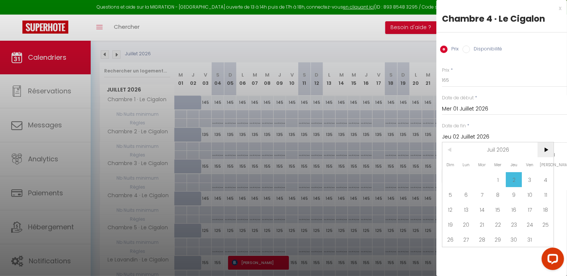
click at [548, 144] on span ">" at bounding box center [545, 149] width 16 height 15
click at [466, 253] on span "31" at bounding box center [466, 254] width 16 height 15
type input "Lun 31 Août 2026"
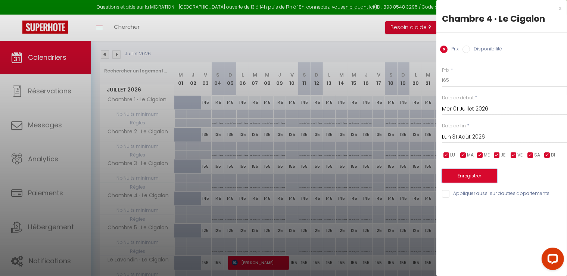
click at [473, 175] on button "Enregistrer" at bounding box center [469, 175] width 55 height 13
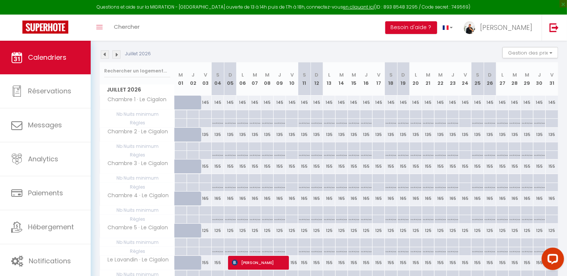
click at [181, 164] on div at bounding box center [185, 170] width 12 height 14
type input "135"
type input "Mer 01 Juillet 2026"
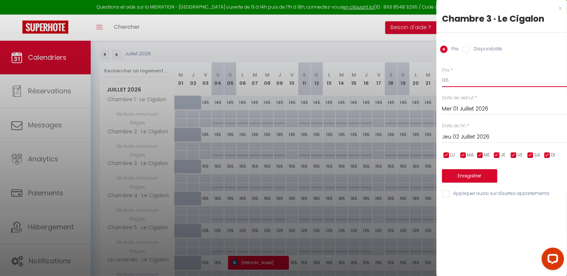
click at [460, 82] on input "135" at bounding box center [504, 80] width 125 height 13
click at [478, 135] on input "Jeu 02 Juillet 2026" at bounding box center [504, 137] width 125 height 10
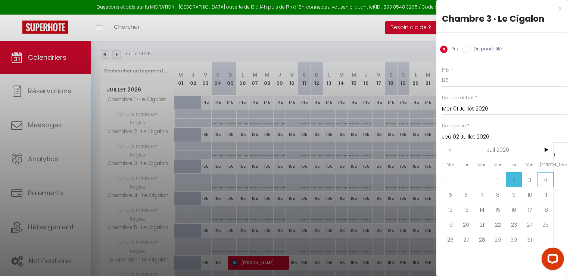
click at [543, 180] on span "4" at bounding box center [545, 179] width 16 height 15
type input "[PERSON_NAME] 04 Juillet 2026"
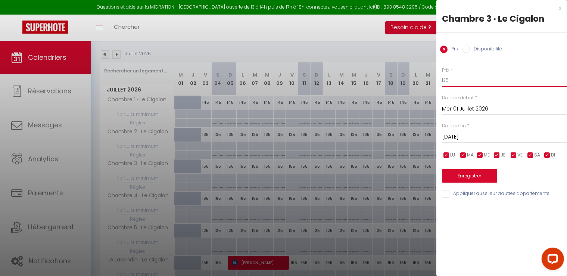
click at [452, 81] on input "135" at bounding box center [504, 80] width 125 height 13
type input "155"
click at [462, 172] on button "Enregistrer" at bounding box center [469, 175] width 55 height 13
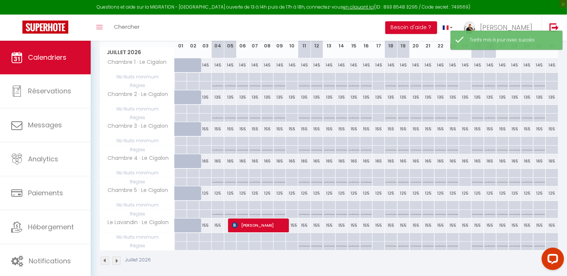
scroll to position [115, 0]
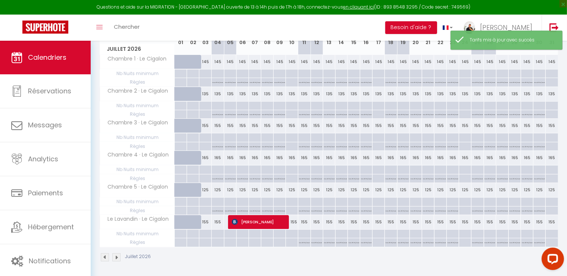
click at [180, 188] on div at bounding box center [185, 194] width 12 height 14
type input "125"
type input "Mer 01 Juillet 2026"
type input "Jeu 02 Juillet 2026"
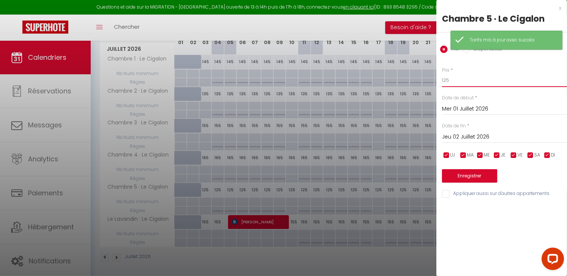
click at [466, 79] on input "125" at bounding box center [504, 80] width 125 height 13
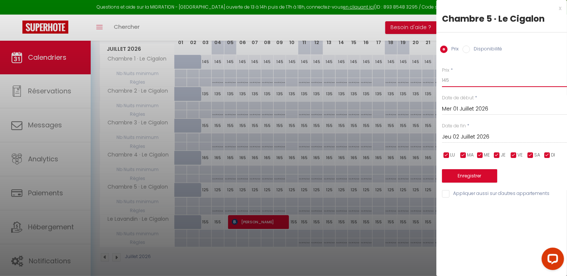
type input "145"
click at [457, 133] on input "Jeu 02 Juillet 2026" at bounding box center [504, 137] width 125 height 10
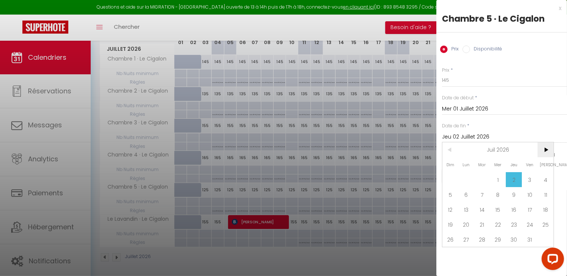
click at [546, 147] on span ">" at bounding box center [545, 149] width 16 height 15
click at [467, 251] on span "31" at bounding box center [466, 254] width 16 height 15
type input "Lun 31 Août 2026"
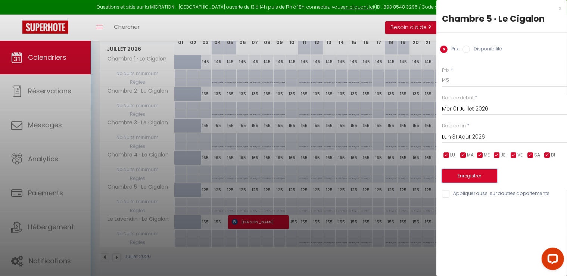
click at [479, 175] on button "Enregistrer" at bounding box center [469, 175] width 55 height 13
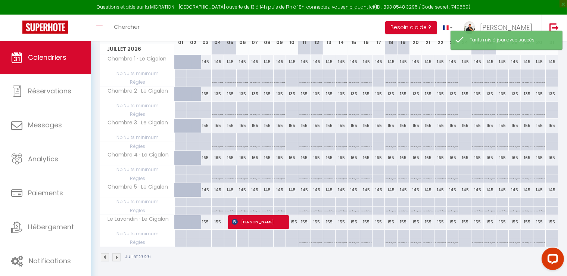
click at [178, 221] on div at bounding box center [181, 222] width 12 height 14
type input "155"
type input "Mer 01 Juillet 2026"
type input "Jeu 02 Juillet 2026"
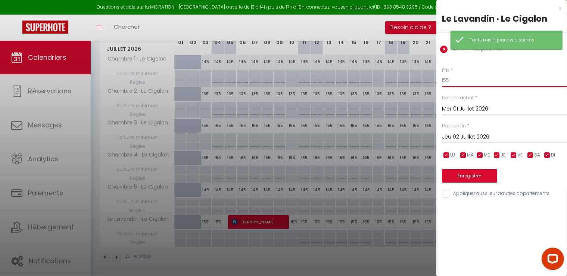
click at [453, 80] on input "155" at bounding box center [504, 80] width 125 height 13
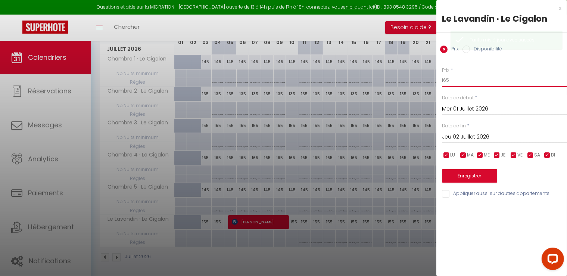
type input "165"
click at [467, 132] on input "Jeu 02 Juillet 2026" at bounding box center [504, 137] width 125 height 10
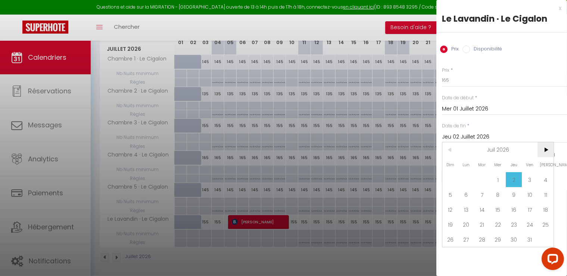
click at [544, 151] on span ">" at bounding box center [545, 149] width 16 height 15
click at [466, 253] on span "31" at bounding box center [466, 254] width 16 height 15
type input "Lun 31 Août 2026"
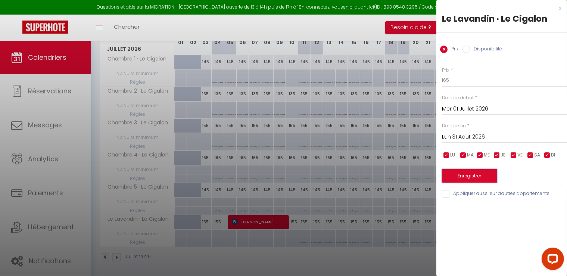
click at [483, 179] on button "Enregistrer" at bounding box center [469, 175] width 55 height 13
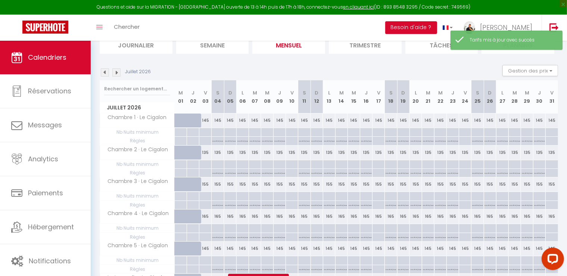
scroll to position [3, 0]
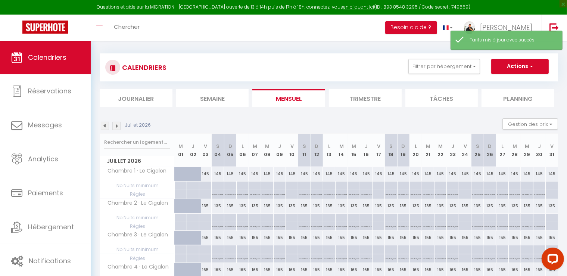
click at [116, 126] on img at bounding box center [116, 126] width 8 height 8
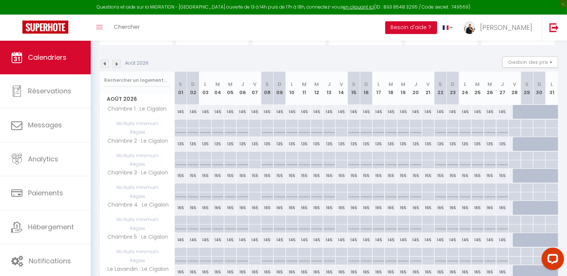
scroll to position [78, 0]
